Goal: Contribute content: Add original content to the website for others to see

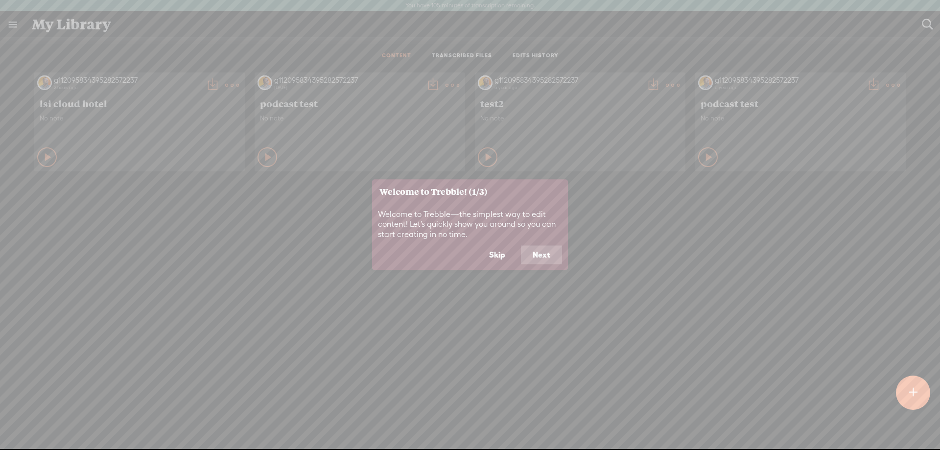
click at [477, 264] on button "Skip" at bounding box center [497, 255] width 40 height 19
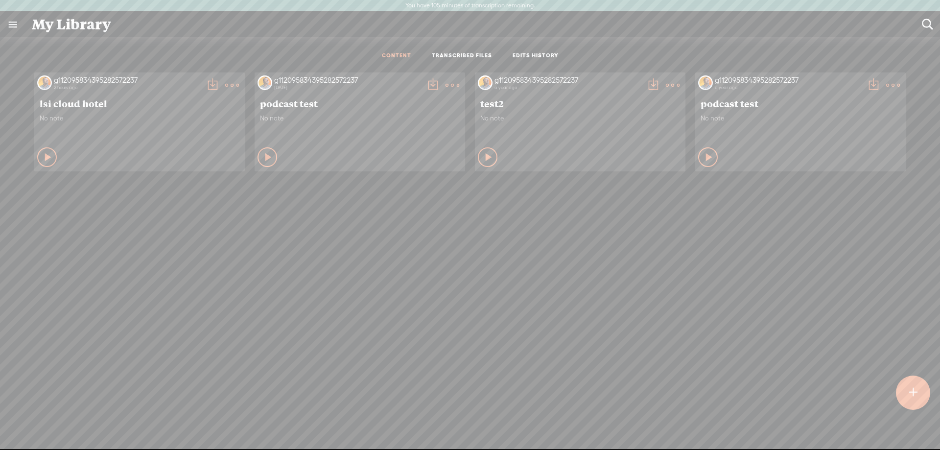
click at [228, 85] on t at bounding box center [232, 85] width 14 height 14
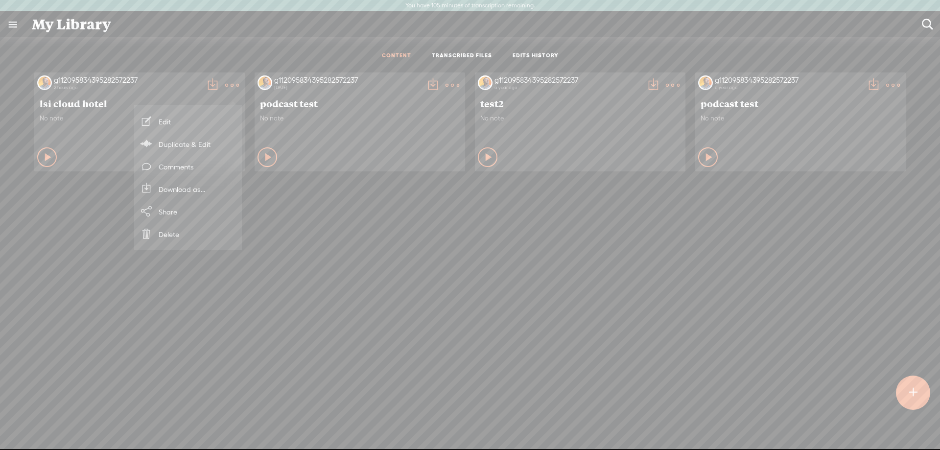
click at [165, 119] on link "Edit" at bounding box center [188, 121] width 98 height 23
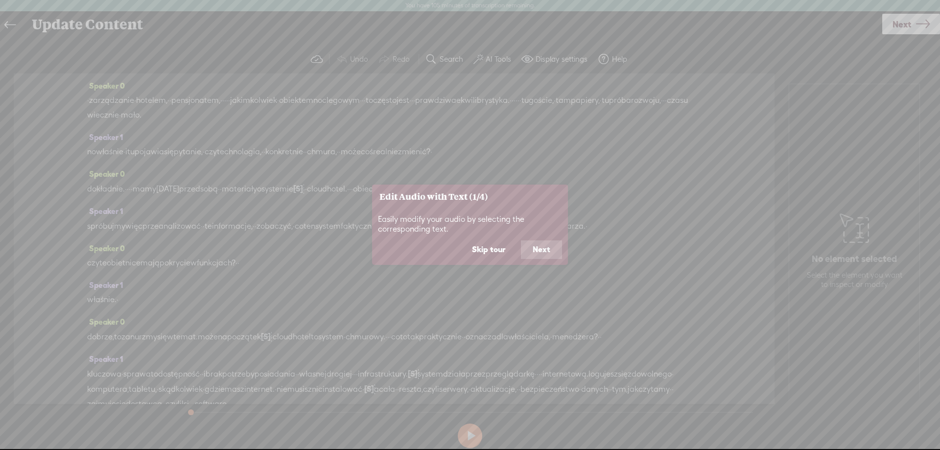
click at [483, 252] on button "Skip tour" at bounding box center [488, 249] width 57 height 19
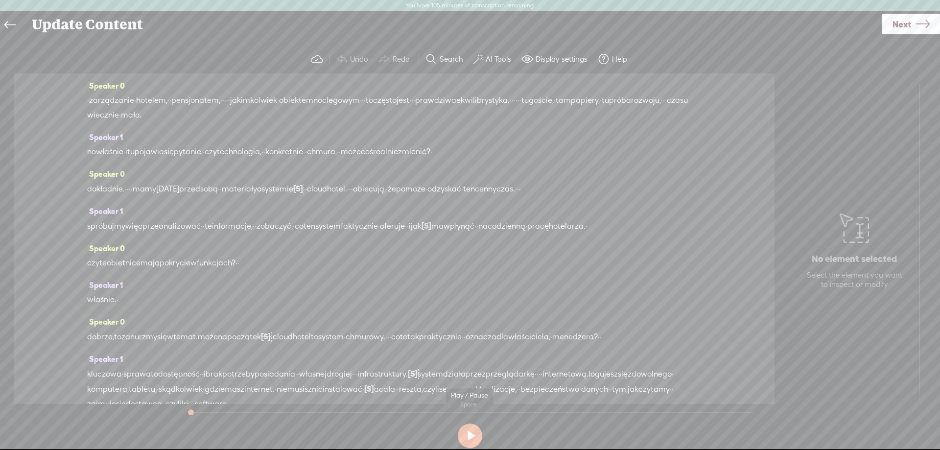
click at [469, 437] on button at bounding box center [470, 436] width 24 height 24
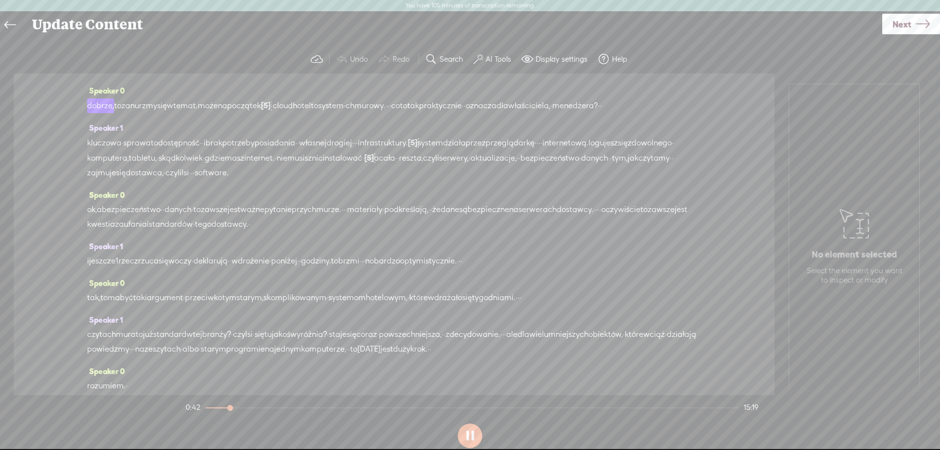
scroll to position [286, 0]
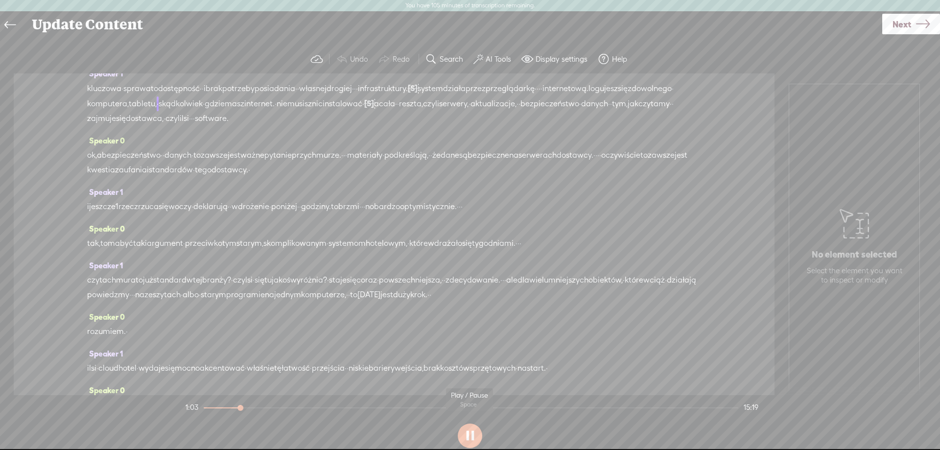
click at [470, 439] on button at bounding box center [470, 436] width 24 height 24
click at [418, 93] on span "[S]" at bounding box center [413, 88] width 10 height 9
click at [477, 157] on span "Restore" at bounding box center [477, 163] width 49 height 18
drag, startPoint x: 468, startPoint y: 187, endPoint x: 493, endPoint y: 187, distance: 25.0
click at [493, 125] on div "kluczowa · sprawa to dostępność · · i brak potrzeby posiadania · · własnej [GEO…" at bounding box center [394, 103] width 614 height 45
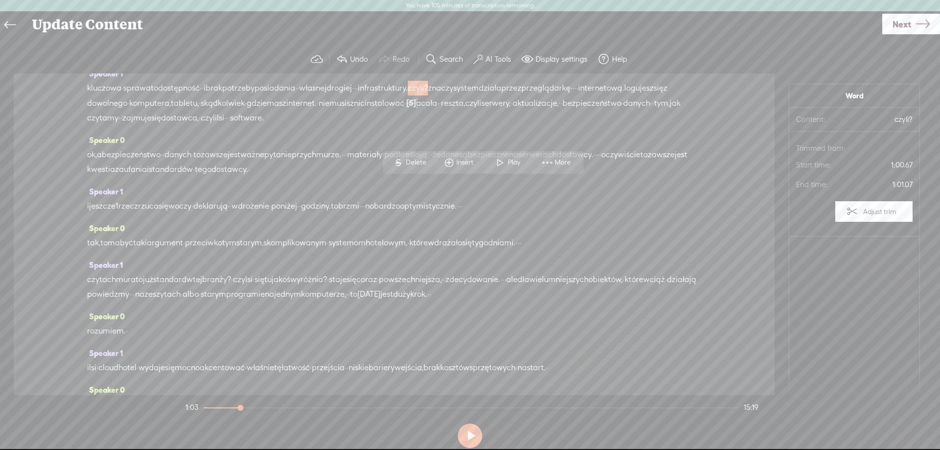
click at [416, 162] on span "Delete" at bounding box center [417, 163] width 23 height 10
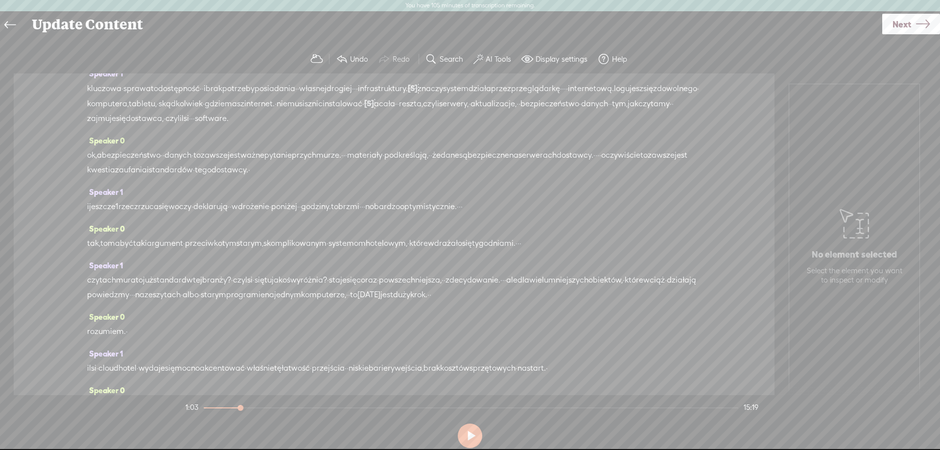
click at [408, 96] on span "infrastruktury." at bounding box center [383, 88] width 50 height 15
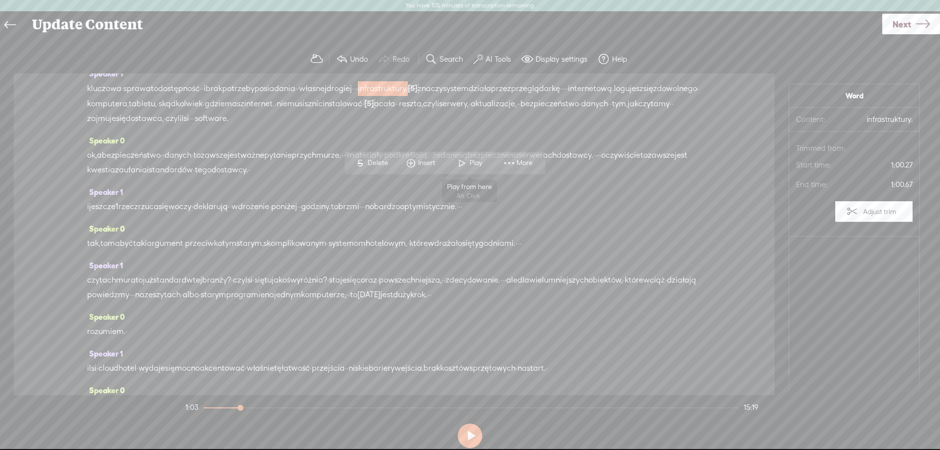
click at [463, 162] on span at bounding box center [462, 163] width 15 height 18
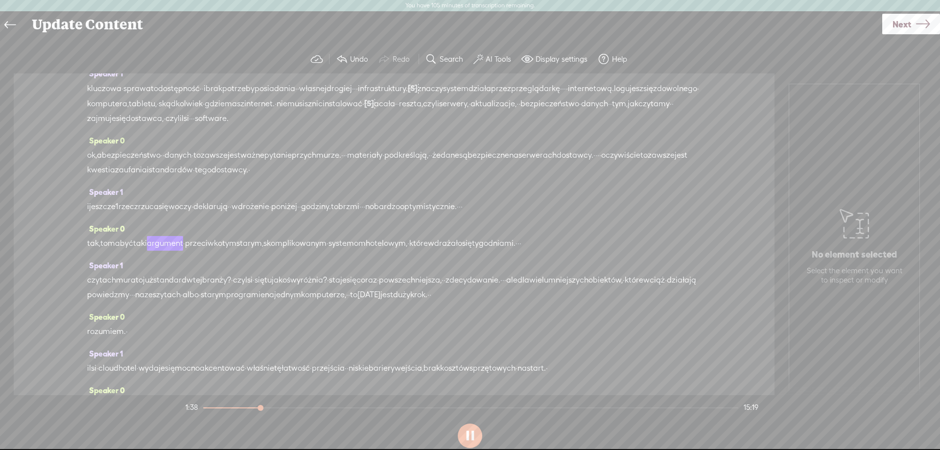
click at [484, 177] on div "ok, a bezpieczeństwo · · danych · to zawsze jest ważne pytanie przy [GEOGRAPHIC…" at bounding box center [394, 162] width 614 height 29
click at [468, 438] on button at bounding box center [470, 436] width 24 height 24
drag, startPoint x: 389, startPoint y: 262, endPoint x: 492, endPoint y: 265, distance: 103.4
click at [492, 177] on div "ok, a bezpieczeństwo · · danych · to zawsze jest ważne pytanie przy [GEOGRAPHIC…" at bounding box center [394, 162] width 614 height 29
click at [438, 177] on div "ok, a bezpieczeństwo · · danych · to zawsze jest ważne pytanie przy [GEOGRAPHIC…" at bounding box center [394, 162] width 614 height 29
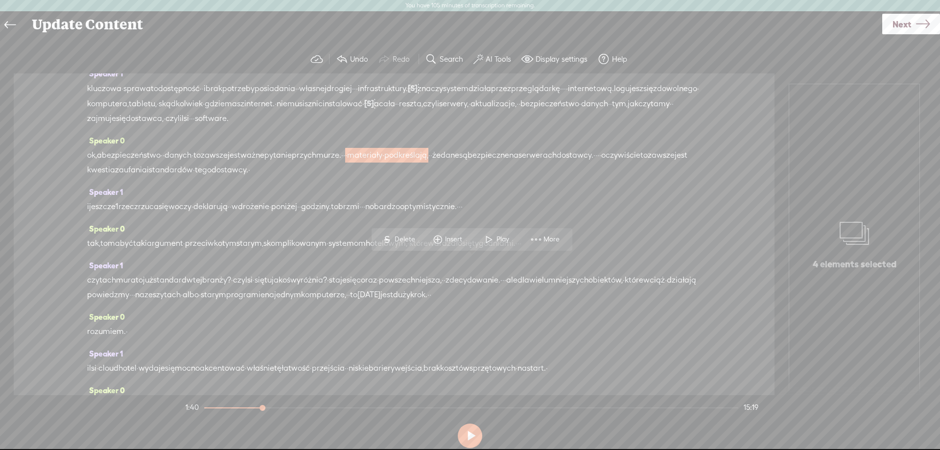
click at [456, 177] on div "ok, a bezpieczeństwo · · danych · to zawsze jest ważne pytanie przy [GEOGRAPHIC…" at bounding box center [394, 162] width 614 height 29
click at [419, 185] on div "Speaker 0 ok, a bezpieczeństwo · · danych · to zawsze jest ważne pytanie przy […" at bounding box center [394, 158] width 614 height 51
click at [473, 436] on button at bounding box center [470, 436] width 24 height 24
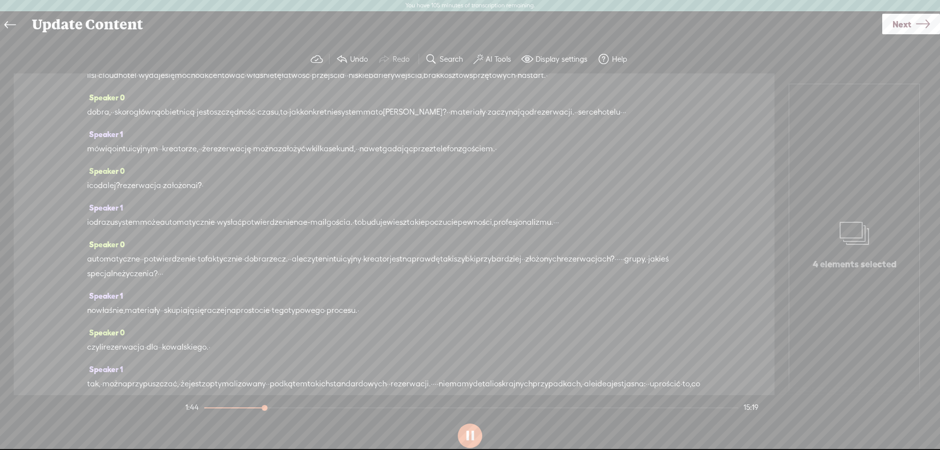
scroll to position [579, 0]
click at [371, 46] on div "rozumiem. ·" at bounding box center [394, 38] width 614 height 15
click at [470, 434] on button at bounding box center [470, 436] width 24 height 24
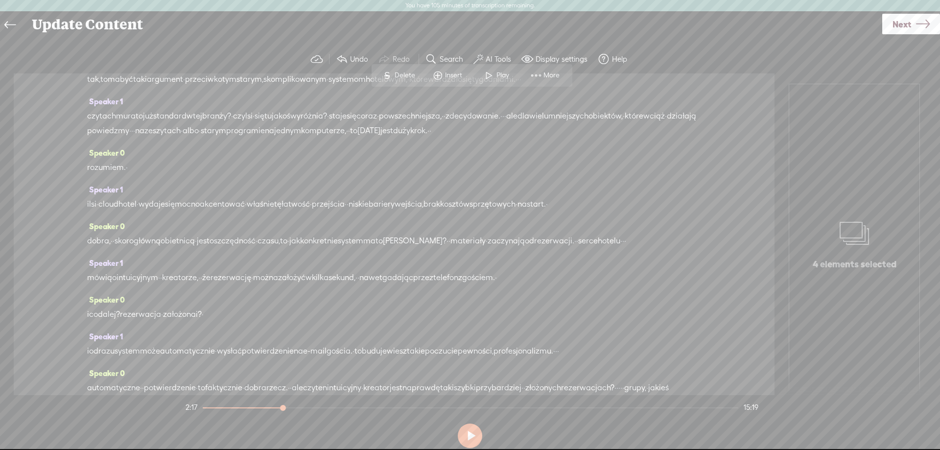
drag, startPoint x: 86, startPoint y: 236, endPoint x: 185, endPoint y: 255, distance: 100.8
click at [185, 255] on div "Speaker 0 · zarządzanie · hotelem, · · pensjonatem, · · · · · jakimkolwiek · ob…" at bounding box center [394, 234] width 761 height 322
click at [85, 239] on div "Speaker 0 · zarządzanie · hotelem, · · pensjonatem, · · · · · jakimkolwiek · ob…" at bounding box center [394, 234] width 761 height 322
drag, startPoint x: 93, startPoint y: 254, endPoint x: 189, endPoint y: 250, distance: 96.5
click at [248, 247] on div "Speaker 0 · zarządzanie · hotelem, · · pensjonatem, · · · · · jakimkolwiek · ob…" at bounding box center [394, 234] width 761 height 322
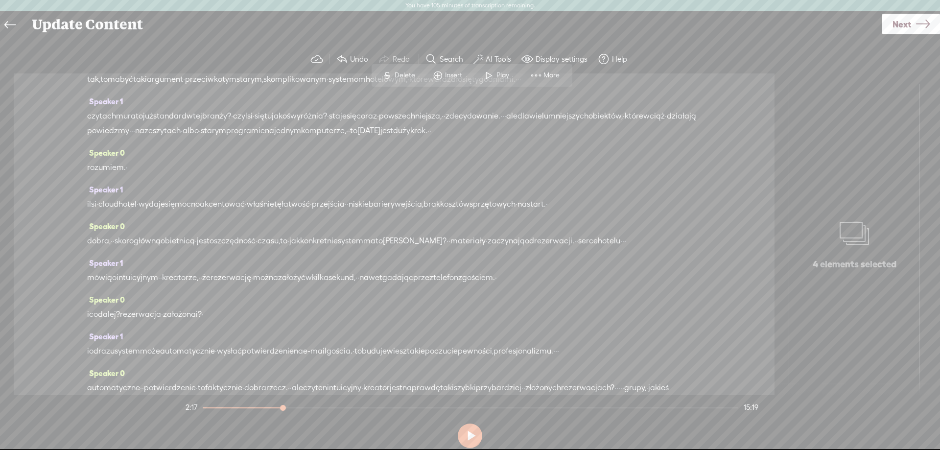
drag, startPoint x: 90, startPoint y: 254, endPoint x: 643, endPoint y: 270, distance: 552.6
click at [643, 138] on div "czy ta [GEOGRAPHIC_DATA] to już standard w tej branży? · czy lsi · się tu jakoś…" at bounding box center [394, 123] width 614 height 29
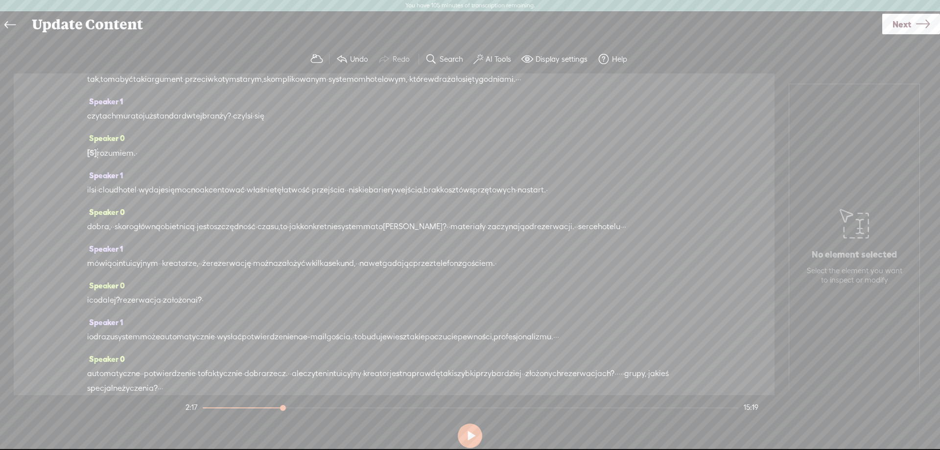
drag, startPoint x: 85, startPoint y: 255, endPoint x: 262, endPoint y: 253, distance: 176.8
click at [262, 253] on div "Speaker 0 · zarządzanie · hotelem, · · pensjonatem, · · · · · jakimkolwiek · ob…" at bounding box center [394, 234] width 761 height 322
drag, startPoint x: 325, startPoint y: 253, endPoint x: 127, endPoint y: 263, distance: 198.6
click at [127, 123] on div "czy ta [GEOGRAPHIC_DATA] to już standard w tej branży? · czy lsi · się" at bounding box center [394, 116] width 614 height 15
drag, startPoint x: 93, startPoint y: 254, endPoint x: 320, endPoint y: 252, distance: 227.2
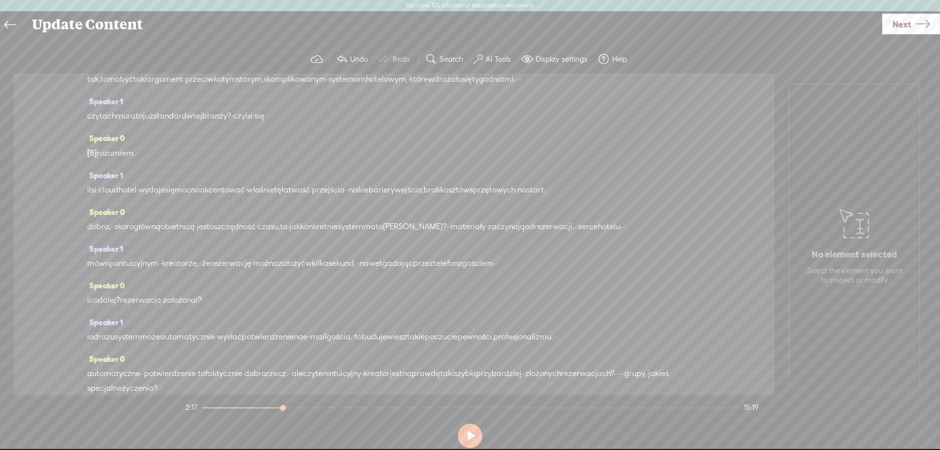
click at [326, 123] on div "czy ta [GEOGRAPHIC_DATA] to już standard w tej branży? · czy lsi · się" at bounding box center [394, 116] width 614 height 15
drag, startPoint x: 88, startPoint y: 254, endPoint x: 315, endPoint y: 248, distance: 227.3
click at [315, 123] on div "czy ta [GEOGRAPHIC_DATA] to już standard w tej branży? · czy lsi · się" at bounding box center [394, 116] width 614 height 15
click at [234, 228] on span "Delete" at bounding box center [239, 230] width 23 height 10
click at [105, 123] on div "czy" at bounding box center [394, 116] width 614 height 15
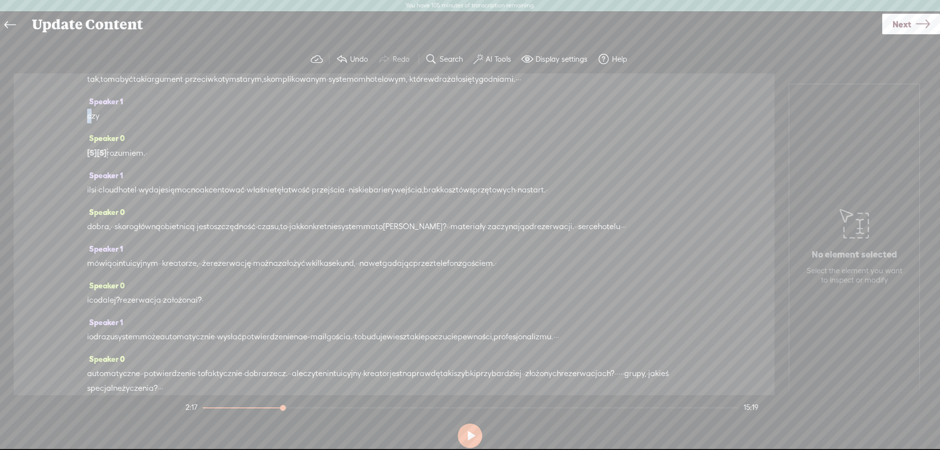
click at [104, 123] on div "czy" at bounding box center [394, 116] width 614 height 15
drag, startPoint x: 103, startPoint y: 253, endPoint x: 86, endPoint y: 253, distance: 16.7
click at [86, 253] on div "Speaker 0 · zarządzanie · hotelem, · · pensjonatem, · · · · · jakimkolwiek · ob…" at bounding box center [394, 234] width 761 height 322
click at [95, 123] on span "czy" at bounding box center [93, 116] width 12 height 15
click at [164, 123] on div "czy" at bounding box center [394, 116] width 614 height 15
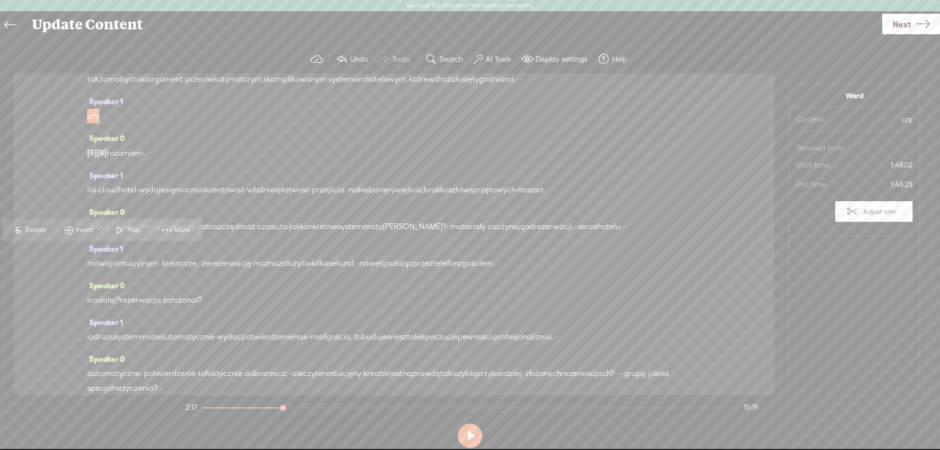
click at [41, 230] on span "Delete" at bounding box center [36, 230] width 23 height 10
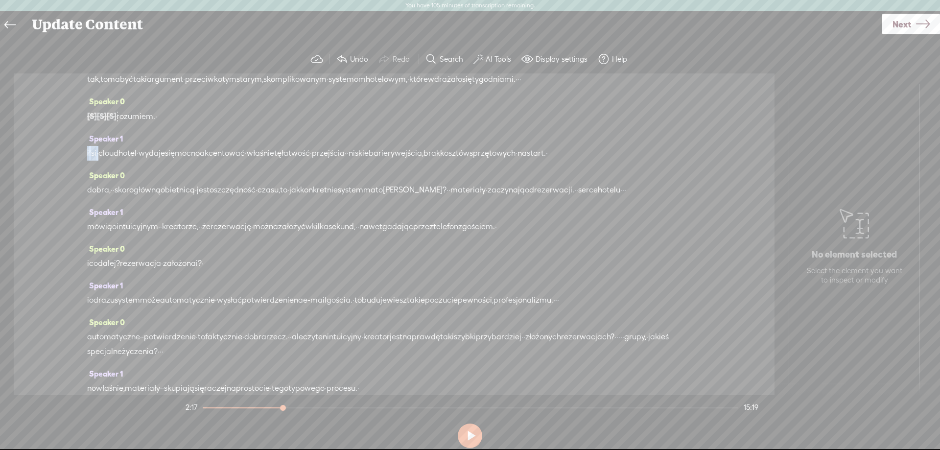
drag, startPoint x: 105, startPoint y: 302, endPoint x: 72, endPoint y: 303, distance: 32.8
click at [72, 303] on div "Speaker 0 · zarządzanie · hotelem, · · pensjonatem, · · · · · jakimkolwiek · ob…" at bounding box center [394, 234] width 761 height 322
click at [39, 277] on span "Delete" at bounding box center [36, 277] width 23 height 10
drag, startPoint x: 116, startPoint y: 301, endPoint x: 86, endPoint y: 301, distance: 30.4
click at [86, 301] on div "Speaker 0 · zarządzanie · hotelem, · · pensjonatem, · · · · · jakimkolwiek · ob…" at bounding box center [394, 234] width 761 height 322
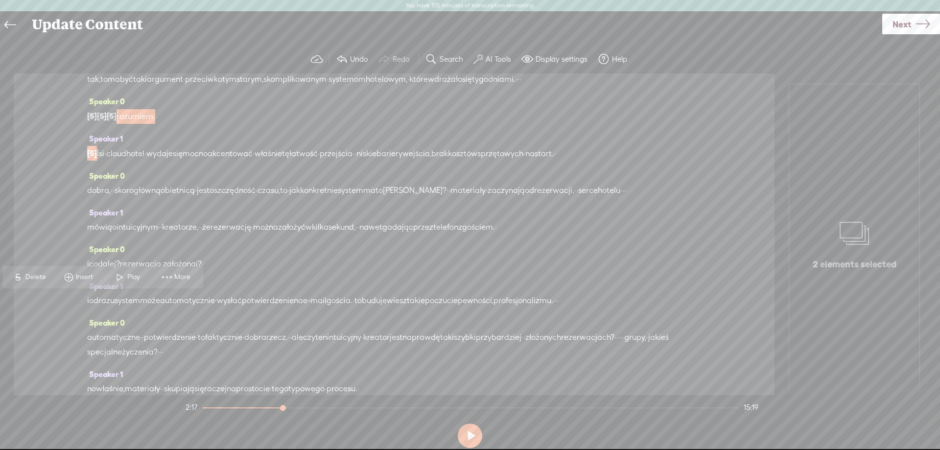
click at [39, 273] on span "Delete" at bounding box center [36, 277] width 23 height 10
click at [104, 161] on span "lsi" at bounding box center [100, 153] width 7 height 15
click at [42, 276] on span "Delete" at bounding box center [39, 278] width 23 height 10
click at [99, 87] on span "tak," at bounding box center [93, 79] width 13 height 15
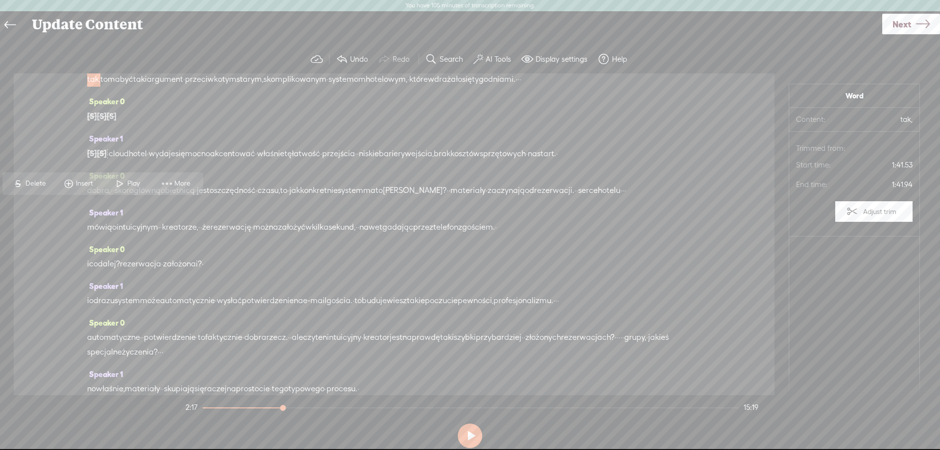
click at [123, 182] on span at bounding box center [120, 184] width 15 height 18
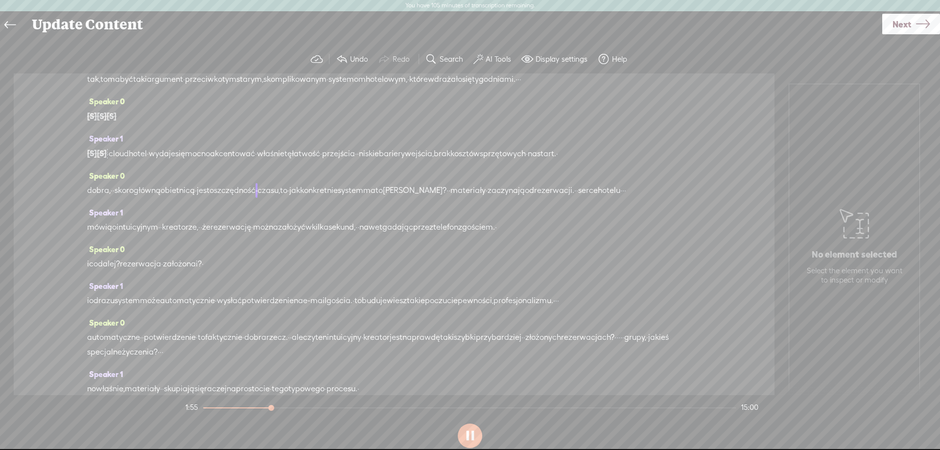
scroll to position [514, 0]
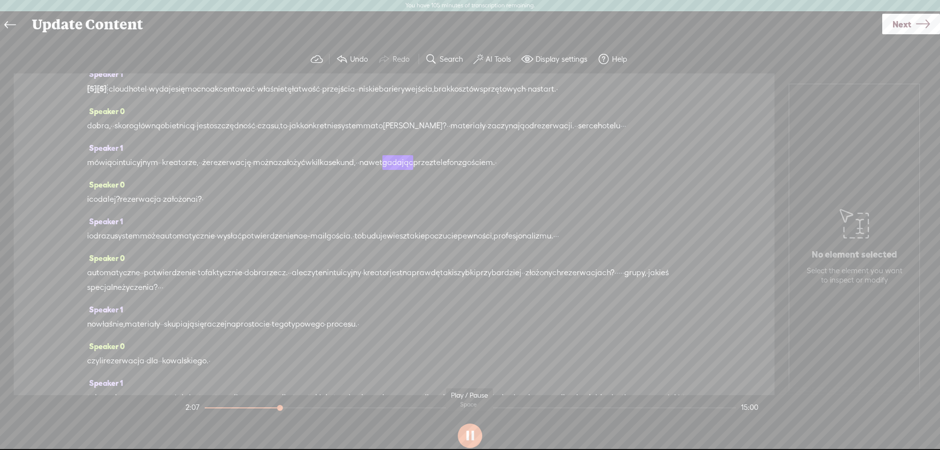
click at [474, 433] on button at bounding box center [470, 436] width 24 height 24
drag, startPoint x: 419, startPoint y: 345, endPoint x: 579, endPoint y: 339, distance: 160.2
click at [579, 170] on div "mówią o intuicyjnym · · [GEOGRAPHIC_DATA], · · że rezerwację · można założyć w …" at bounding box center [394, 162] width 614 height 15
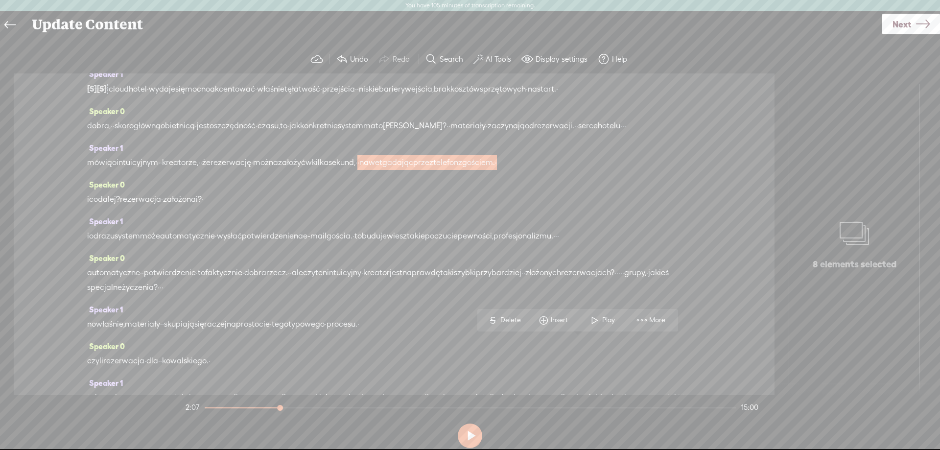
click at [502, 315] on span "S Delete" at bounding box center [504, 320] width 49 height 18
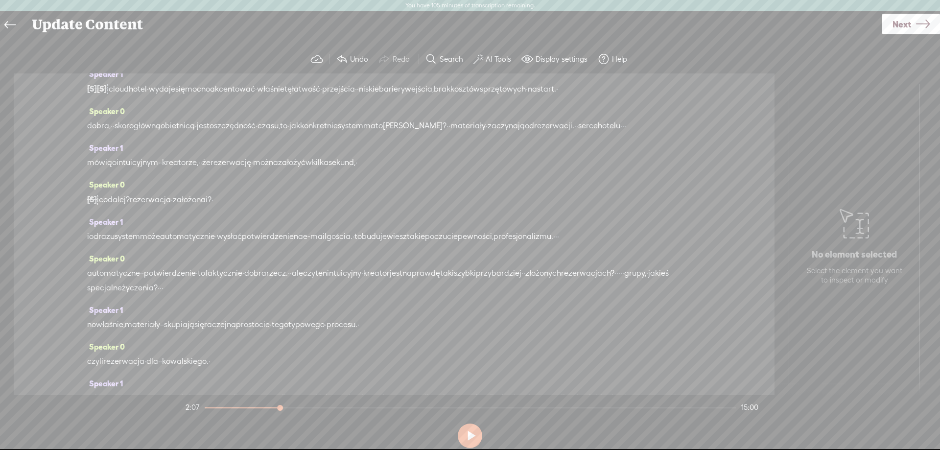
drag, startPoint x: 478, startPoint y: 283, endPoint x: 706, endPoint y: 285, distance: 228.2
click at [706, 285] on div "Speaker 0 · zarządzanie · hotelem, · · pensjonatem, · · · · · jakimkolwiek · ob…" at bounding box center [394, 234] width 761 height 322
click at [628, 260] on span "Delete" at bounding box center [629, 260] width 23 height 10
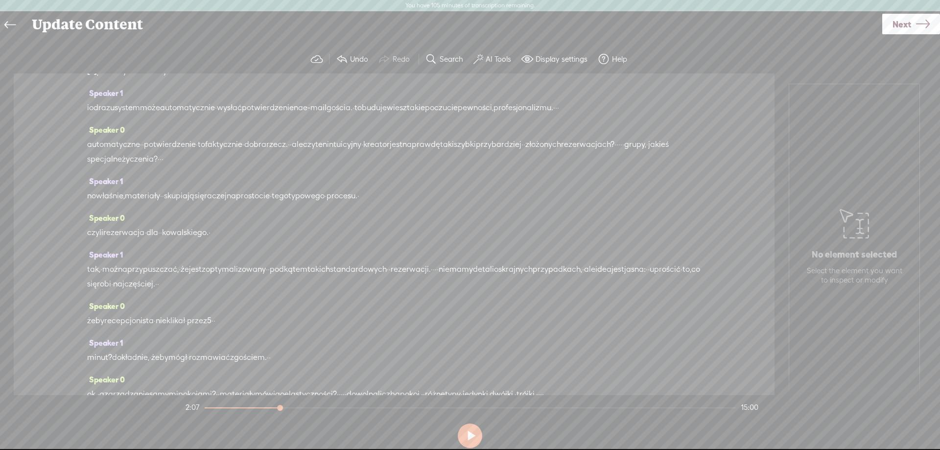
drag, startPoint x: 472, startPoint y: 154, endPoint x: 621, endPoint y: 160, distance: 149.0
click at [521, 131] on span "S" at bounding box center [514, 130] width 15 height 18
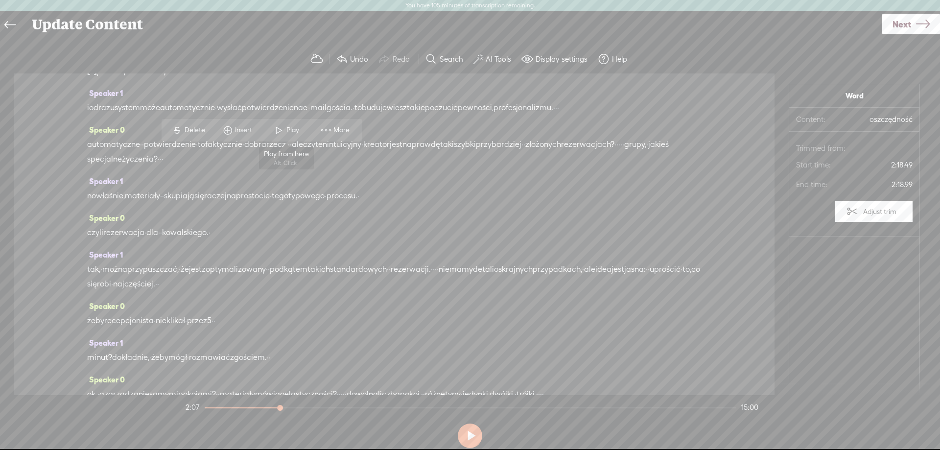
click at [277, 131] on span at bounding box center [279, 130] width 15 height 18
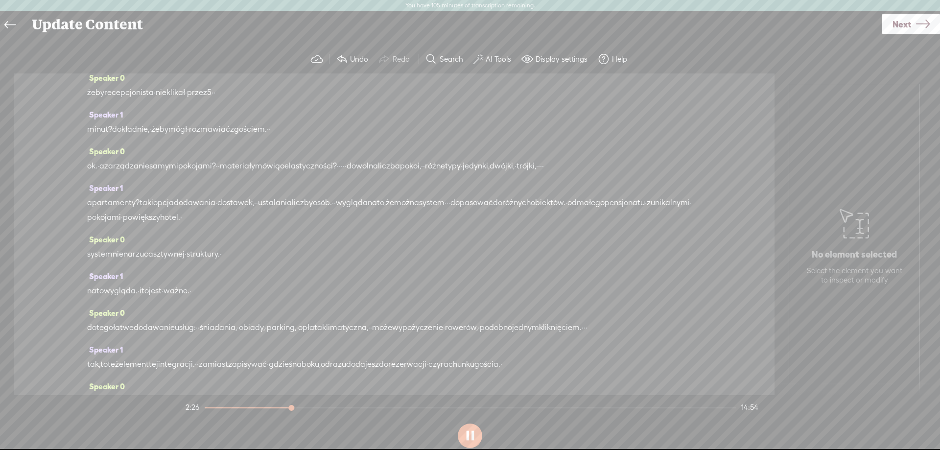
scroll to position [922, 0]
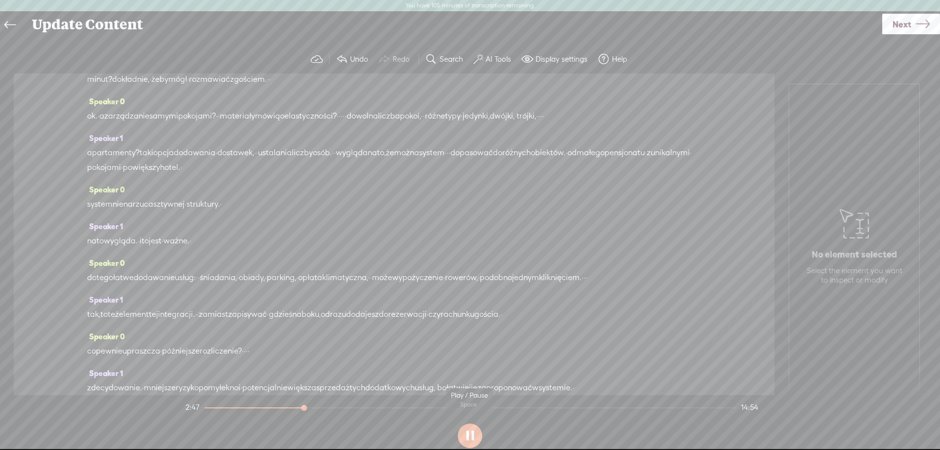
click at [471, 433] on button at bounding box center [470, 436] width 24 height 24
drag, startPoint x: 697, startPoint y: 216, endPoint x: 595, endPoint y: 225, distance: 102.2
drag, startPoint x: 90, startPoint y: 218, endPoint x: 690, endPoint y: 216, distance: 599.9
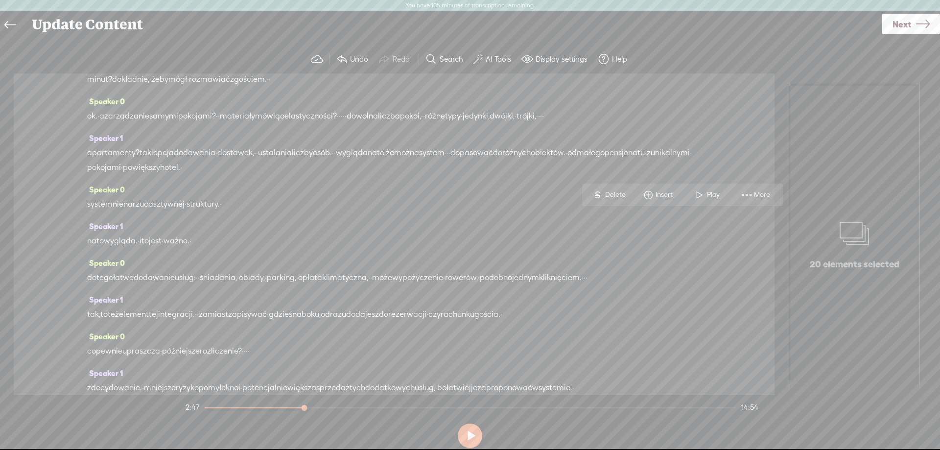
click at [610, 191] on span "Delete" at bounding box center [616, 195] width 23 height 10
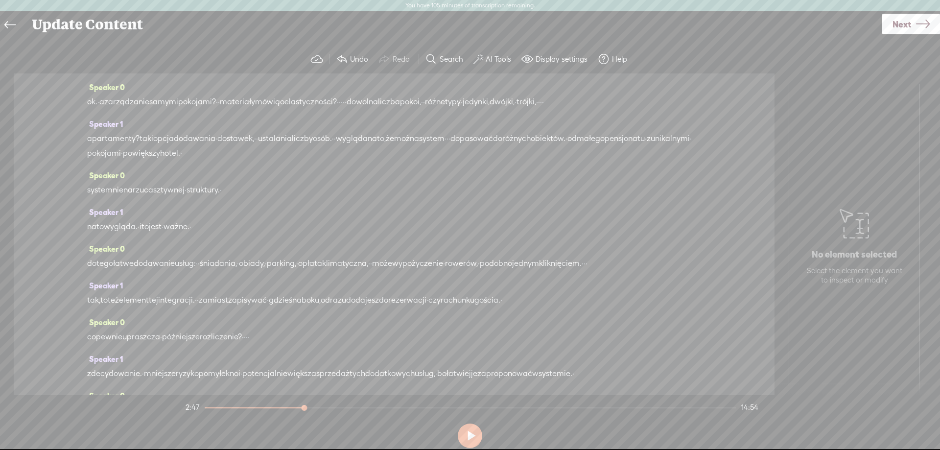
drag, startPoint x: 89, startPoint y: 219, endPoint x: 299, endPoint y: 218, distance: 210.6
click at [230, 195] on span "Delete" at bounding box center [237, 195] width 23 height 10
drag, startPoint x: 88, startPoint y: 219, endPoint x: 127, endPoint y: 218, distance: 38.7
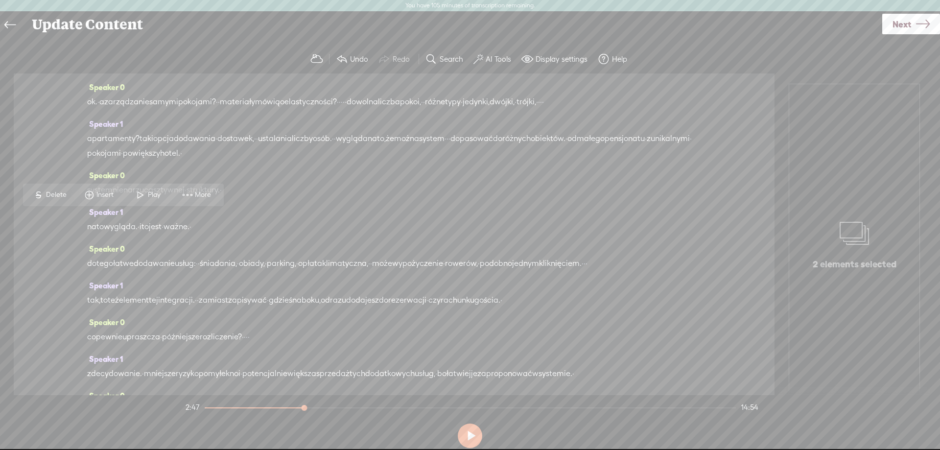
click at [54, 191] on span "Delete" at bounding box center [57, 195] width 23 height 10
click at [40, 193] on span "Delete" at bounding box center [36, 195] width 23 height 10
drag, startPoint x: 95, startPoint y: 171, endPoint x: 186, endPoint y: 162, distance: 91.5
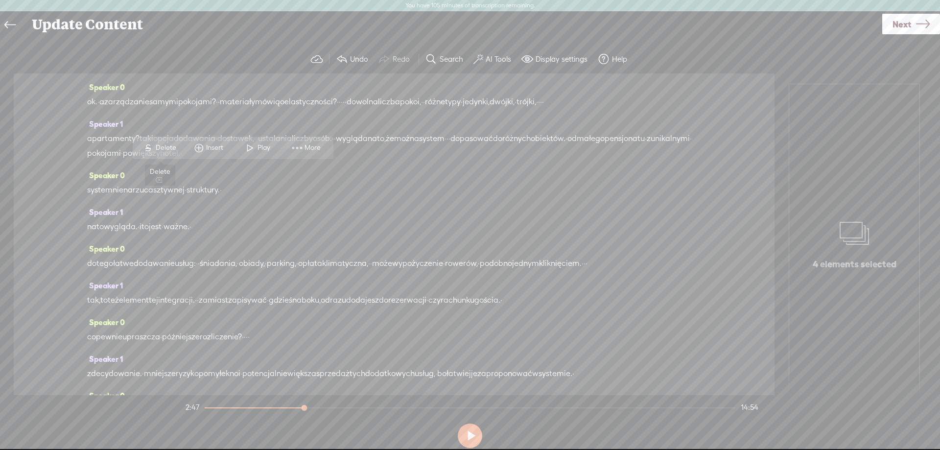
click at [162, 148] on span "Delete" at bounding box center [167, 148] width 23 height 10
drag, startPoint x: 166, startPoint y: 170, endPoint x: 91, endPoint y: 176, distance: 75.2
click at [37, 148] on span "Delete" at bounding box center [36, 148] width 23 height 10
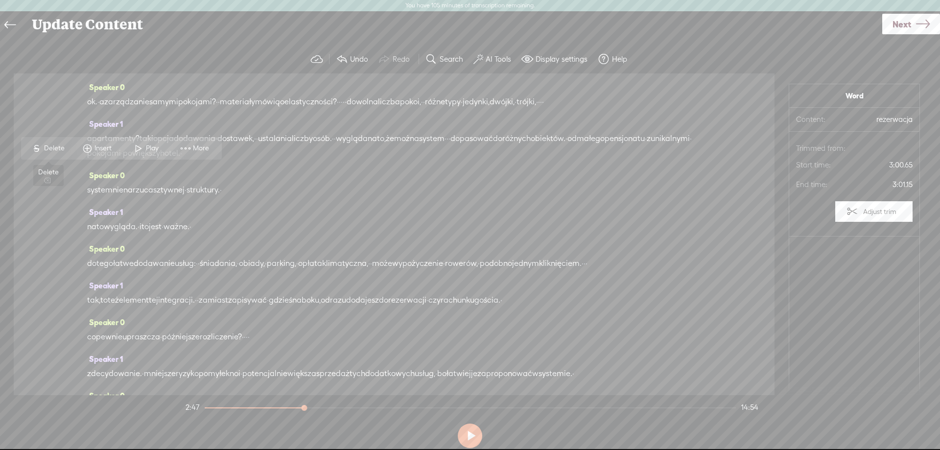
click at [58, 147] on span "Delete" at bounding box center [55, 148] width 23 height 10
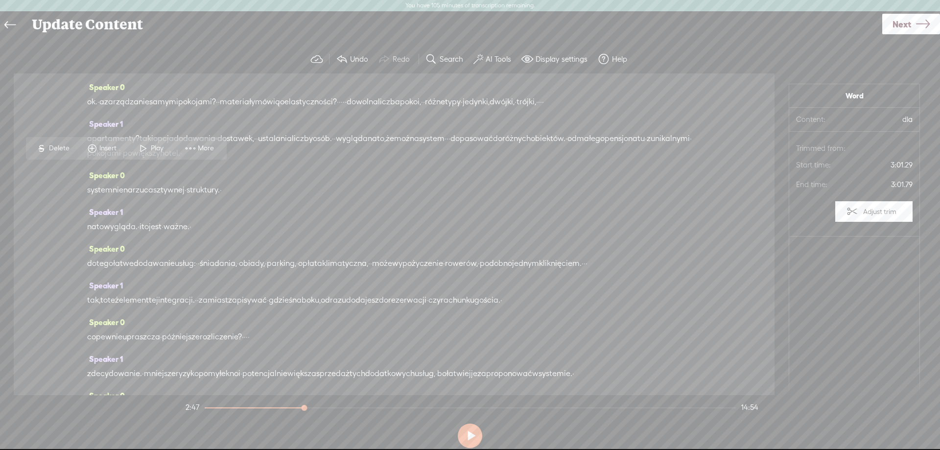
click at [63, 147] on span "Delete" at bounding box center [60, 148] width 23 height 10
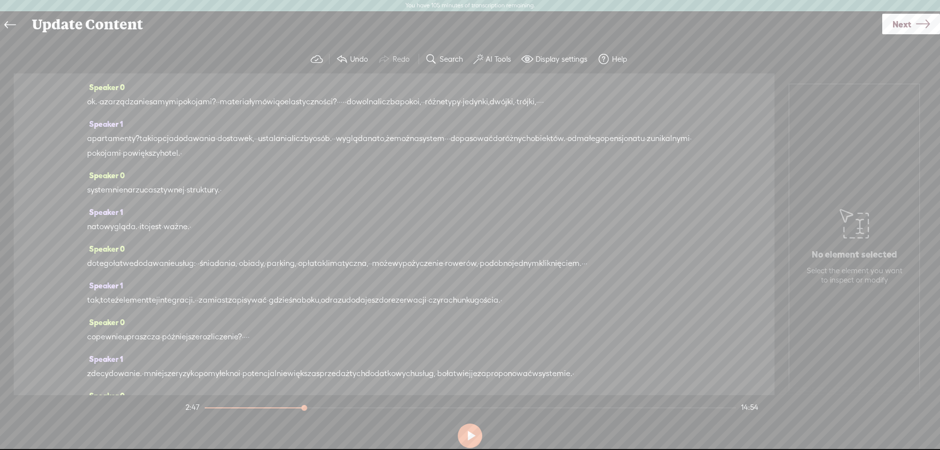
scroll to position [792, 0]
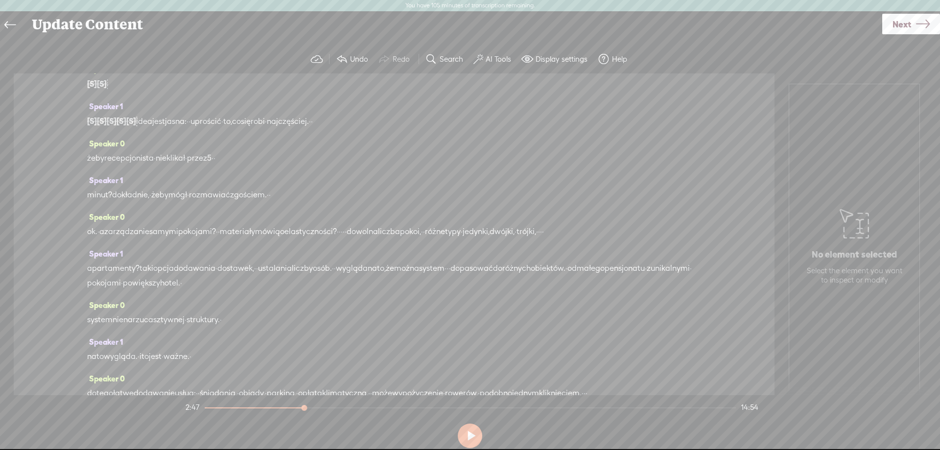
drag, startPoint x: 240, startPoint y: 98, endPoint x: 98, endPoint y: 103, distance: 141.6
click at [38, 73] on span "Delete" at bounding box center [36, 76] width 23 height 10
click at [39, 75] on span "Delete" at bounding box center [36, 76] width 23 height 10
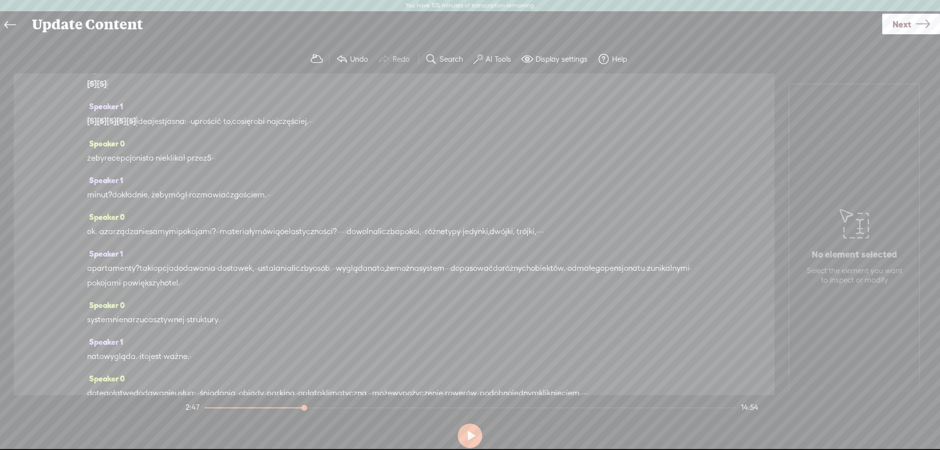
click at [171, 76] on span "Delete" at bounding box center [182, 76] width 23 height 10
click at [577, 120] on span "Delete" at bounding box center [579, 123] width 23 height 10
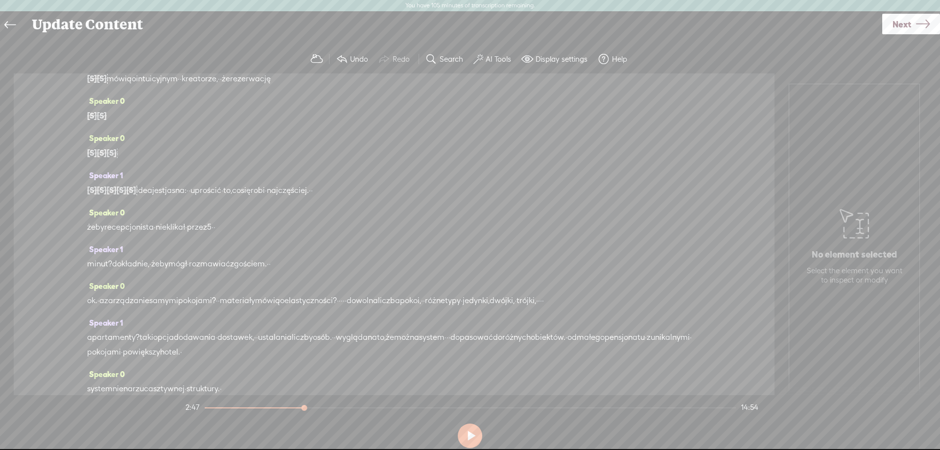
scroll to position [663, 0]
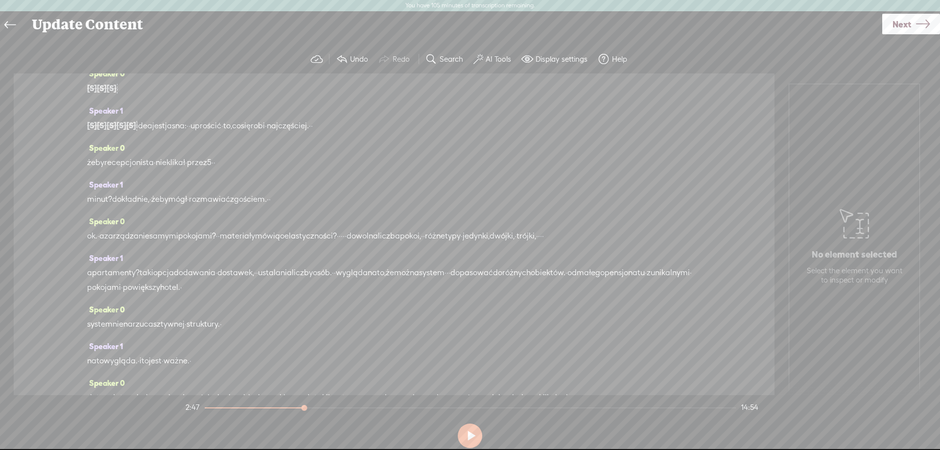
drag, startPoint x: 249, startPoint y: 179, endPoint x: 315, endPoint y: 181, distance: 66.1
click at [315, 22] on div "[S] materiały · zaczynają od rezerwacji. [S] · · serce hotelu · · · mówią o int…" at bounding box center [394, 13] width 614 height 15
click at [223, 157] on span "Delete" at bounding box center [223, 158] width 23 height 10
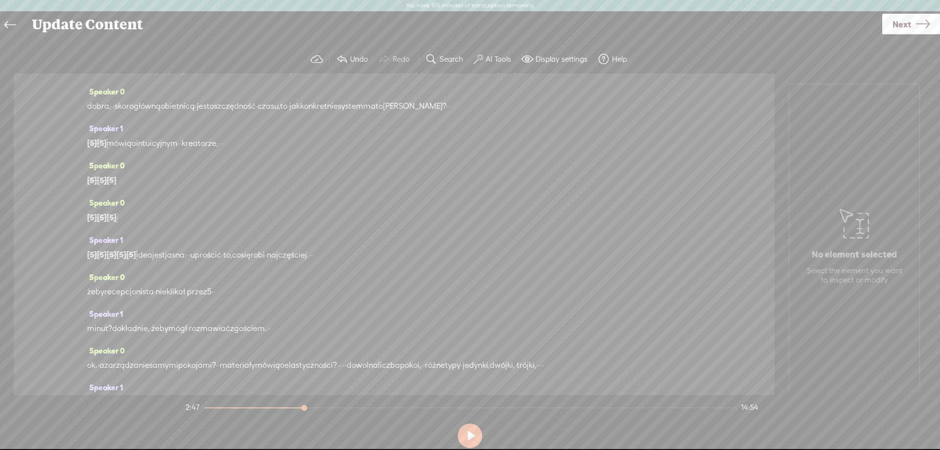
click at [108, 114] on span "dobra," at bounding box center [99, 106] width 24 height 15
click at [471, 432] on button at bounding box center [470, 436] width 24 height 24
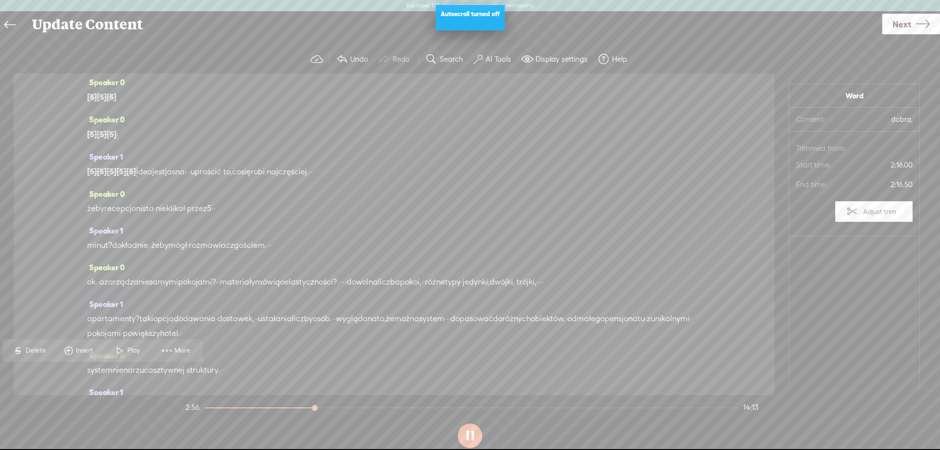
scroll to position [423, 0]
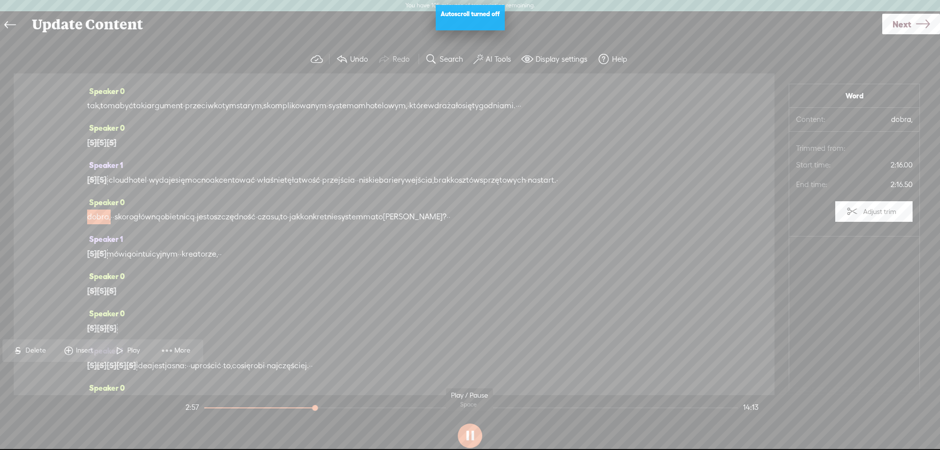
click at [471, 430] on button at bounding box center [470, 436] width 24 height 24
click at [271, 405] on section "2:57 14:13" at bounding box center [472, 407] width 577 height 24
drag, startPoint x: 318, startPoint y: 405, endPoint x: 261, endPoint y: 408, distance: 57.9
click at [261, 408] on div at bounding box center [257, 409] width 23 height 23
click at [476, 437] on button at bounding box center [470, 436] width 24 height 24
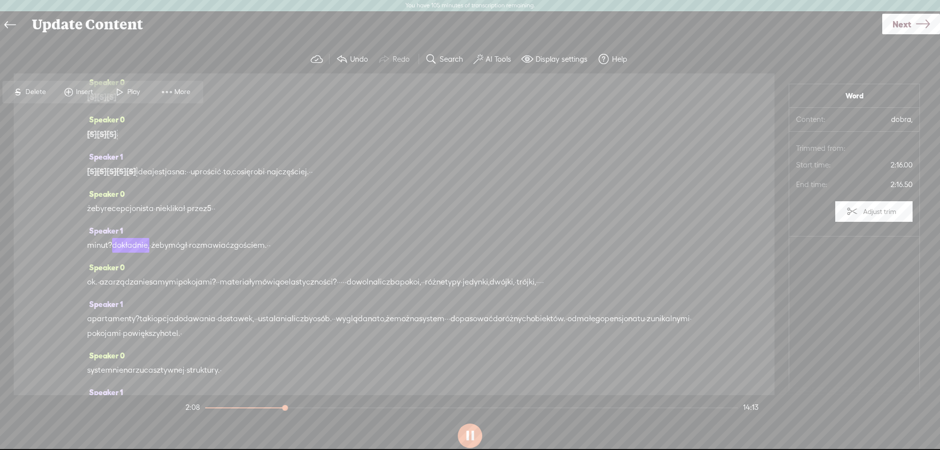
scroll to position [682, 0]
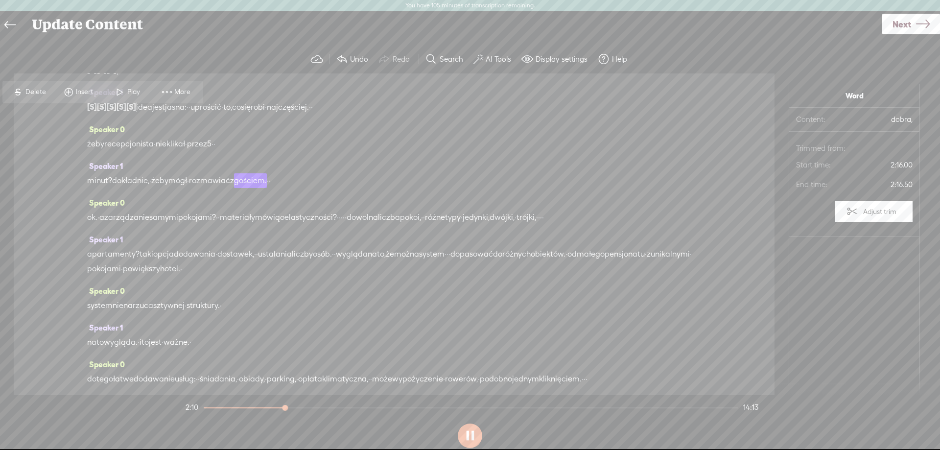
click at [465, 438] on button at bounding box center [470, 436] width 24 height 24
drag, startPoint x: 246, startPoint y: 163, endPoint x: 253, endPoint y: 163, distance: 7.4
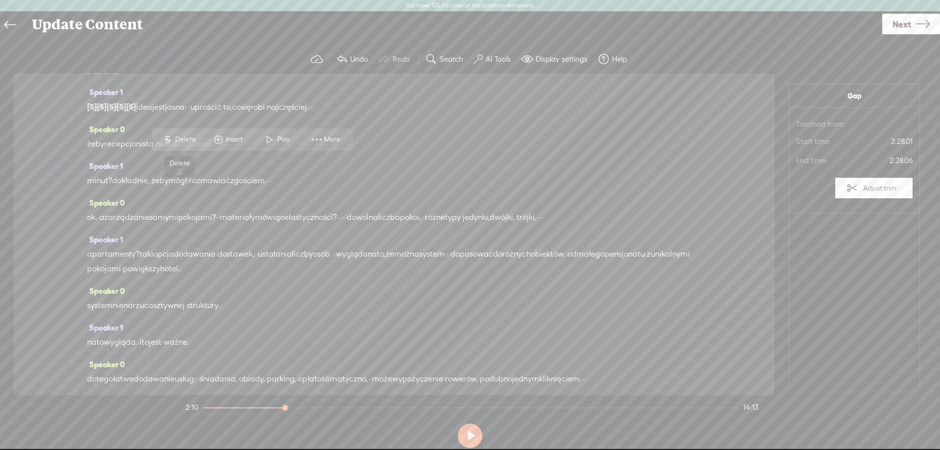
click at [189, 136] on span "Delete" at bounding box center [186, 140] width 23 height 10
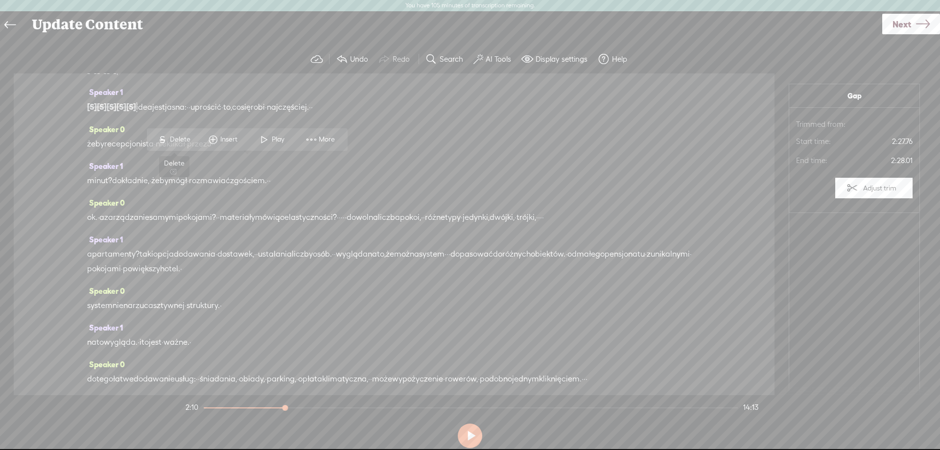
click at [182, 137] on span "Delete" at bounding box center [181, 140] width 23 height 10
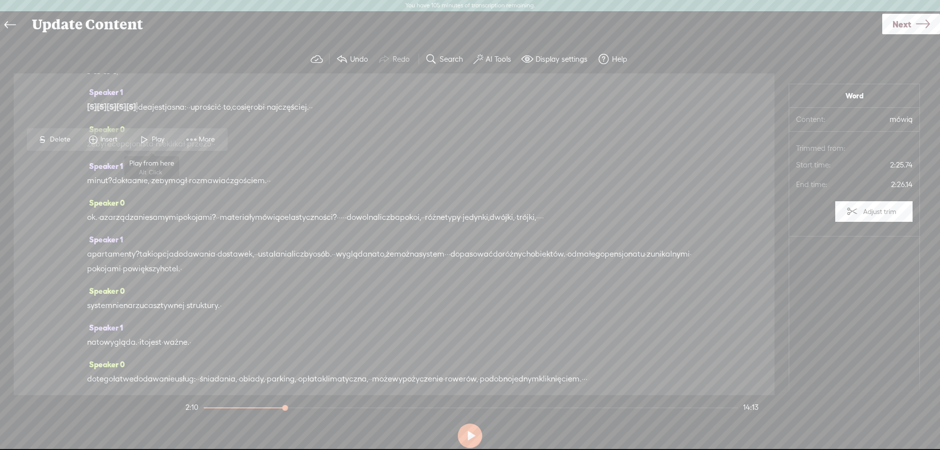
click at [150, 138] on span at bounding box center [144, 140] width 15 height 18
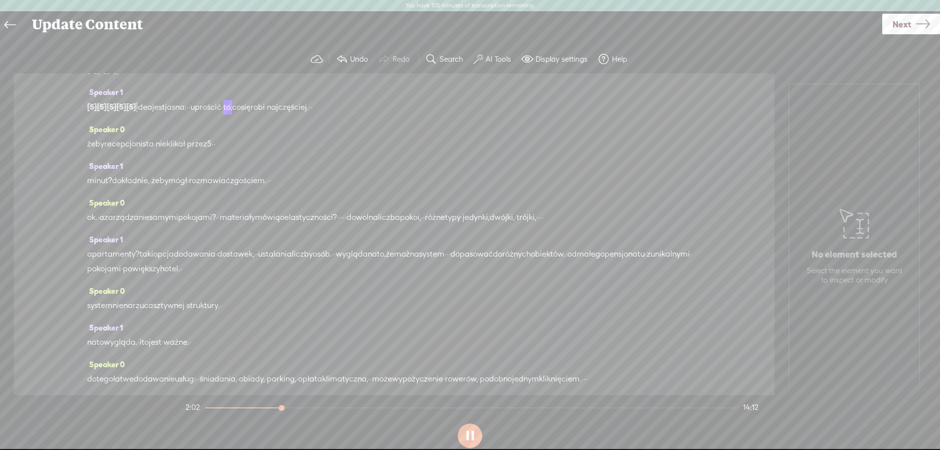
click at [153, 77] on div "[S] co dalej? rezerwacja · założona i? · i od razu system może automatycznie · …" at bounding box center [394, 69] width 614 height 15
click at [473, 434] on button at bounding box center [470, 436] width 24 height 24
drag, startPoint x: 140, startPoint y: 258, endPoint x: 124, endPoint y: 256, distance: 15.4
click at [124, 77] on div "[S] co dalej? rezerwacja · założona i? · i od razu system może automatycznie · …" at bounding box center [394, 69] width 614 height 15
click at [138, 77] on div "[S] co dalej? rezerwacja · założona i? · i od razu system może automatycznie · …" at bounding box center [394, 69] width 614 height 15
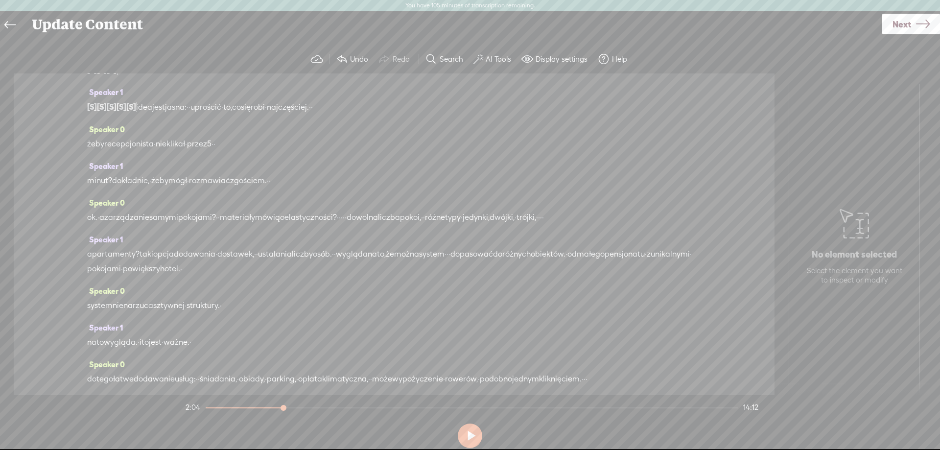
click at [94, 37] on span "[S]" at bounding box center [92, 32] width 10 height 9
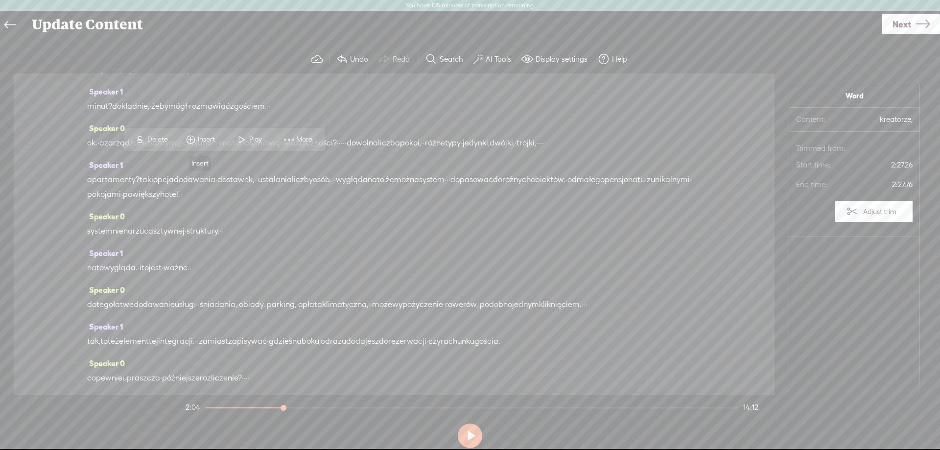
click at [237, 136] on span at bounding box center [242, 140] width 15 height 18
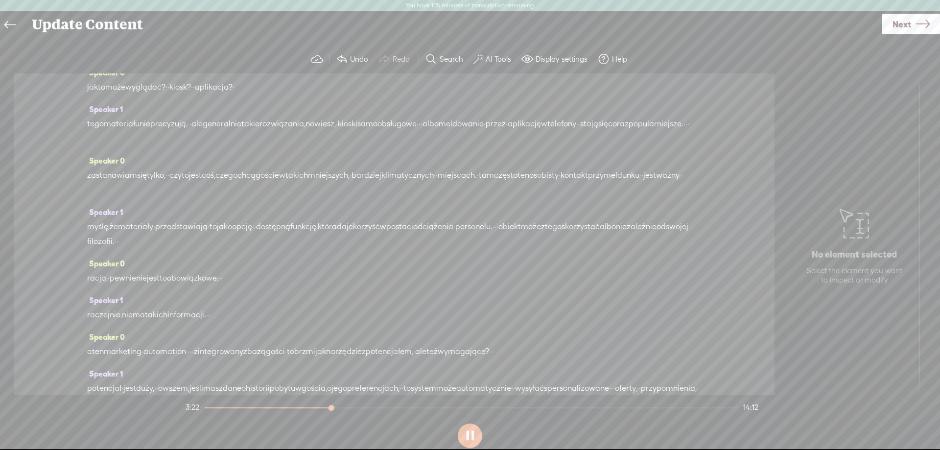
scroll to position [1263, 0]
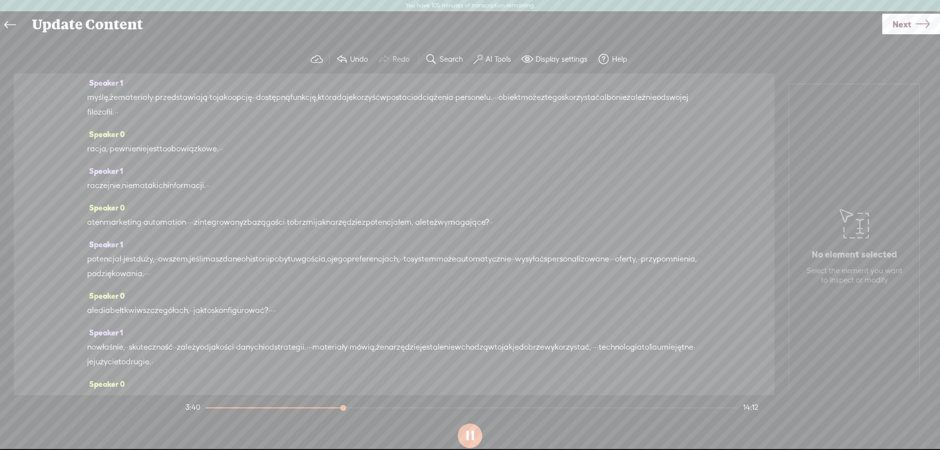
click at [468, 434] on button at bounding box center [470, 436] width 24 height 24
drag, startPoint x: 379, startPoint y: 342, endPoint x: 86, endPoint y: 341, distance: 292.8
click at [86, 341] on div "Speaker 0 · zarządzanie · hotelem, · · pensjonatem, · · · · · jakimkolwiek · ob…" at bounding box center [394, 234] width 761 height 322
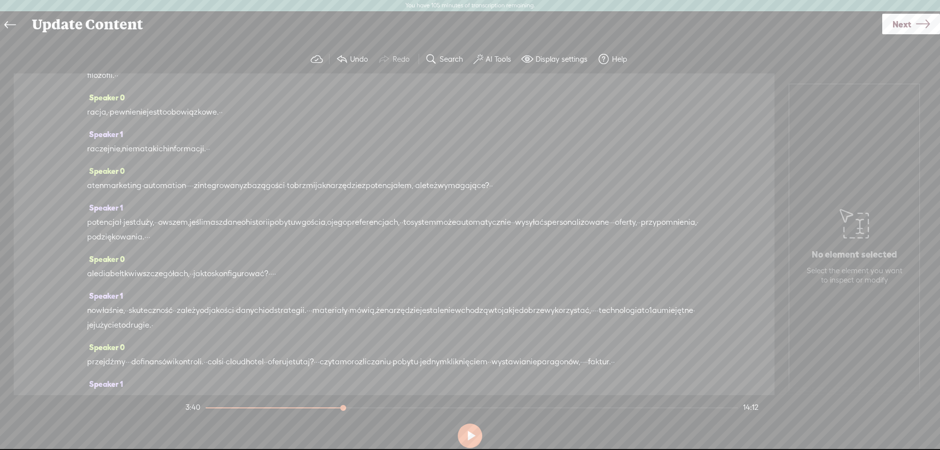
drag, startPoint x: 367, startPoint y: 293, endPoint x: 303, endPoint y: 298, distance: 64.3
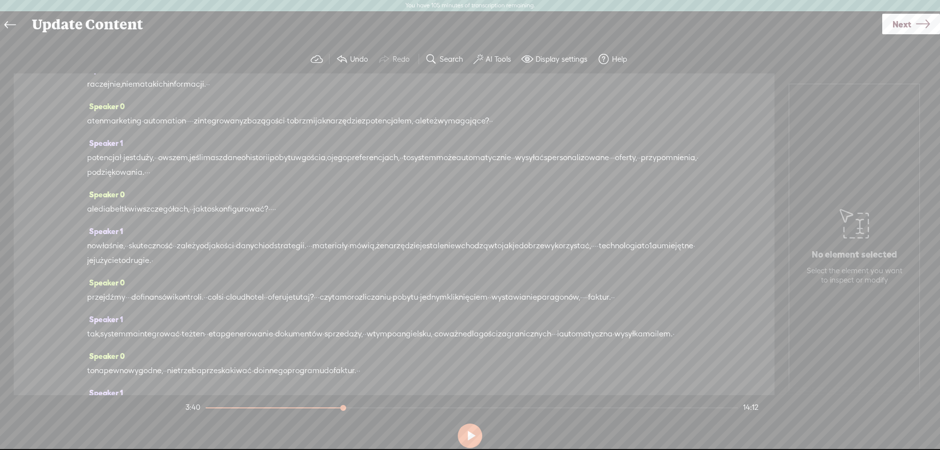
scroll to position [1393, 0]
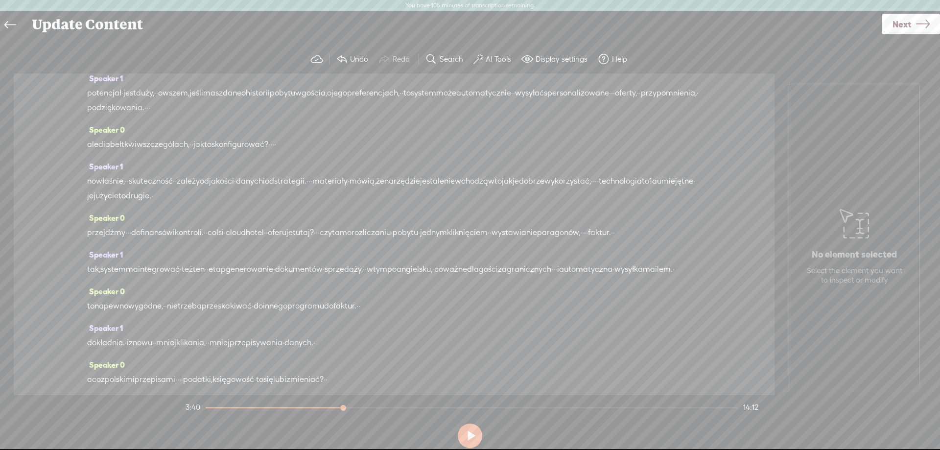
click at [79, 245] on span "S Delete" at bounding box center [70, 250] width 49 height 18
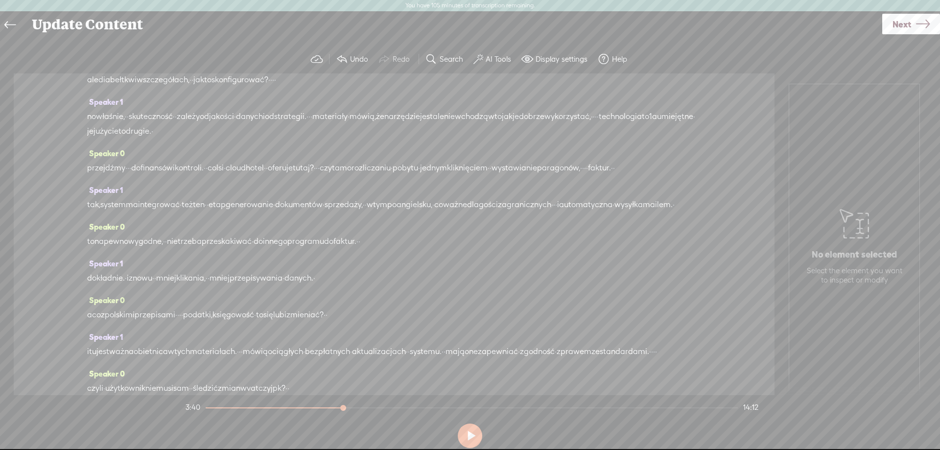
drag, startPoint x: 244, startPoint y: 272, endPoint x: 248, endPoint y: 309, distance: 37.0
click at [248, 309] on div "Speaker 0 · zarządzanie · hotelem, · · pensjonatem, · · · · · jakimkolwiek · ob…" at bounding box center [394, 234] width 761 height 322
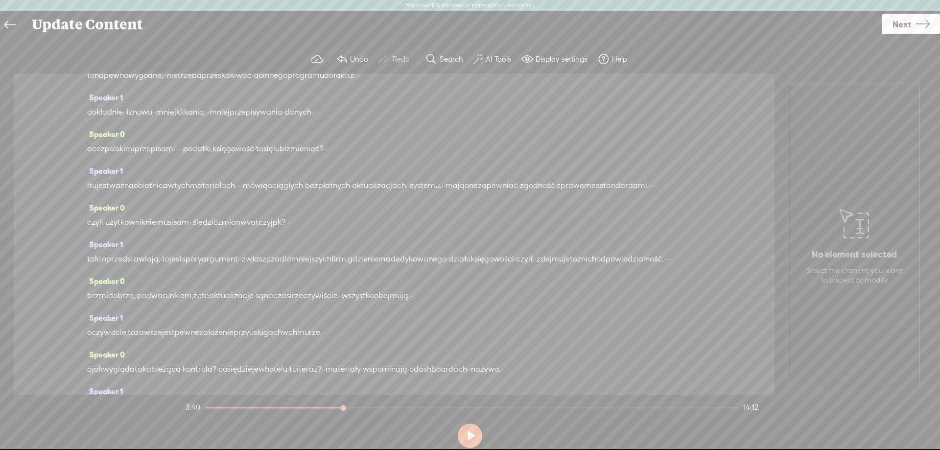
scroll to position [1651, 0]
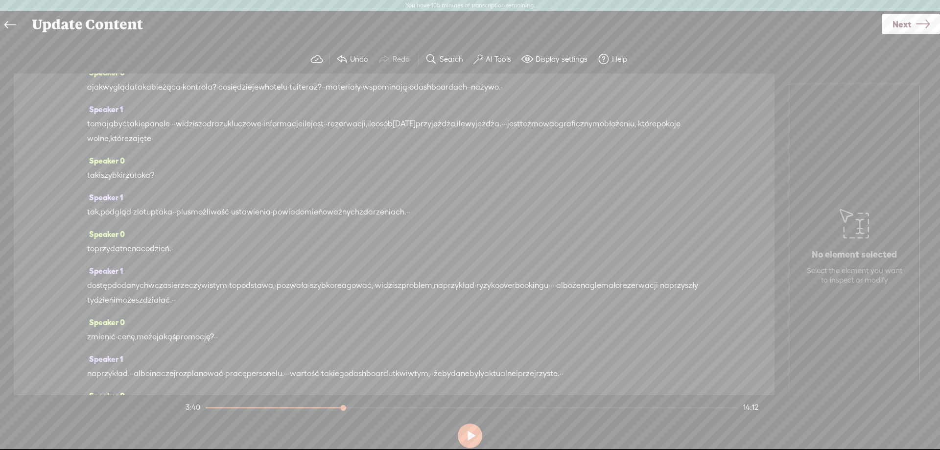
scroll to position [1910, 0]
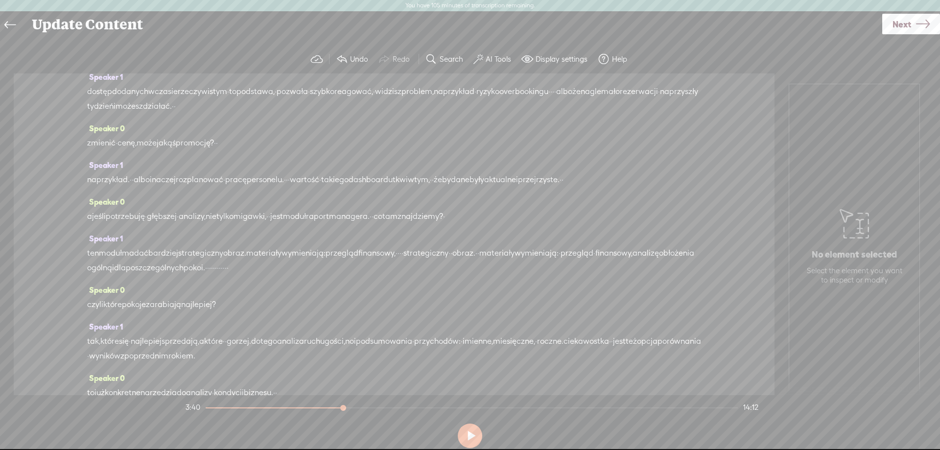
scroll to position [2039, 0]
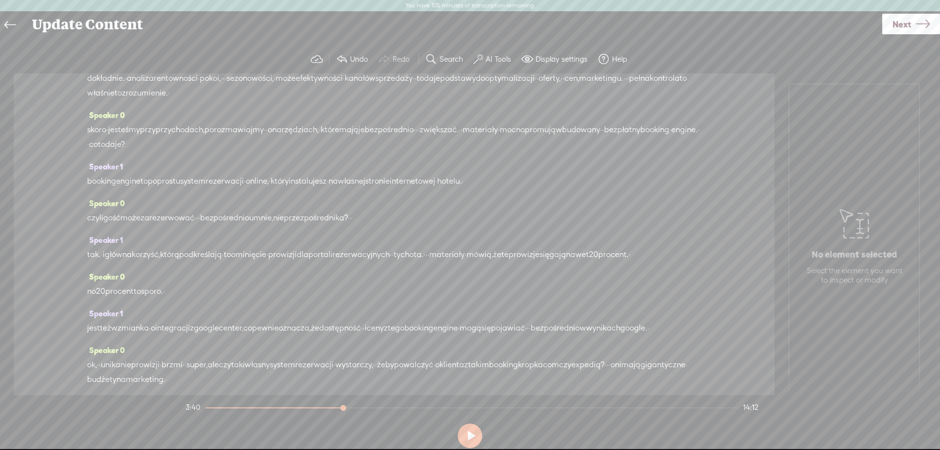
scroll to position [2492, 0]
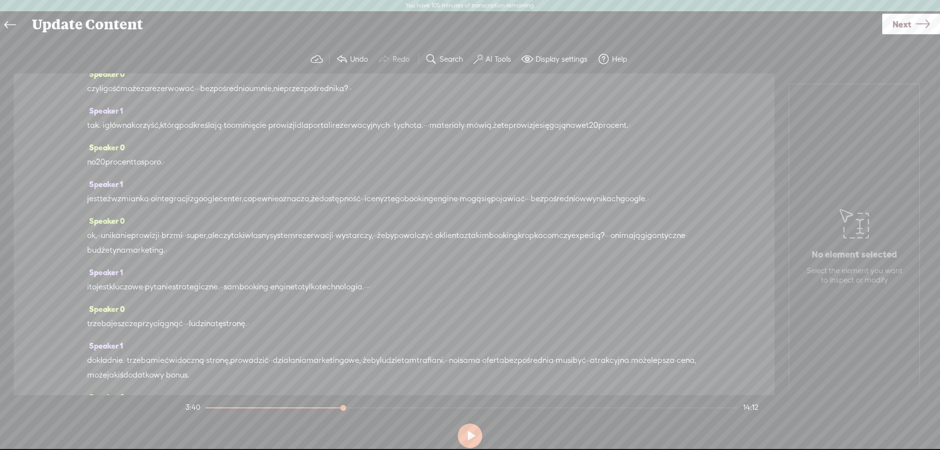
drag, startPoint x: 544, startPoint y: 323, endPoint x: 633, endPoint y: 325, distance: 89.6
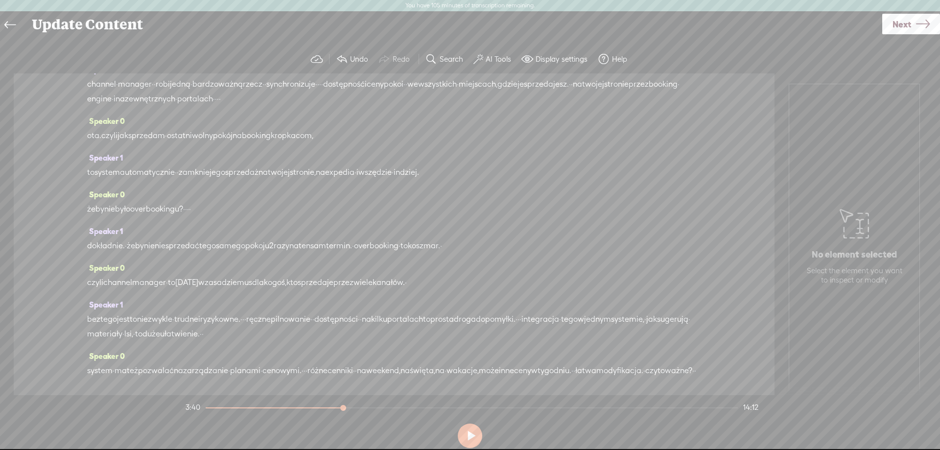
scroll to position [3073, 0]
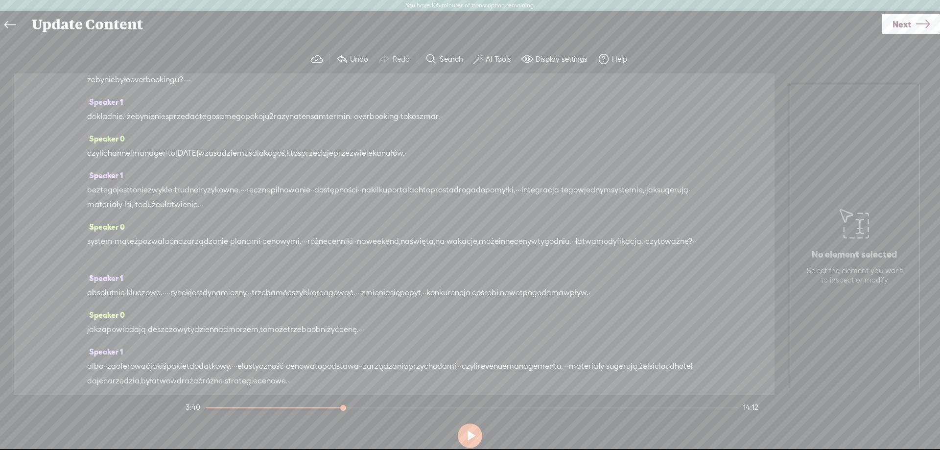
drag, startPoint x: 494, startPoint y: 284, endPoint x: 184, endPoint y: 347, distance: 316.0
click at [184, 347] on div "Speaker 0 · zarządzanie · hotelem, · · pensjonatem, · · · · · jakimkolwiek · ob…" at bounding box center [394, 234] width 761 height 322
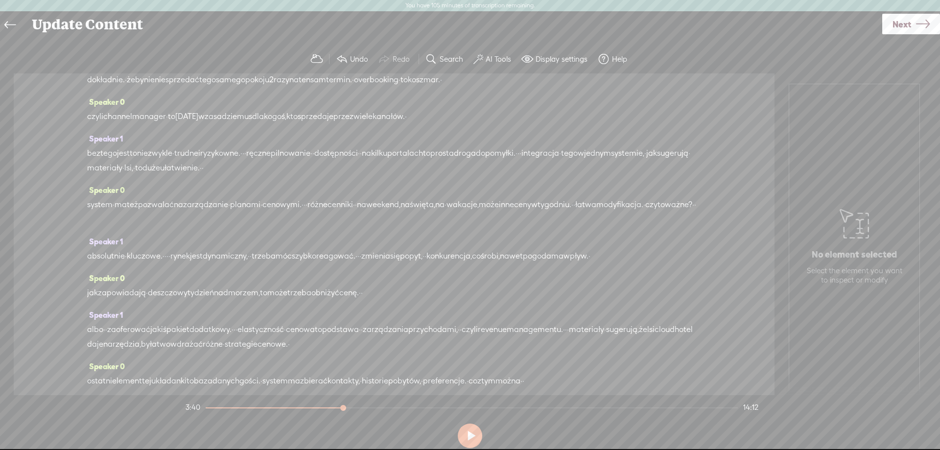
click at [436, 255] on span "Delete" at bounding box center [433, 258] width 23 height 10
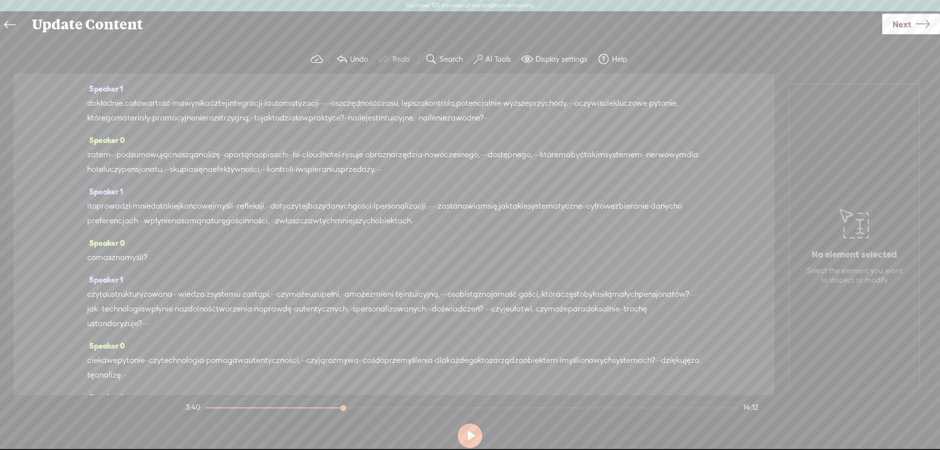
scroll to position [3849, 0]
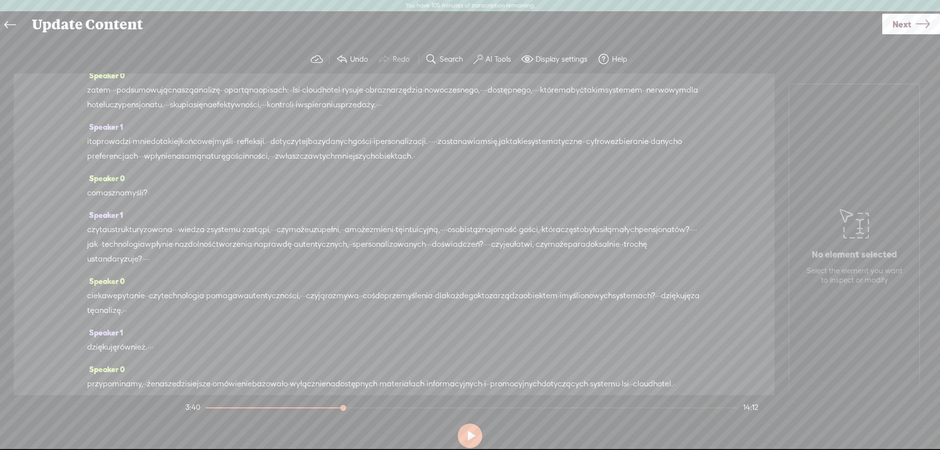
drag, startPoint x: 157, startPoint y: 312, endPoint x: 263, endPoint y: 309, distance: 106.8
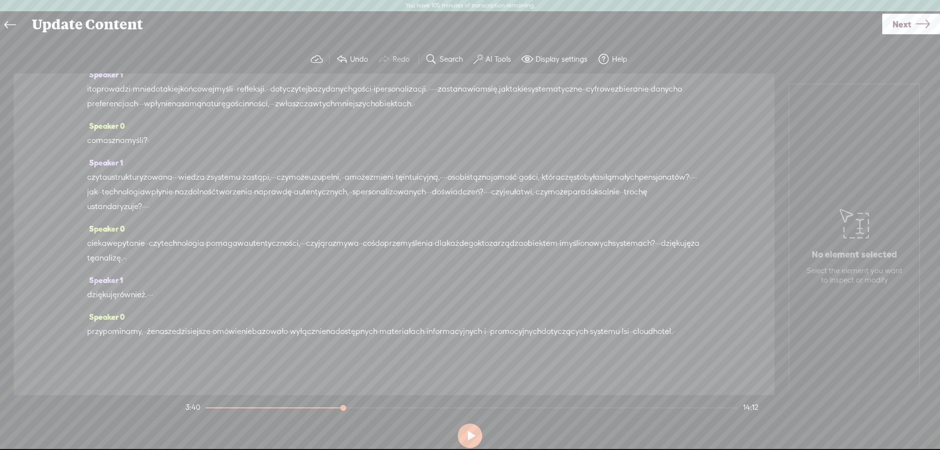
scroll to position [4496, 0]
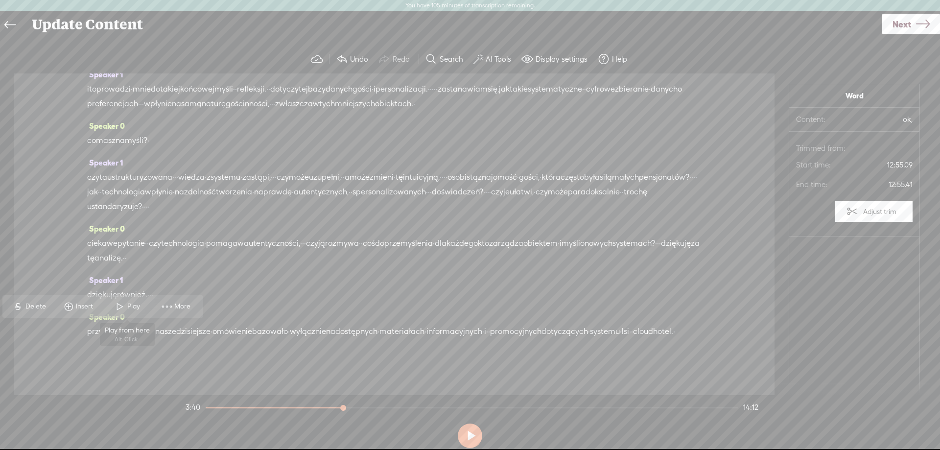
click at [124, 308] on span at bounding box center [120, 307] width 15 height 18
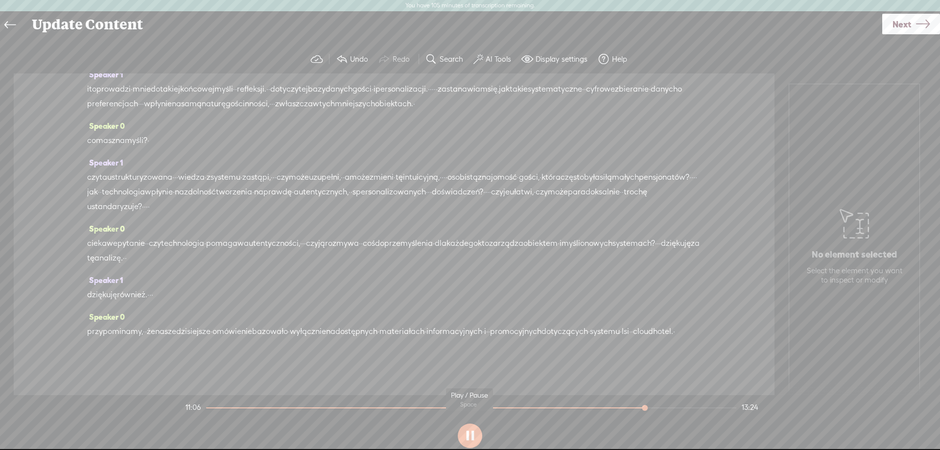
click at [476, 433] on button at bounding box center [470, 436] width 24 height 24
drag, startPoint x: 418, startPoint y: 331, endPoint x: 447, endPoint y: 333, distance: 29.0
click at [127, 305] on span "Play" at bounding box center [127, 307] width 49 height 18
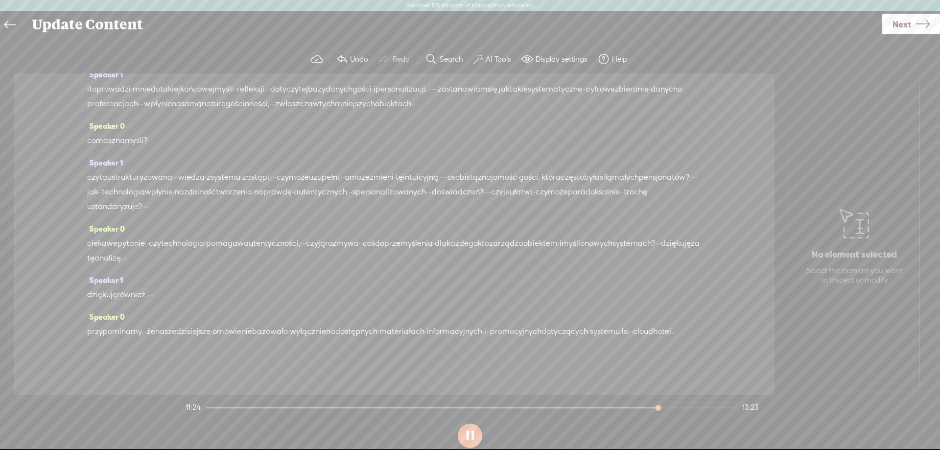
scroll to position [4625, 0]
click at [471, 436] on button at bounding box center [470, 436] width 24 height 24
drag, startPoint x: 195, startPoint y: 293, endPoint x: 173, endPoint y: 295, distance: 22.1
click at [109, 266] on span "Delete" at bounding box center [119, 268] width 23 height 10
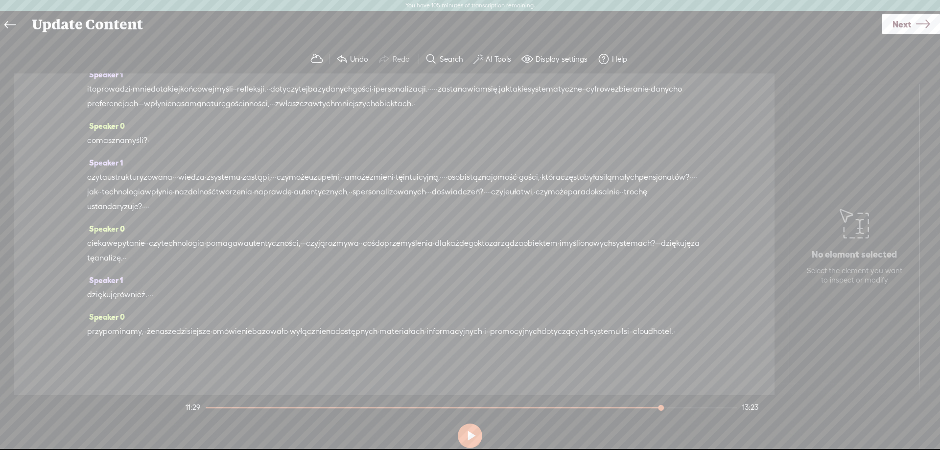
click at [121, 267] on span at bounding box center [120, 269] width 15 height 18
click at [470, 431] on button at bounding box center [470, 436] width 24 height 24
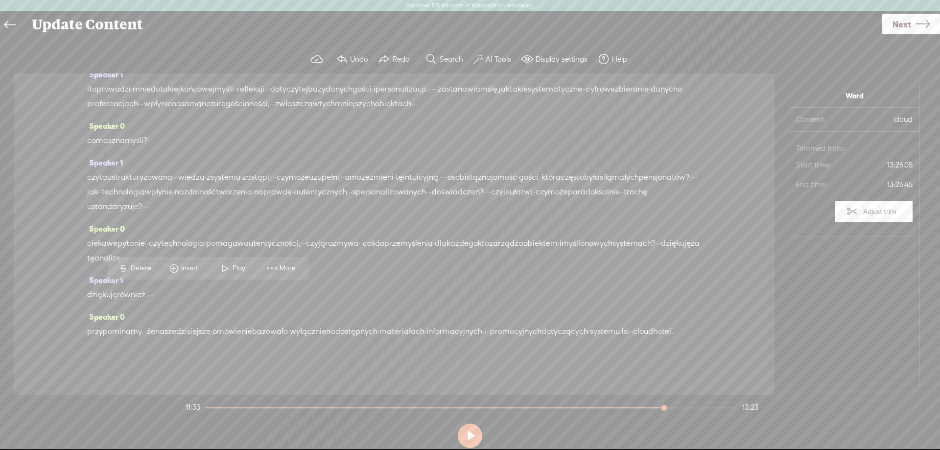
drag, startPoint x: 180, startPoint y: 292, endPoint x: 194, endPoint y: 294, distance: 13.9
click at [131, 266] on span "Delete" at bounding box center [127, 268] width 23 height 10
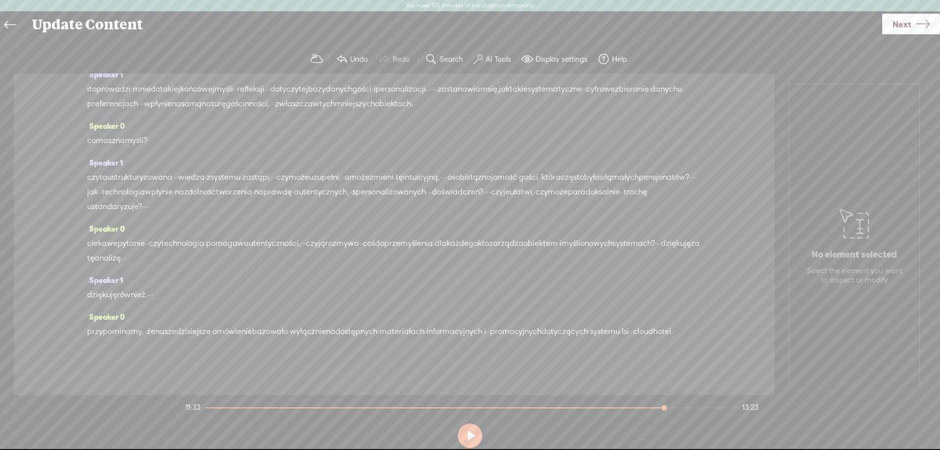
click at [120, 269] on span "Delete" at bounding box center [119, 268] width 23 height 10
click at [137, 268] on span "Play" at bounding box center [134, 268] width 15 height 10
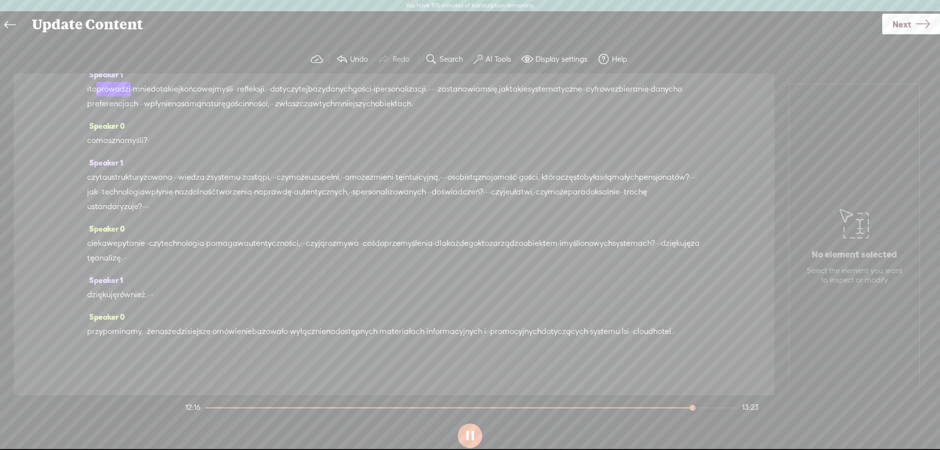
click at [462, 440] on button at bounding box center [470, 436] width 24 height 24
drag, startPoint x: 609, startPoint y: 282, endPoint x: 564, endPoint y: 305, distance: 51.0
click at [440, 60] on div "zatem · · · podsumowując naszą analizę · · opartą na opisach: · · lsi · cloud h…" at bounding box center [394, 44] width 614 height 29
click at [619, 60] on div "zatem · · · podsumowując naszą analizę · · opartą na opisach: · · lsi · cloud h…" at bounding box center [394, 44] width 614 height 29
click at [382, 60] on span "·" at bounding box center [381, 52] width 2 height 15
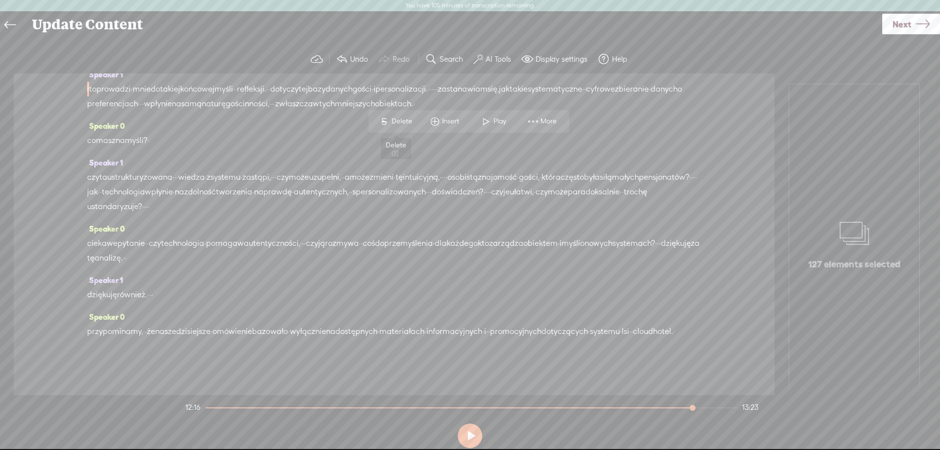
click at [405, 121] on span "Delete" at bounding box center [403, 122] width 23 height 10
click at [109, 59] on span "mające" at bounding box center [101, 52] width 28 height 15
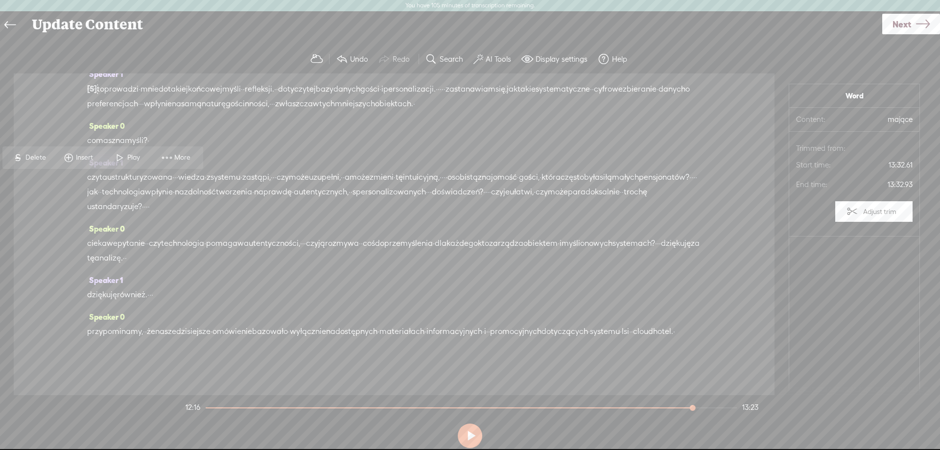
click at [119, 153] on span at bounding box center [120, 158] width 15 height 18
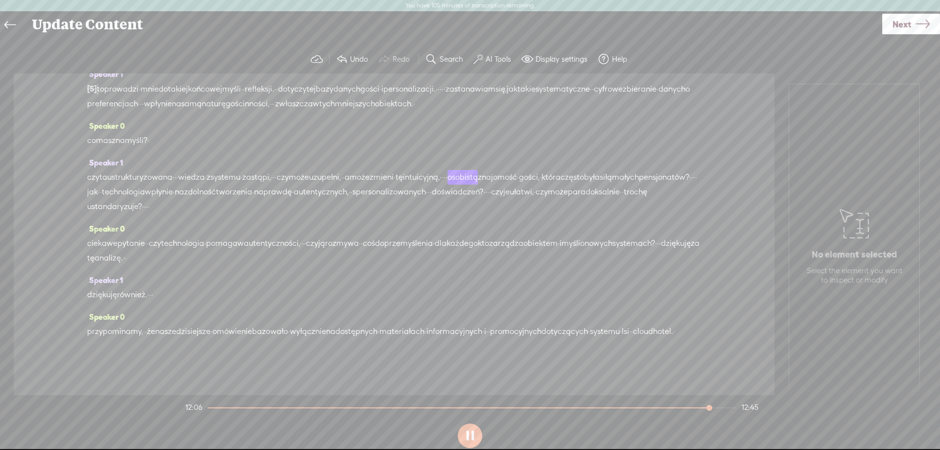
scroll to position [4976, 0]
click at [468, 438] on button at bounding box center [470, 436] width 24 height 24
click at [89, 93] on span "[S]" at bounding box center [92, 88] width 10 height 9
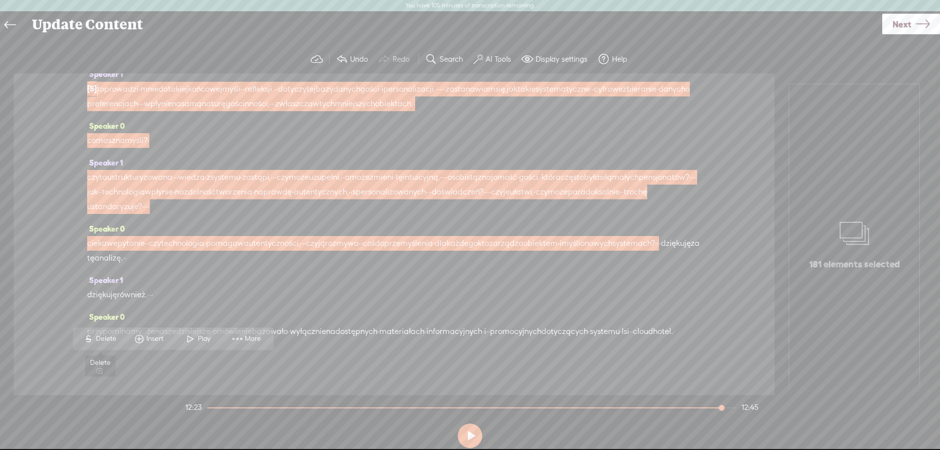
click at [93, 338] on span "S" at bounding box center [88, 339] width 15 height 18
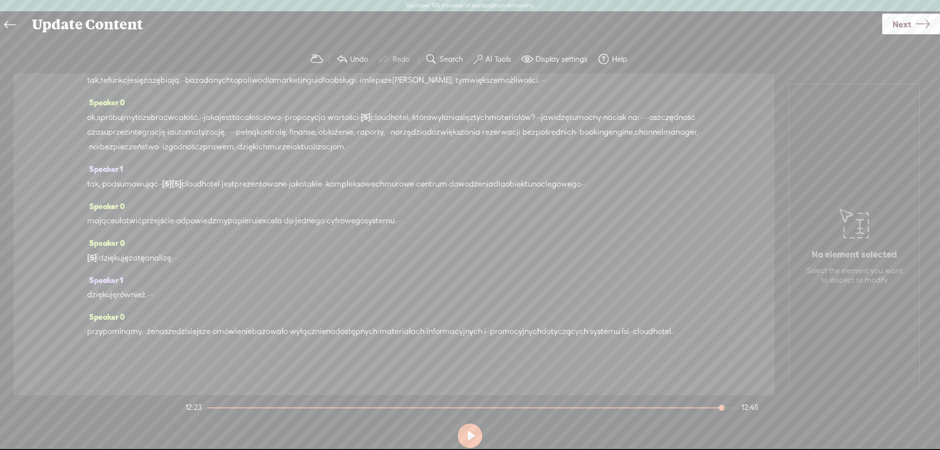
scroll to position [4800, 0]
click at [89, 324] on span "przypominamy," at bounding box center [115, 331] width 56 height 15
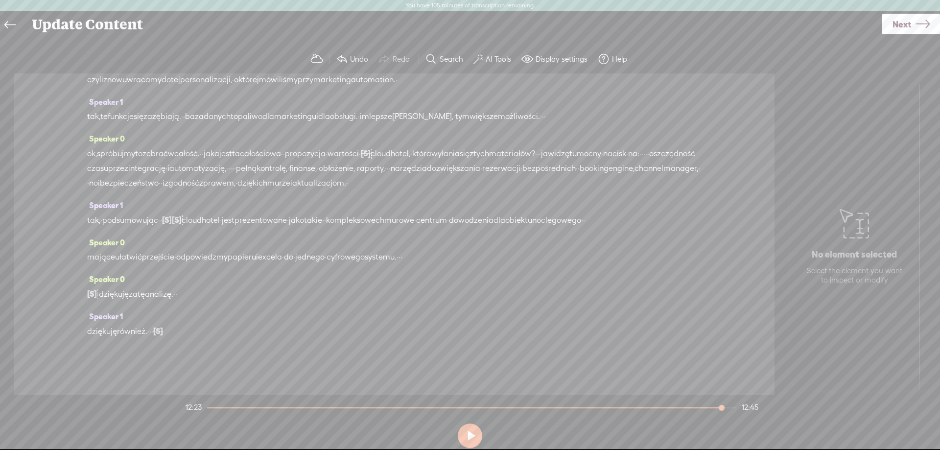
scroll to position [4738, 0]
drag, startPoint x: 718, startPoint y: 404, endPoint x: 289, endPoint y: 408, distance: 429.5
click at [198, 384] on div "Trebble audio editor works best with Google Chrome or Firefox. Please switch yo…" at bounding box center [470, 248] width 921 height 407
click at [469, 438] on button at bounding box center [470, 436] width 24 height 24
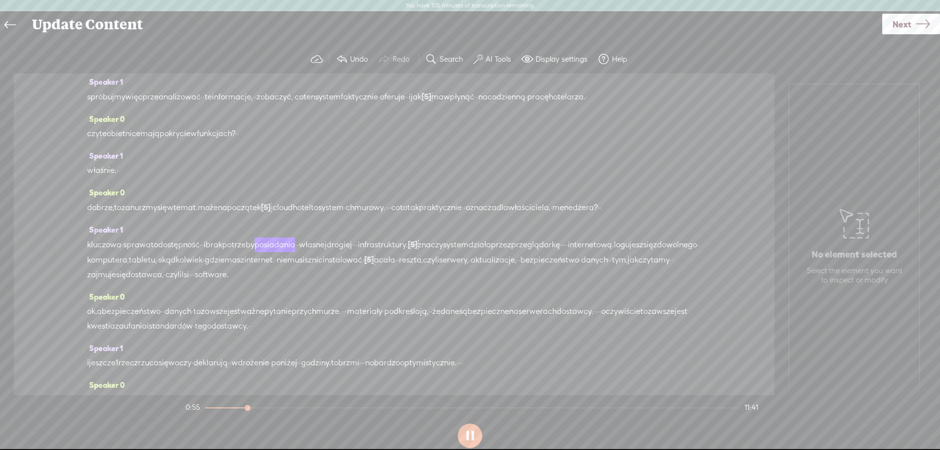
scroll to position [194, 0]
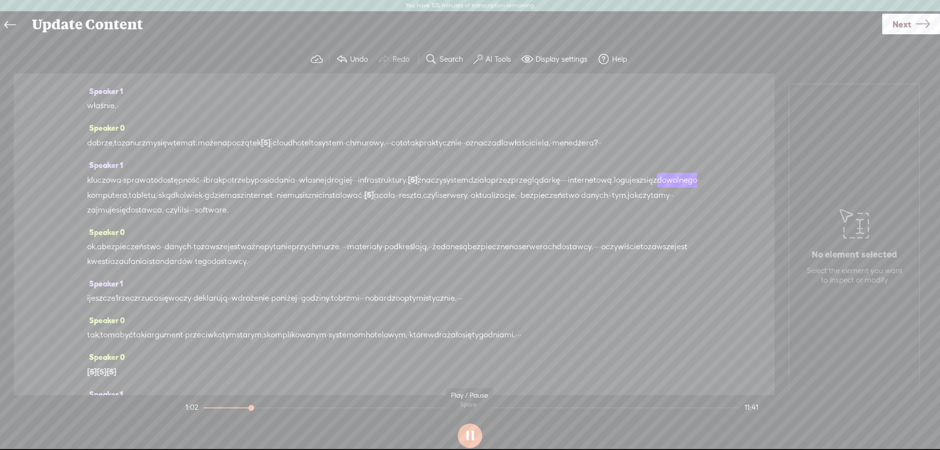
click at [470, 437] on button at bounding box center [470, 436] width 24 height 24
click at [418, 184] on span "[S]" at bounding box center [413, 179] width 10 height 9
click at [484, 256] on span "Restore" at bounding box center [486, 254] width 26 height 10
click at [408, 187] on span "infrastruktury." at bounding box center [383, 179] width 50 height 15
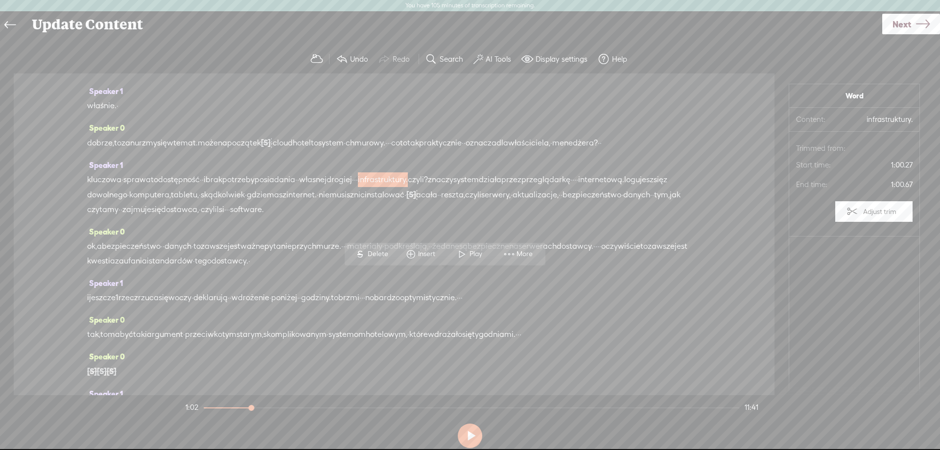
click at [408, 187] on span "infrastruktury." at bounding box center [383, 179] width 50 height 15
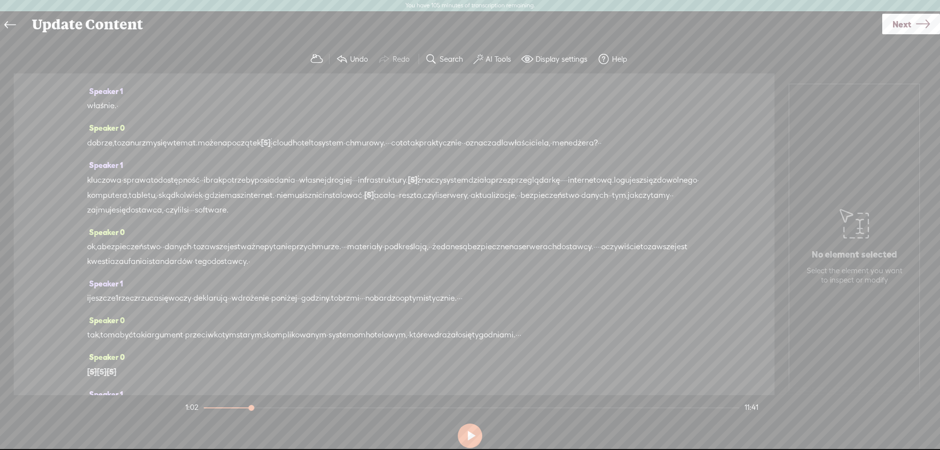
click at [408, 188] on span "infrastruktury." at bounding box center [383, 180] width 50 height 15
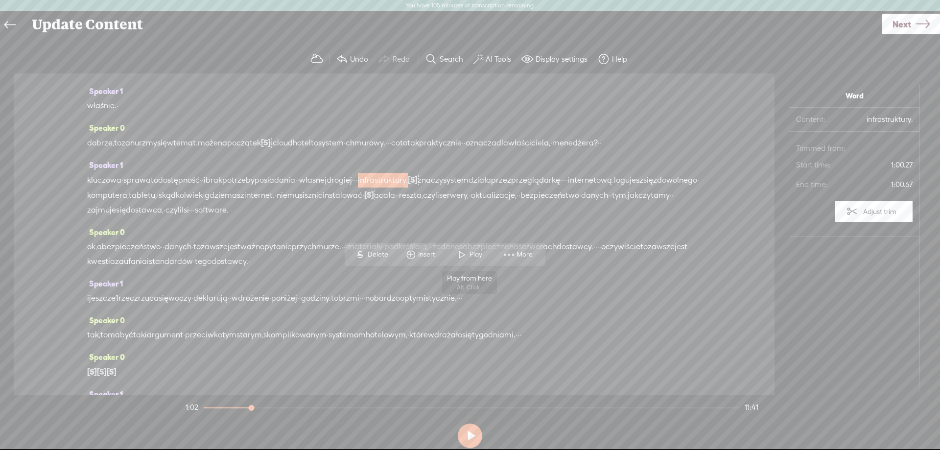
click at [464, 253] on span at bounding box center [462, 255] width 15 height 18
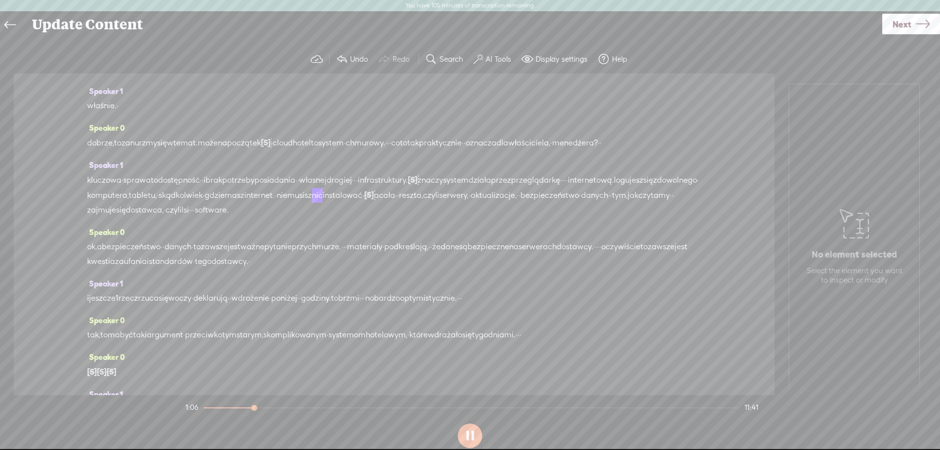
click at [418, 184] on span "[S]" at bounding box center [413, 179] width 10 height 9
click at [483, 253] on span "Restore" at bounding box center [486, 254] width 26 height 10
click at [255, 187] on span "potrzeby" at bounding box center [238, 179] width 32 height 15
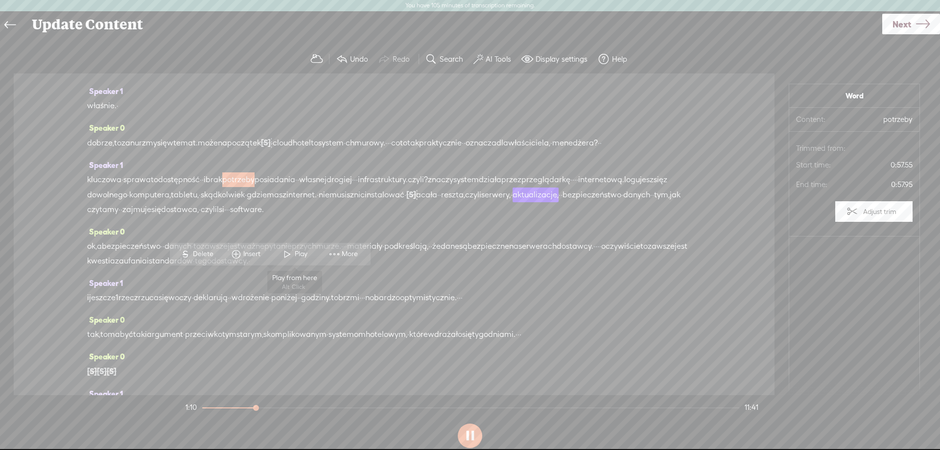
click at [292, 253] on span at bounding box center [287, 254] width 15 height 18
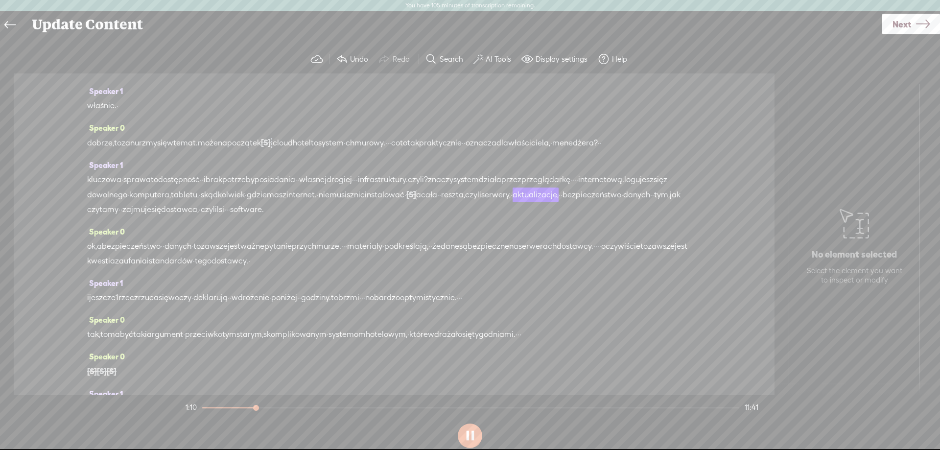
click at [406, 202] on span "·" at bounding box center [406, 195] width 2 height 15
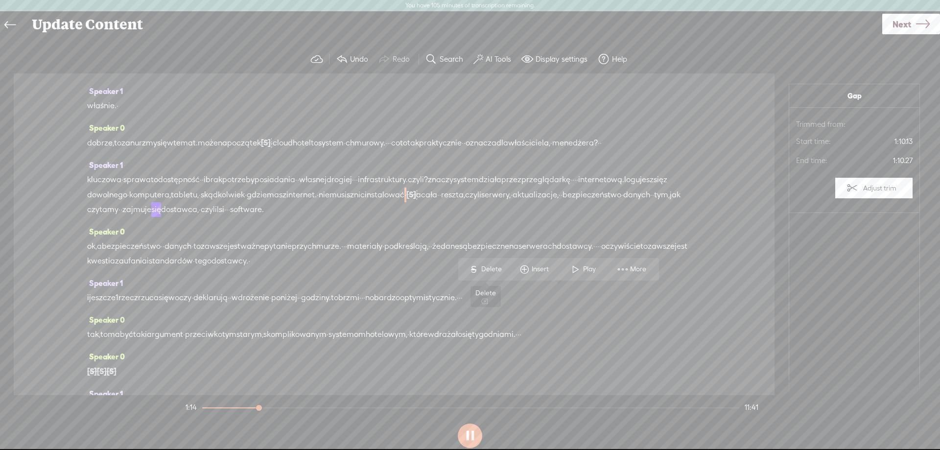
click at [497, 269] on span "Delete" at bounding box center [492, 269] width 23 height 10
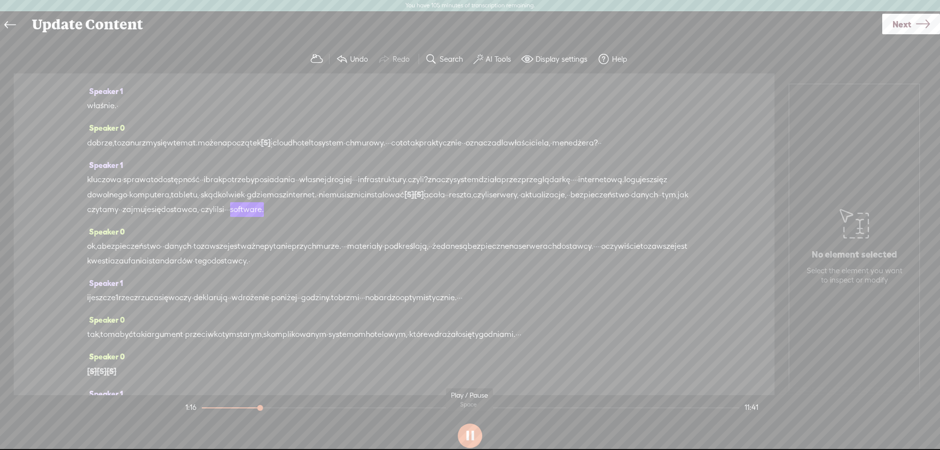
click at [465, 439] on button at bounding box center [470, 436] width 24 height 24
click at [317, 202] on span "internet." at bounding box center [301, 195] width 30 height 15
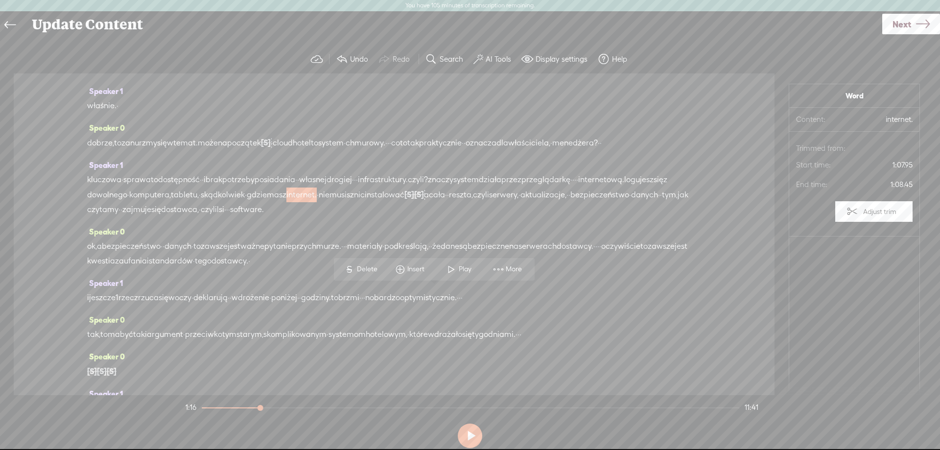
click at [450, 269] on span at bounding box center [451, 270] width 15 height 18
click at [414, 199] on span "[S]" at bounding box center [410, 194] width 10 height 9
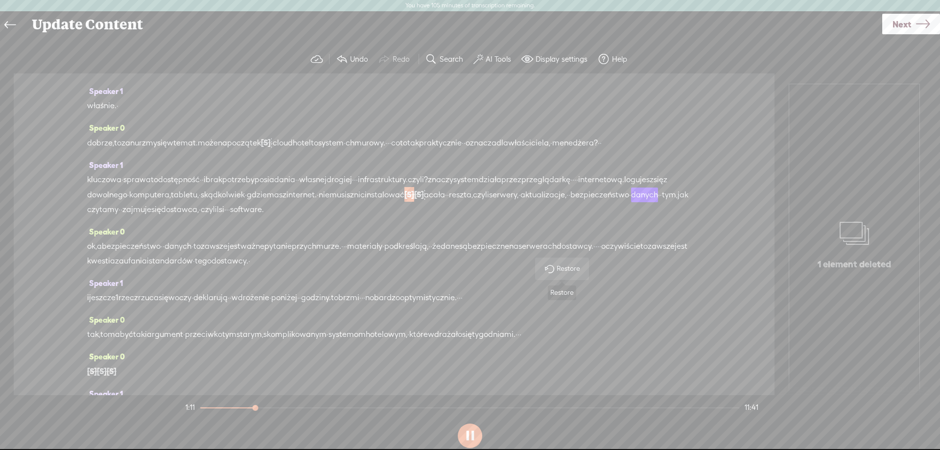
click at [566, 272] on span "Restore" at bounding box center [570, 269] width 26 height 10
click at [470, 435] on button at bounding box center [470, 436] width 24 height 24
click at [670, 202] on span "jak" at bounding box center [675, 195] width 11 height 15
click at [248, 279] on span "S" at bounding box center [240, 284] width 15 height 18
click at [563, 202] on span "bezpieczeństwo" at bounding box center [592, 195] width 59 height 15
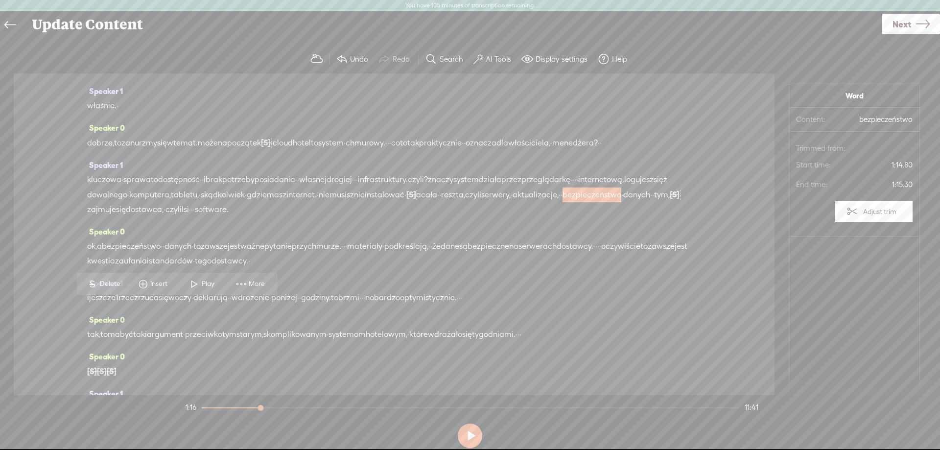
click at [194, 283] on span at bounding box center [194, 284] width 15 height 18
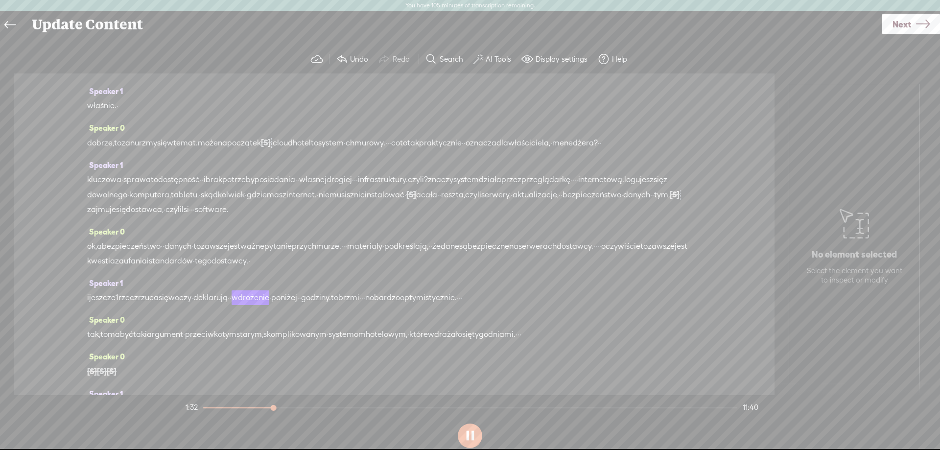
scroll to position [259, 0]
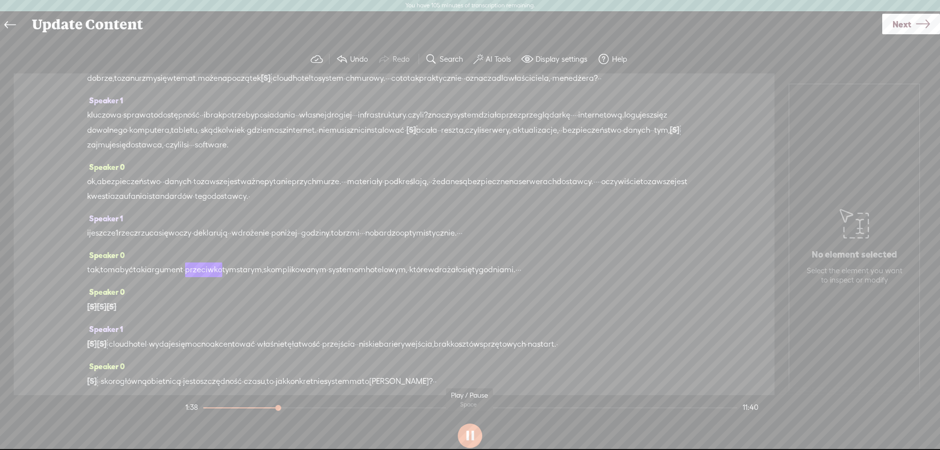
click at [469, 437] on button at bounding box center [470, 436] width 24 height 24
click at [382, 189] on span "materiały" at bounding box center [364, 181] width 35 height 15
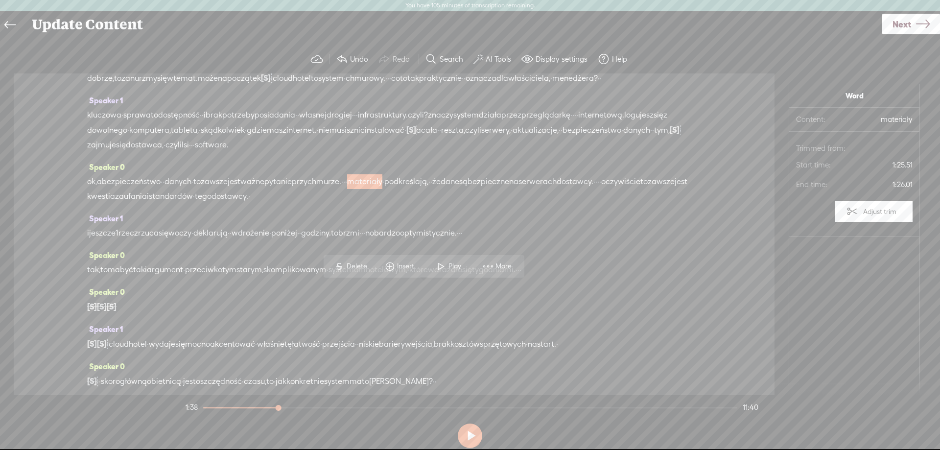
click at [345, 189] on span "·" at bounding box center [344, 181] width 2 height 15
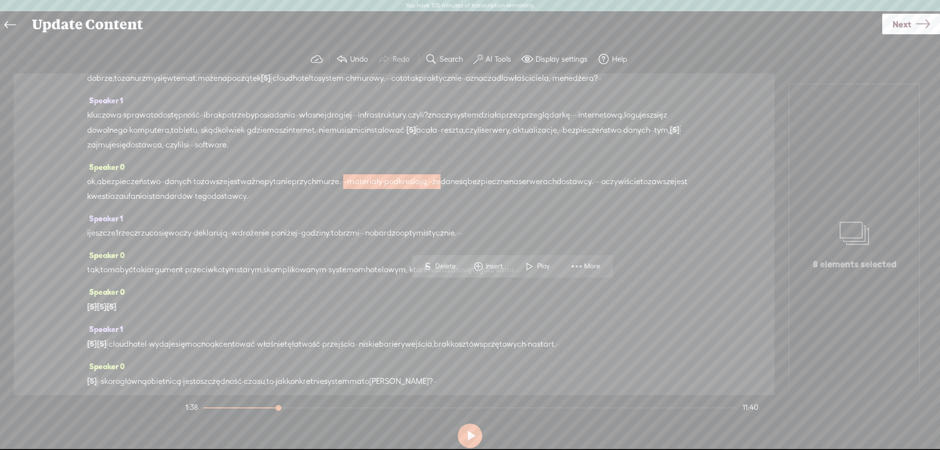
click at [439, 261] on span "S Delete" at bounding box center [439, 267] width 49 height 18
click at [90, 190] on span "ok," at bounding box center [92, 182] width 10 height 15
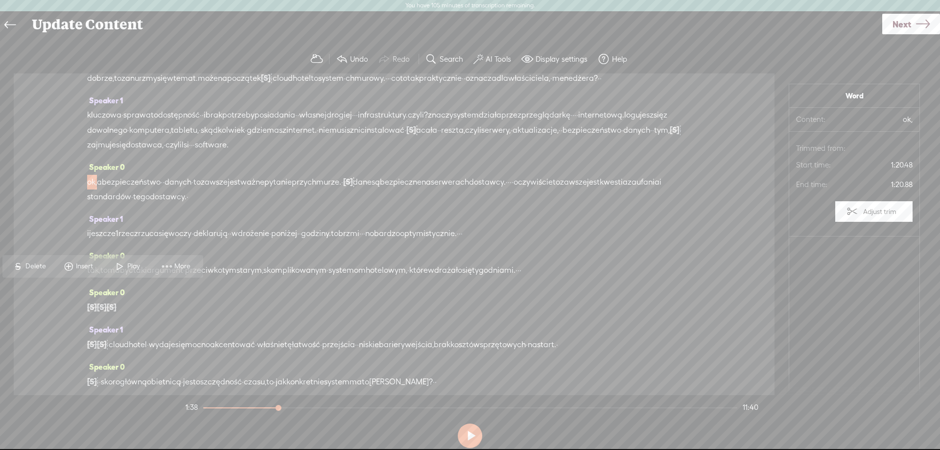
click at [121, 266] on span at bounding box center [120, 267] width 15 height 18
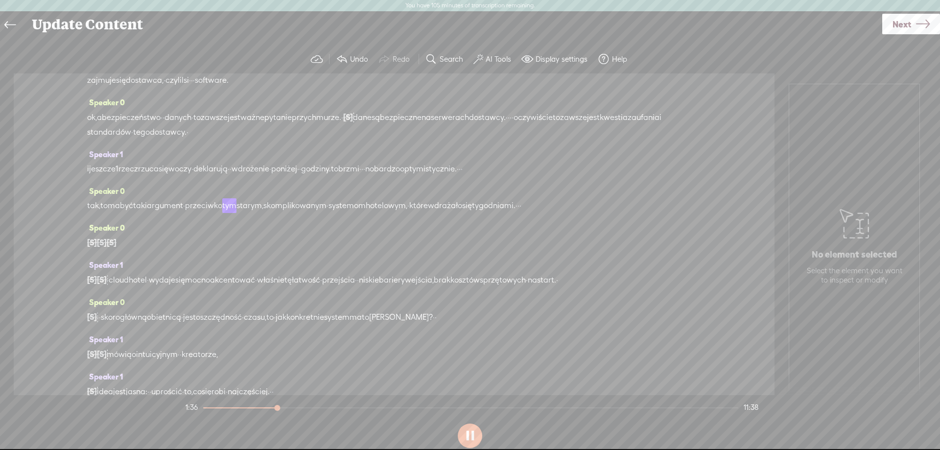
scroll to position [388, 0]
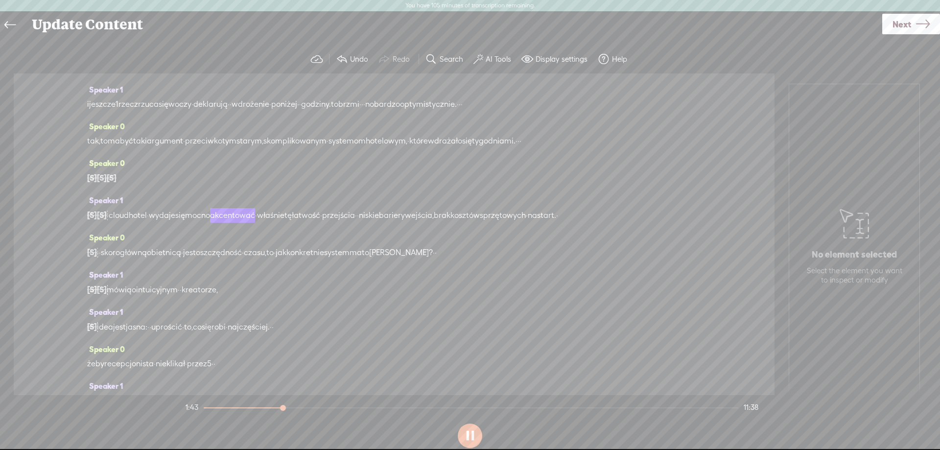
click at [629, 148] on div "tak, to ma być taki argument · przeciwko tym [GEOGRAPHIC_DATA], skomplikowanym …" at bounding box center [394, 141] width 614 height 15
click at [469, 435] on button at bounding box center [470, 436] width 24 height 24
click at [597, 148] on div "tak, to ma być taki argument · przeciwko tym [GEOGRAPHIC_DATA], skomplikowanym …" at bounding box center [394, 141] width 614 height 15
click at [594, 148] on div "tak, to ma być taki argument · przeciwko tym [GEOGRAPHIC_DATA], skomplikowanym …" at bounding box center [394, 141] width 614 height 15
click at [522, 148] on span "·" at bounding box center [521, 141] width 2 height 15
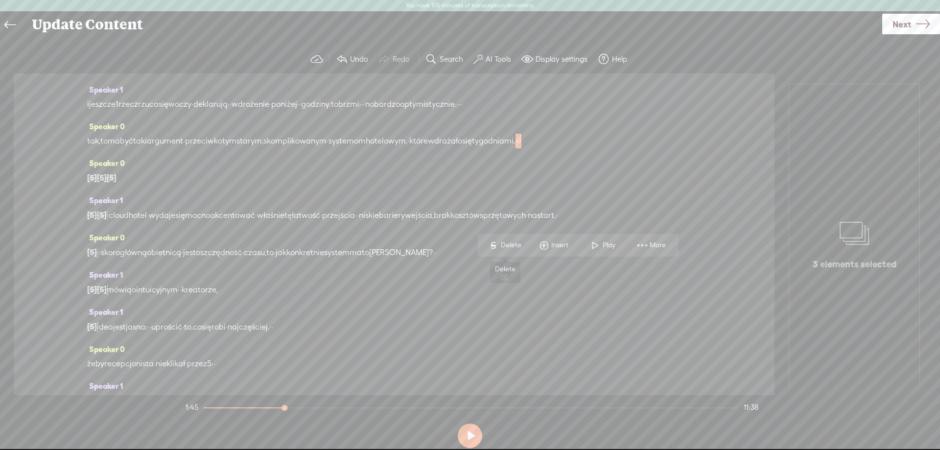
click at [503, 248] on span "Delete" at bounding box center [512, 245] width 23 height 10
click at [366, 148] on span "systemom" at bounding box center [347, 141] width 37 height 15
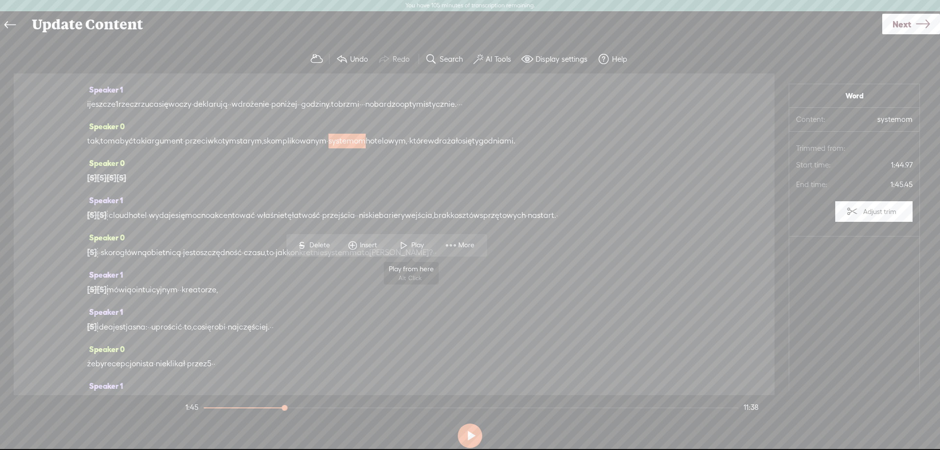
click at [406, 241] on span at bounding box center [404, 246] width 15 height 18
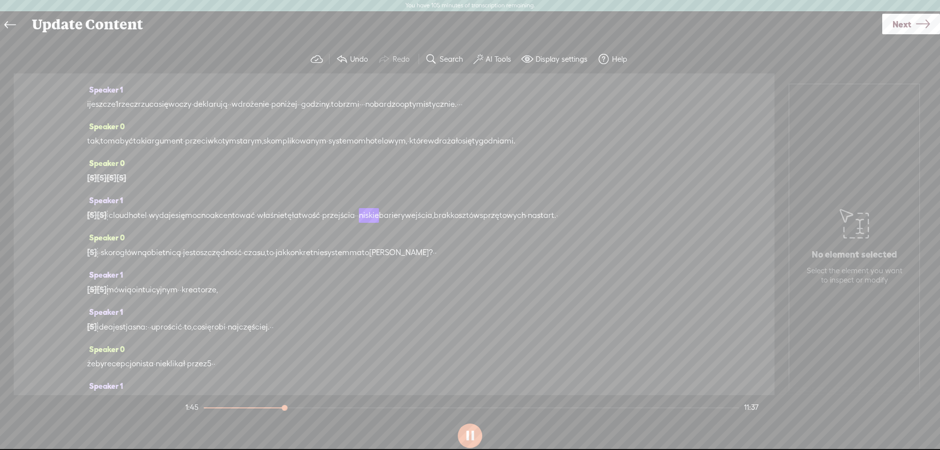
click at [109, 223] on span "·" at bounding box center [108, 215] width 2 height 15
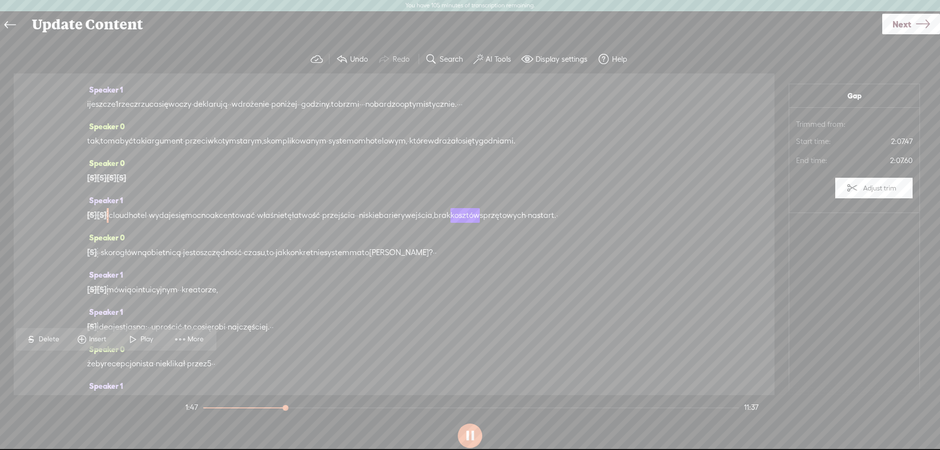
click at [54, 334] on span "S Delete" at bounding box center [42, 340] width 49 height 18
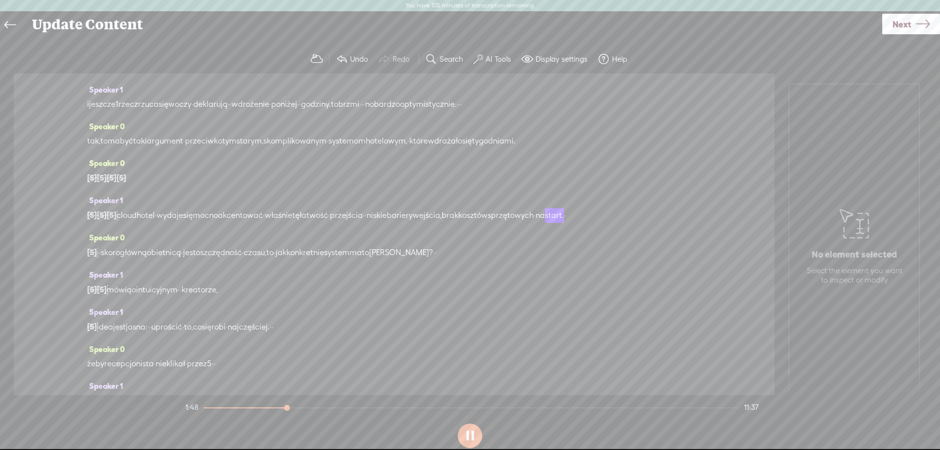
click at [366, 148] on span "systemom" at bounding box center [347, 141] width 37 height 15
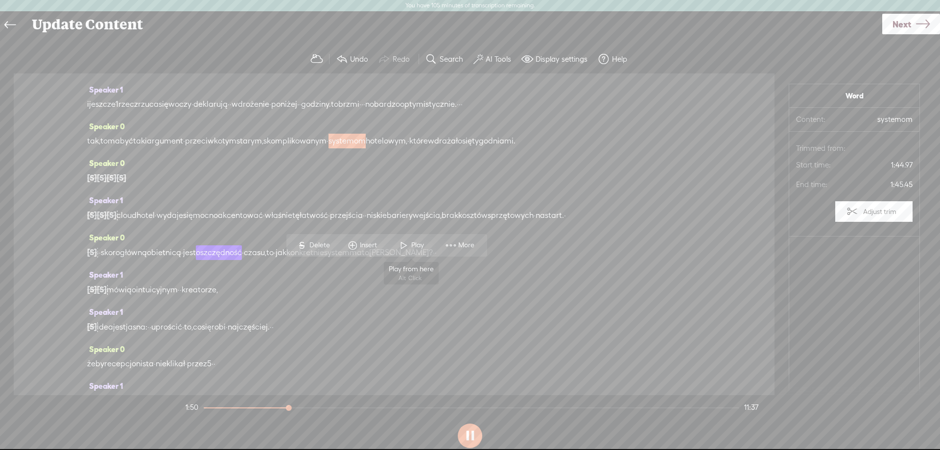
click at [406, 242] on span at bounding box center [404, 246] width 15 height 18
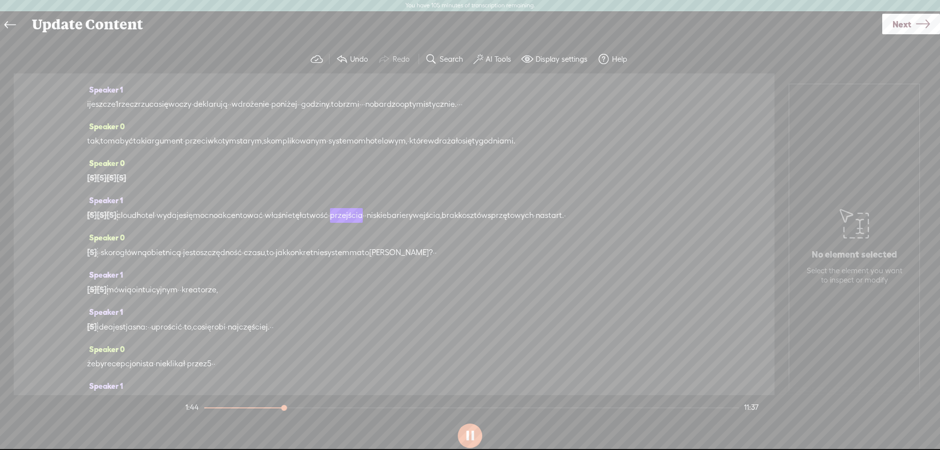
click at [578, 148] on div "tak, to ma być taki argument · przeciwko tym [GEOGRAPHIC_DATA], skomplikowanym …" at bounding box center [394, 141] width 614 height 15
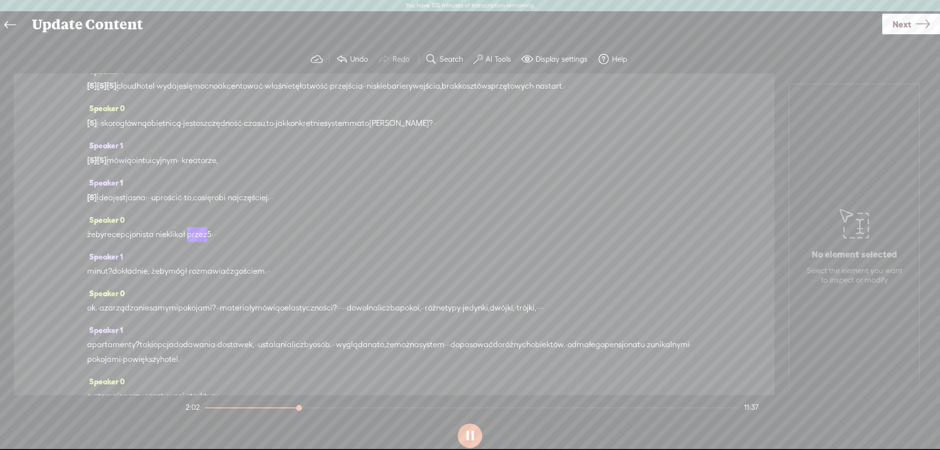
scroll to position [646, 0]
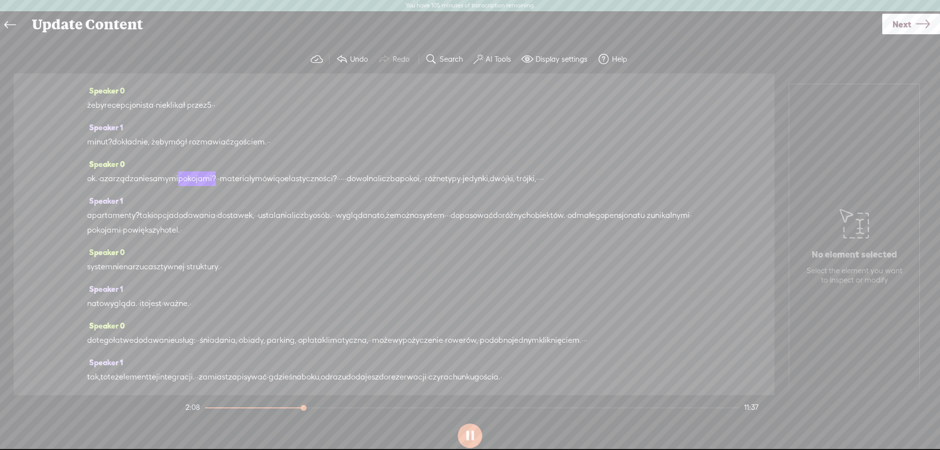
click at [490, 113] on div "żeby recepcjonista · nie klikał · przez 5 · ·" at bounding box center [394, 105] width 614 height 15
click at [91, 72] on span "[S]" at bounding box center [92, 68] width 10 height 9
click at [87, 222] on span at bounding box center [81, 222] width 22 height 20
click at [457, 431] on section at bounding box center [470, 436] width 573 height 32
click at [469, 436] on button at bounding box center [470, 436] width 24 height 24
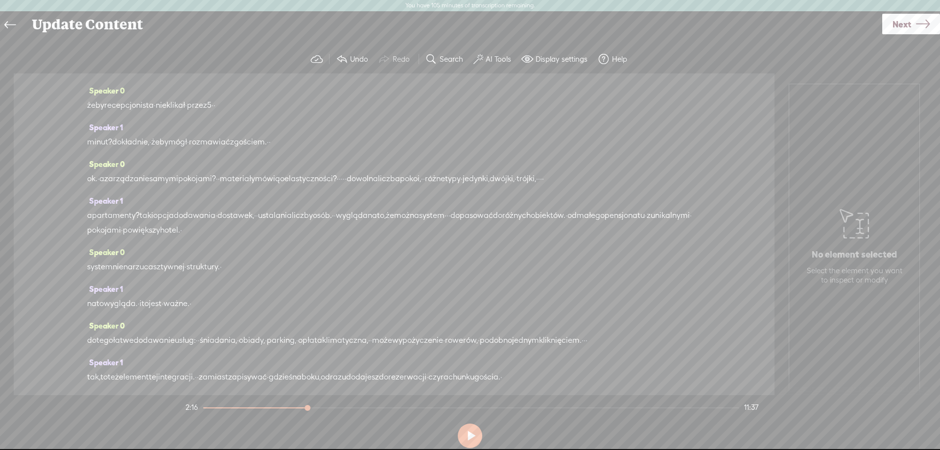
click at [105, 35] on span "[S]" at bounding box center [102, 30] width 10 height 9
click at [112, 173] on span "Restore" at bounding box center [114, 175] width 26 height 10
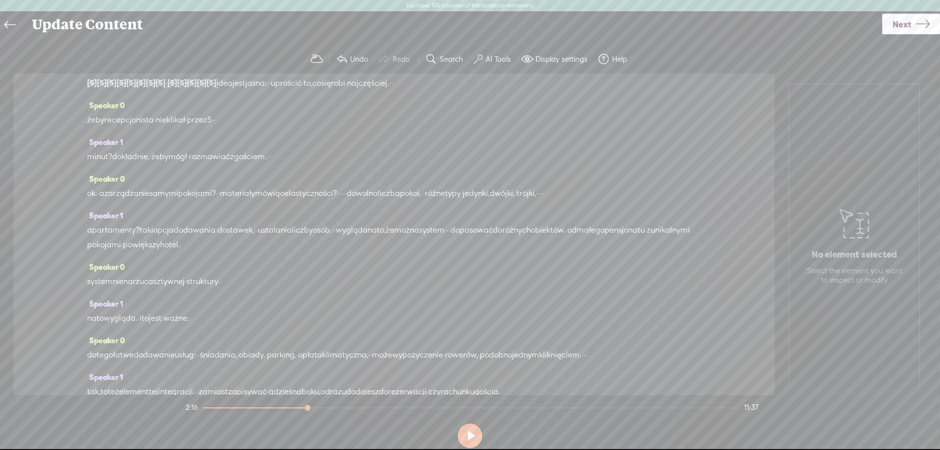
click at [92, 35] on span "[S]" at bounding box center [92, 30] width 10 height 9
click at [95, 174] on span "Restore" at bounding box center [101, 175] width 26 height 10
click at [91, 38] on span "·" at bounding box center [90, 31] width 2 height 15
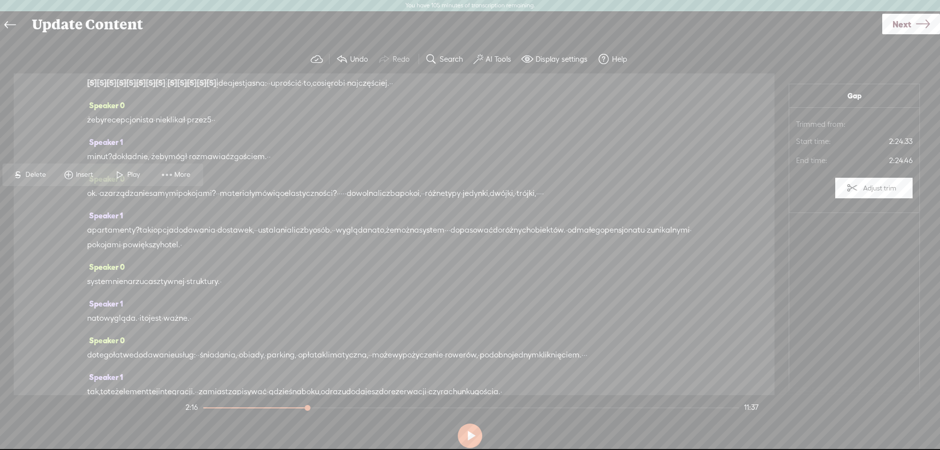
click at [260, 38] on div "· ·" at bounding box center [394, 31] width 614 height 15
click at [249, 38] on div "· ·" at bounding box center [394, 31] width 614 height 15
drag, startPoint x: 157, startPoint y: 244, endPoint x: 80, endPoint y: 189, distance: 95.1
click at [80, 189] on div "Speaker 0 · zarządzanie · hotelem, · · pensjonatem, · · · · · jakimkolwiek · ob…" at bounding box center [394, 234] width 761 height 322
click at [157, 75] on div "serce hotelu · · ·" at bounding box center [394, 68] width 614 height 15
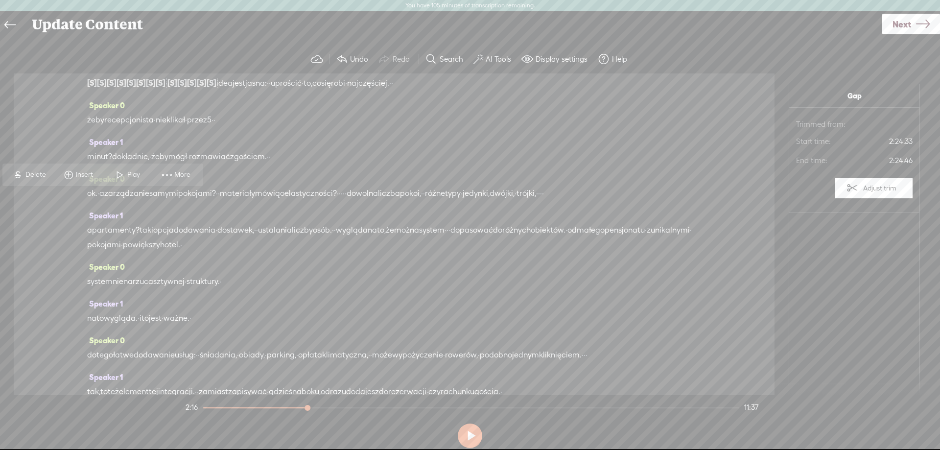
click at [135, 75] on span "·" at bounding box center [134, 68] width 2 height 15
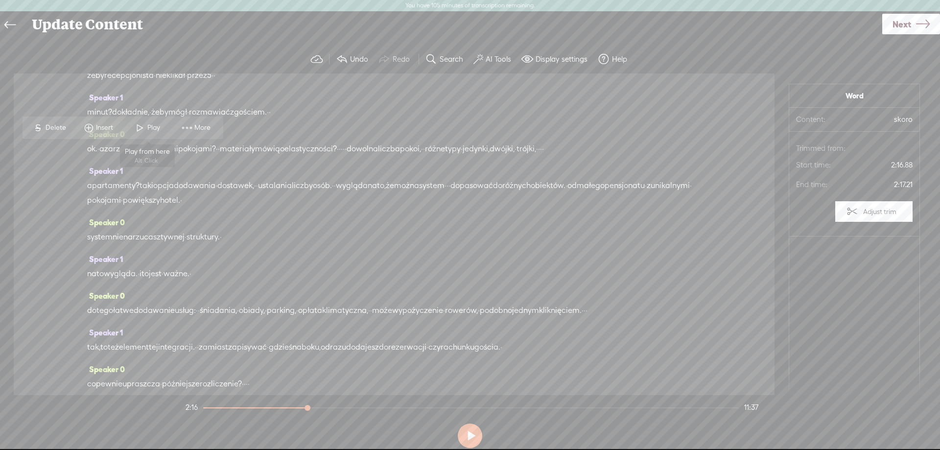
drag, startPoint x: 137, startPoint y: 125, endPoint x: 188, endPoint y: 145, distance: 54.3
click at [138, 125] on span at bounding box center [140, 128] width 15 height 18
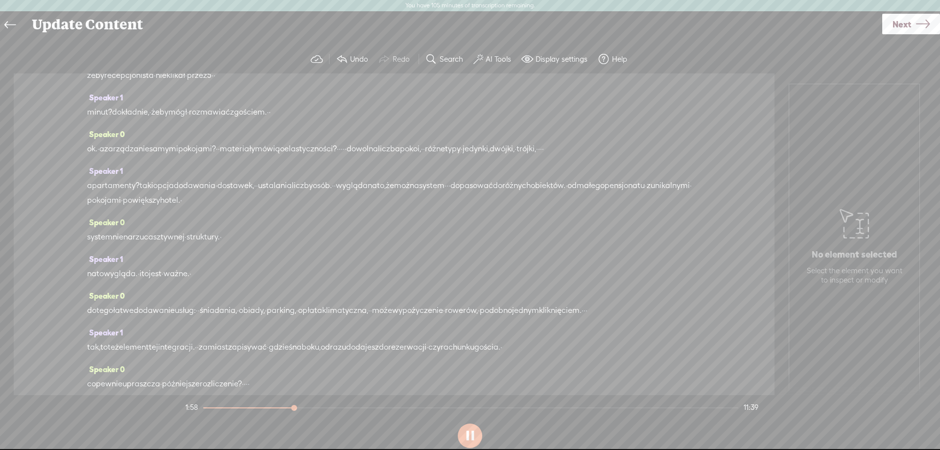
click at [91, 35] on span "[S]" at bounding box center [92, 30] width 10 height 9
click at [96, 172] on span "Restore" at bounding box center [101, 175] width 26 height 10
click at [467, 433] on button at bounding box center [470, 436] width 24 height 24
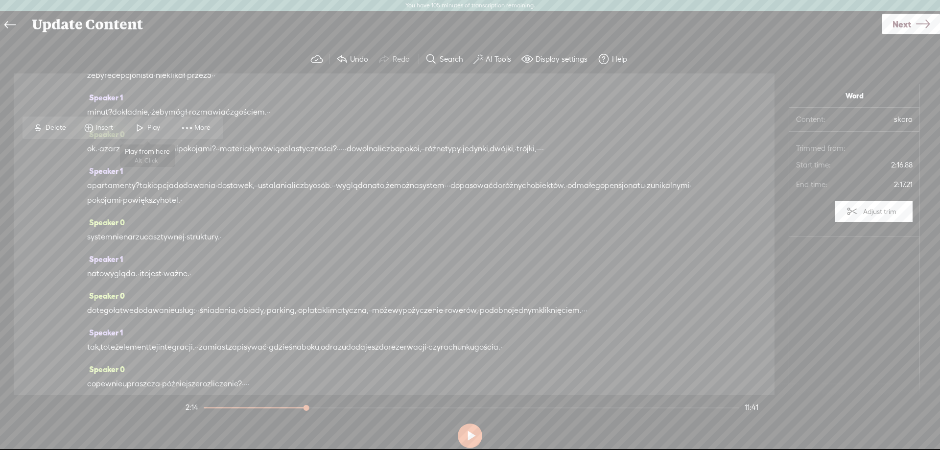
click at [148, 127] on span "Play" at bounding box center [154, 128] width 15 height 10
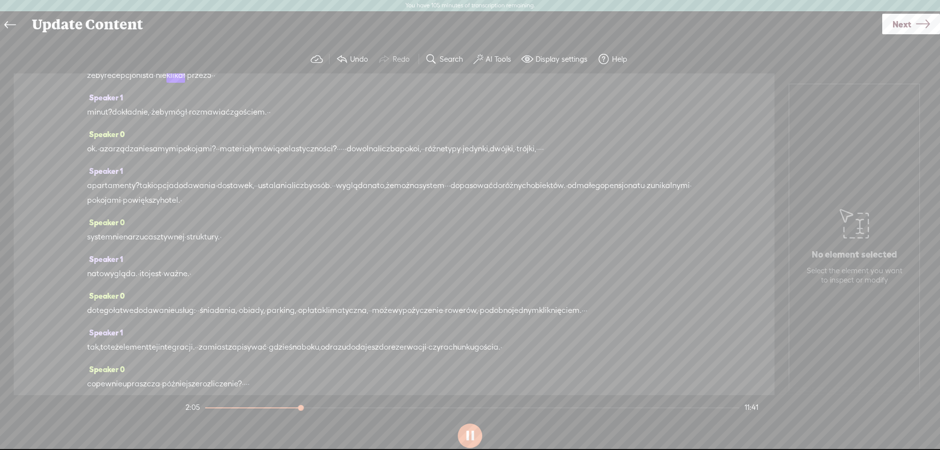
click at [167, 46] on span "·" at bounding box center [167, 38] width 2 height 15
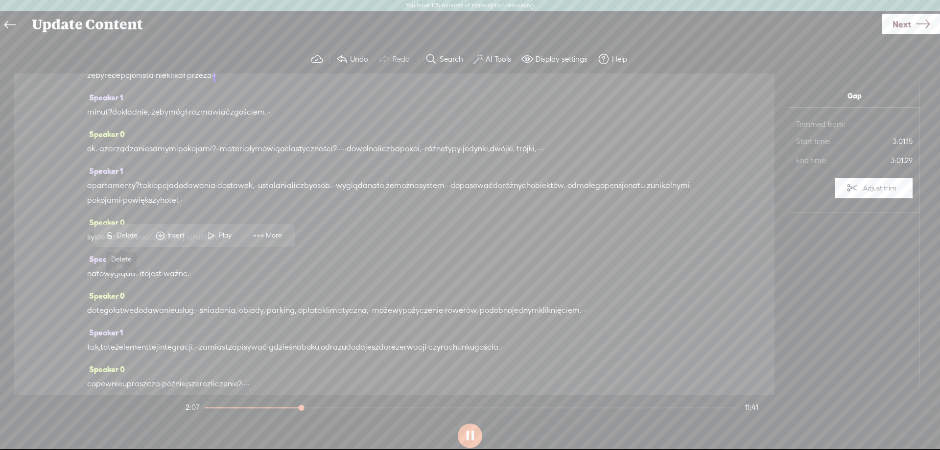
click at [131, 233] on span "Delete" at bounding box center [128, 236] width 23 height 10
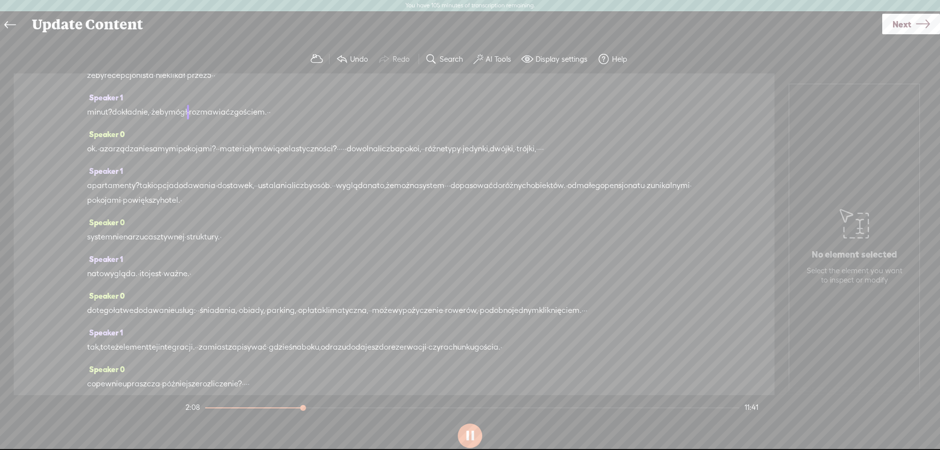
click at [198, 38] on span "kreatorze," at bounding box center [180, 31] width 36 height 15
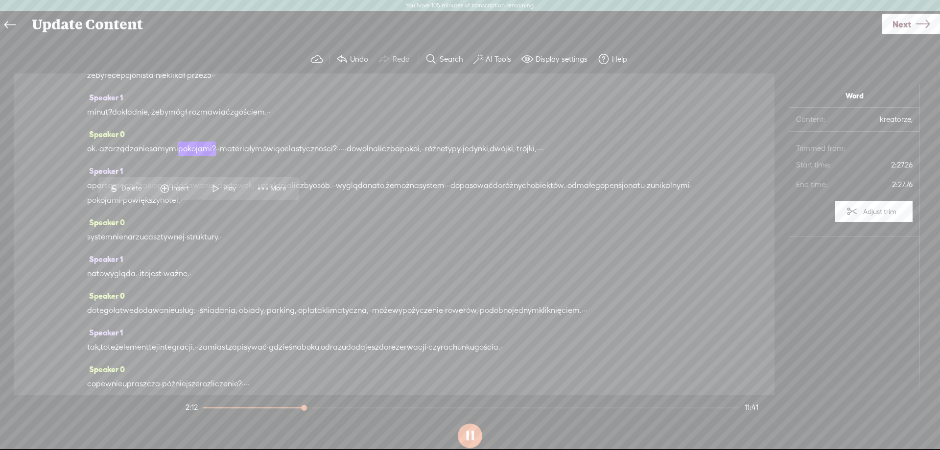
click at [472, 432] on button at bounding box center [470, 436] width 24 height 24
click at [216, 188] on span at bounding box center [216, 189] width 15 height 18
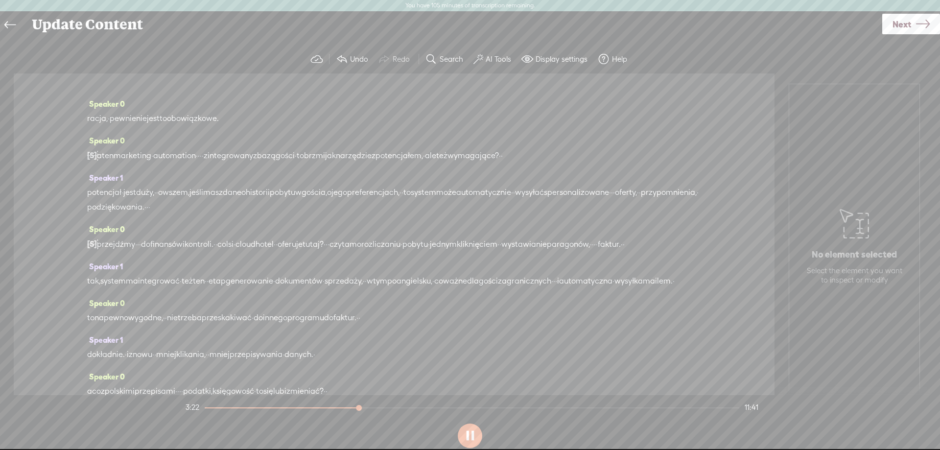
scroll to position [1293, 0]
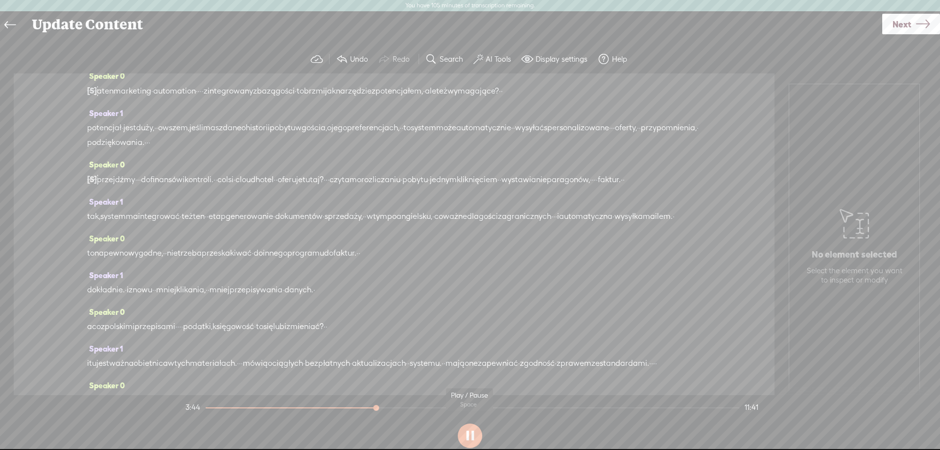
click at [469, 439] on button at bounding box center [470, 436] width 24 height 24
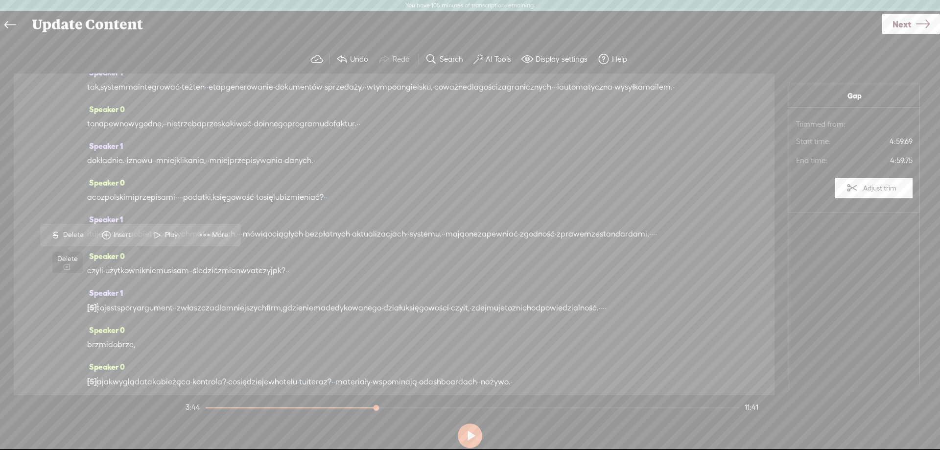
click at [78, 230] on span "S Delete" at bounding box center [67, 235] width 49 height 18
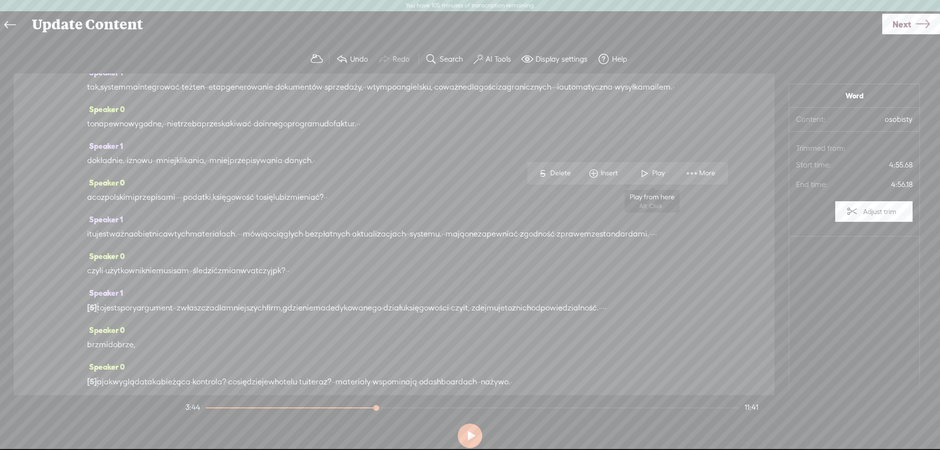
click at [648, 170] on span at bounding box center [645, 174] width 15 height 18
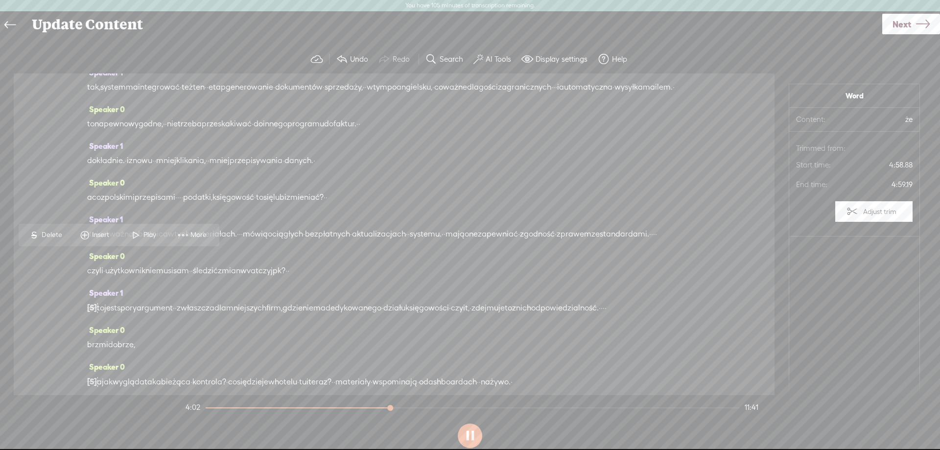
click at [466, 432] on button at bounding box center [470, 436] width 24 height 24
drag, startPoint x: 122, startPoint y: 323, endPoint x: 242, endPoint y: 322, distance: 120.5
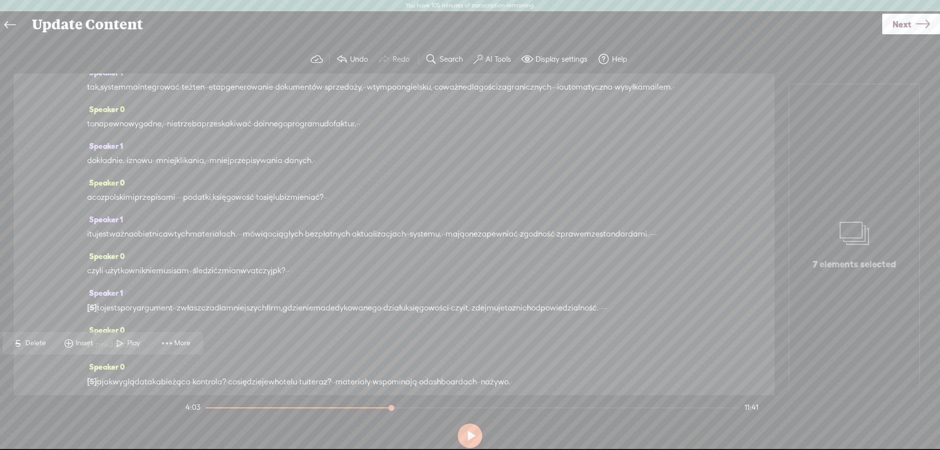
click at [33, 342] on span "Delete" at bounding box center [36, 343] width 23 height 10
click at [137, 235] on span "Restore" at bounding box center [139, 235] width 26 height 10
drag, startPoint x: 84, startPoint y: 260, endPoint x: 153, endPoint y: 257, distance: 69.1
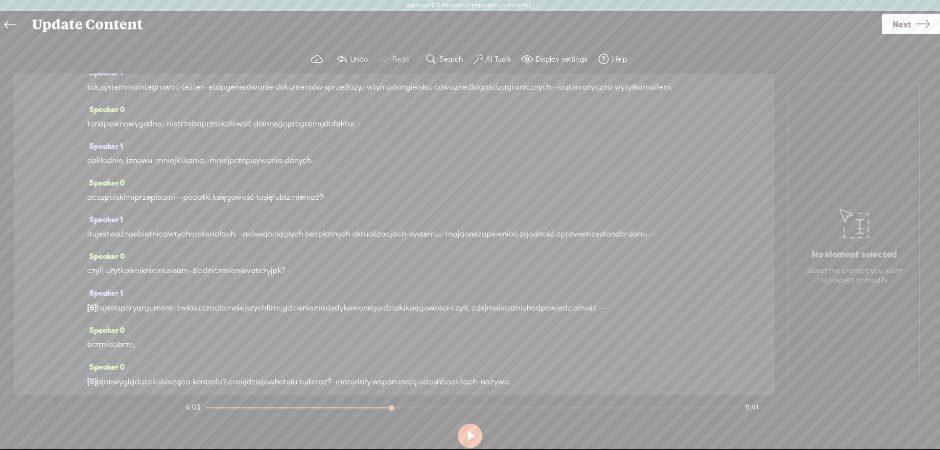
click at [153, 257] on div "Speaker 0 · zarządzanie · hotelem, · · pensjonatem, · · · · · jakimkolwiek · ob…" at bounding box center [394, 234] width 761 height 322
click at [112, 231] on span "Delete" at bounding box center [103, 235] width 23 height 10
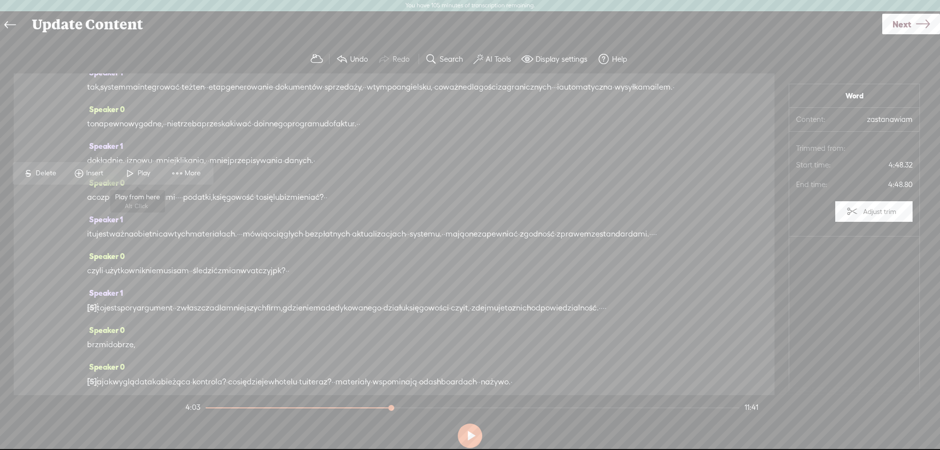
click at [129, 169] on span at bounding box center [130, 174] width 15 height 18
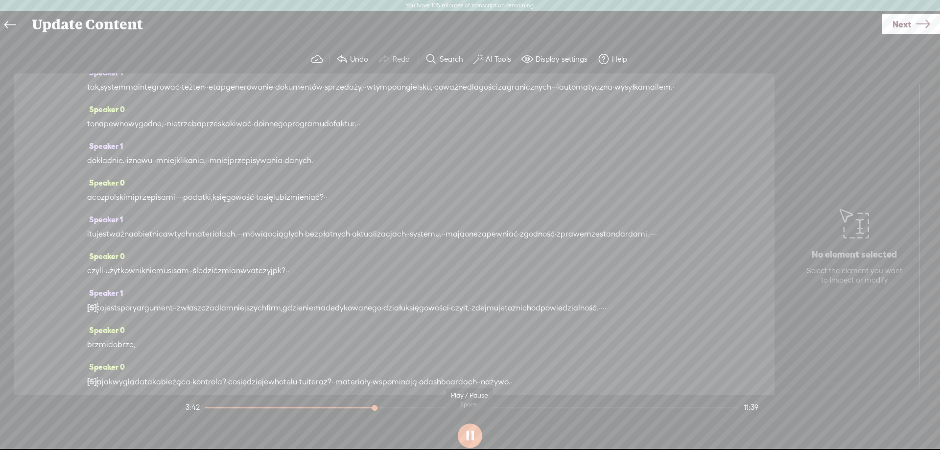
click at [473, 430] on button at bounding box center [470, 436] width 24 height 24
drag, startPoint x: 193, startPoint y: 210, endPoint x: 185, endPoint y: 212, distance: 8.0
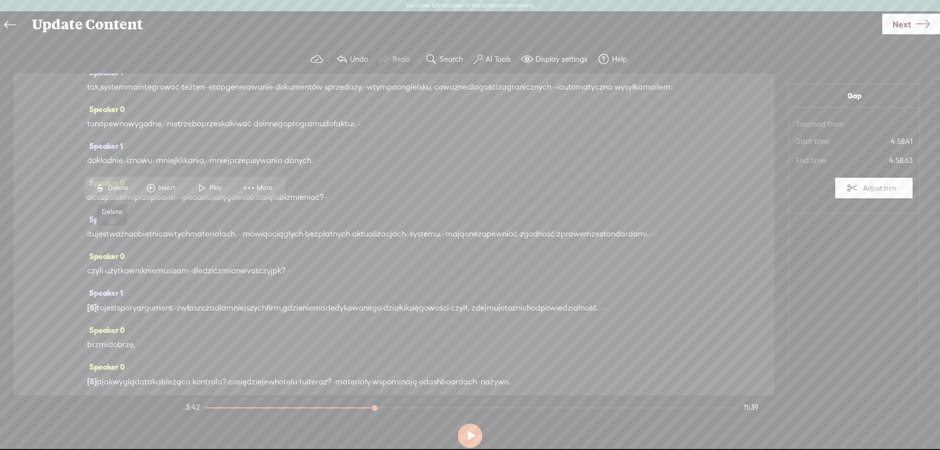
click at [120, 188] on span "Delete" at bounding box center [119, 188] width 23 height 10
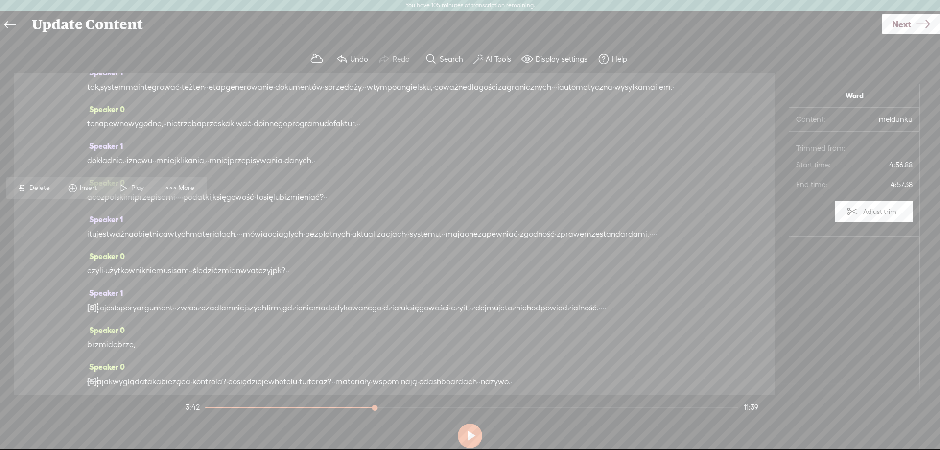
click at [131, 190] on span "Play" at bounding box center [138, 188] width 15 height 10
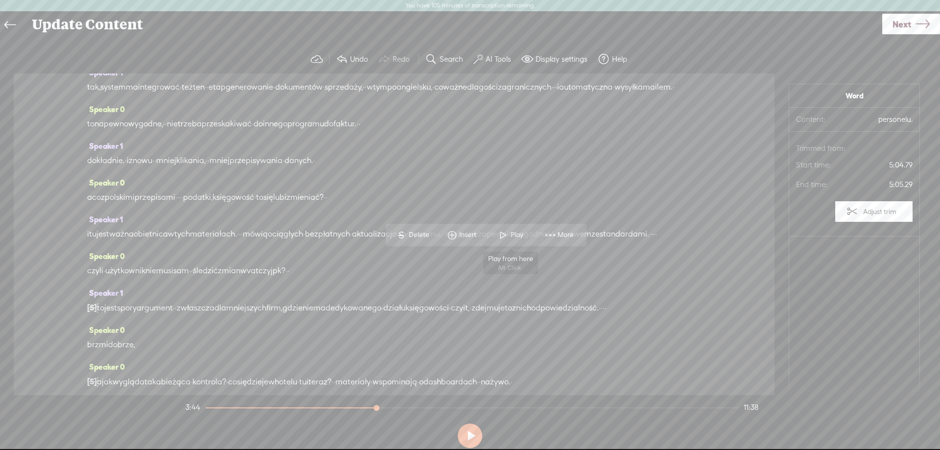
click at [503, 231] on span at bounding box center [503, 235] width 15 height 18
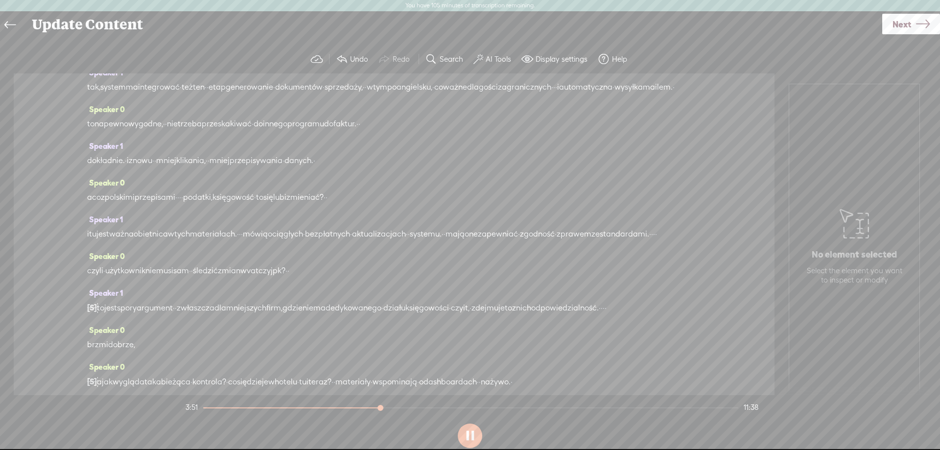
scroll to position [1551, 0]
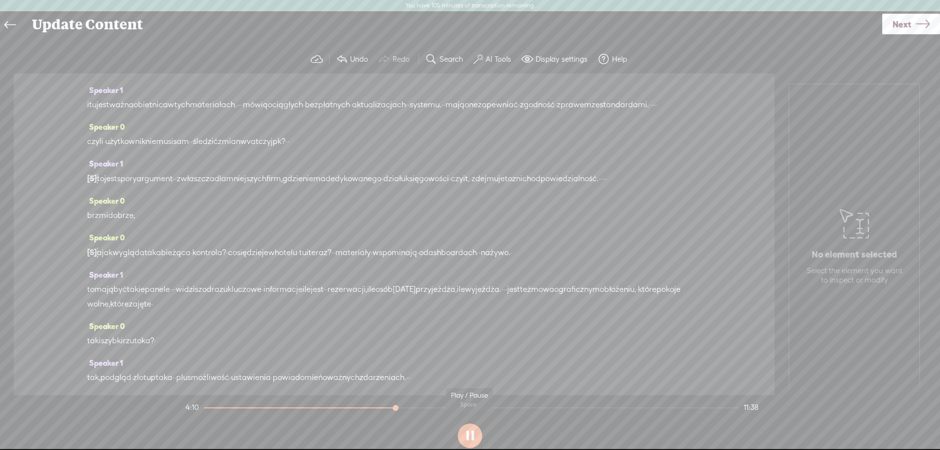
click at [471, 436] on button at bounding box center [470, 436] width 24 height 24
drag, startPoint x: 352, startPoint y: 301, endPoint x: 341, endPoint y: 299, distance: 11.5
click at [289, 277] on span "Delete" at bounding box center [281, 276] width 23 height 10
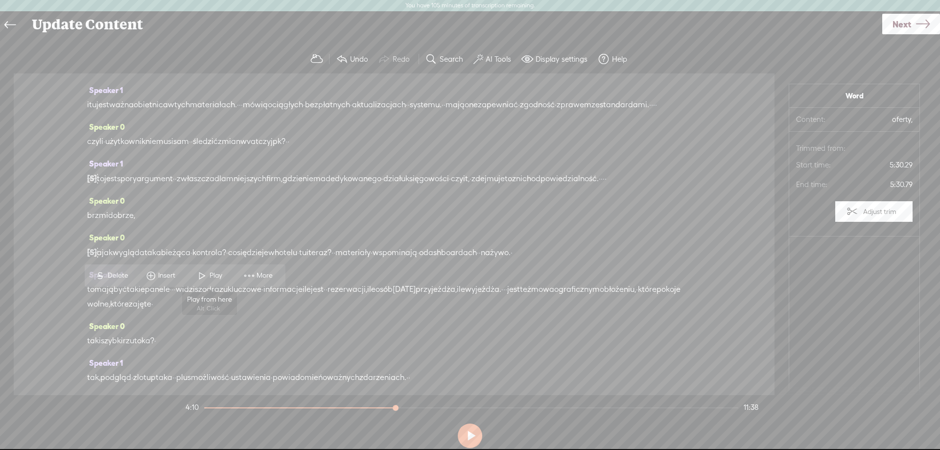
click at [203, 276] on span at bounding box center [202, 276] width 15 height 18
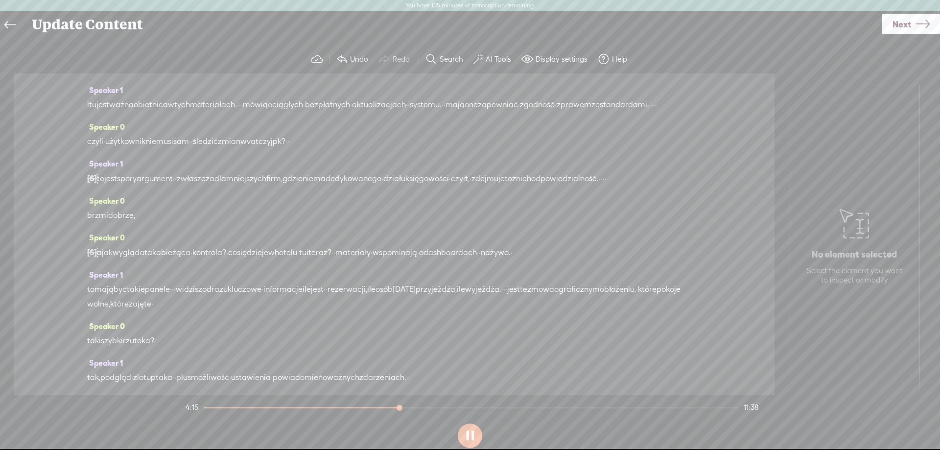
click at [475, 435] on button at bounding box center [470, 436] width 24 height 24
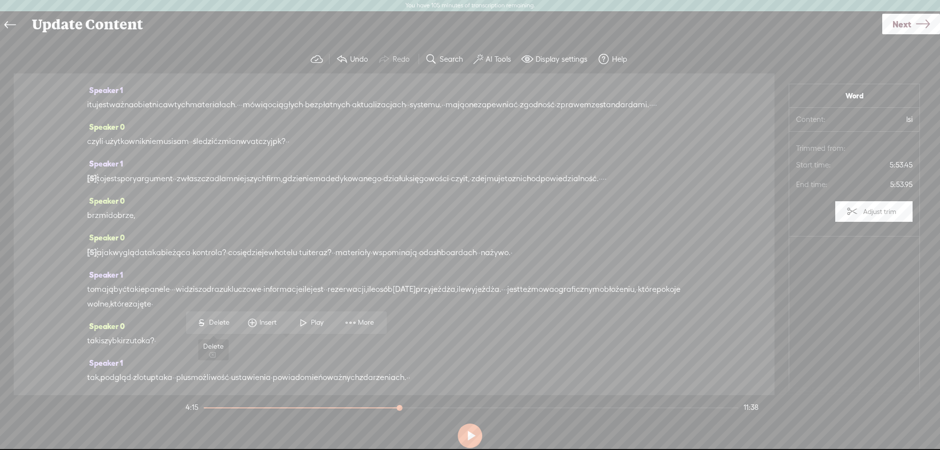
click at [221, 319] on span "Delete" at bounding box center [220, 323] width 23 height 10
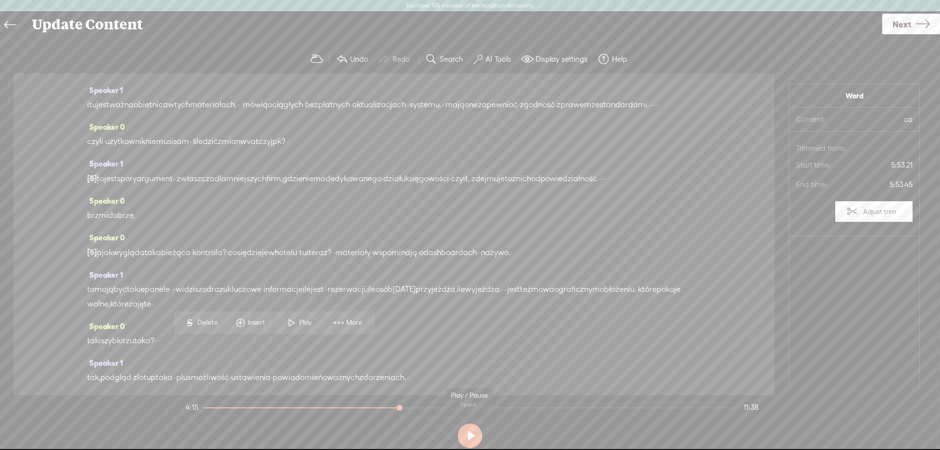
click at [465, 432] on button at bounding box center [470, 436] width 24 height 24
click at [288, 321] on span at bounding box center [292, 323] width 15 height 18
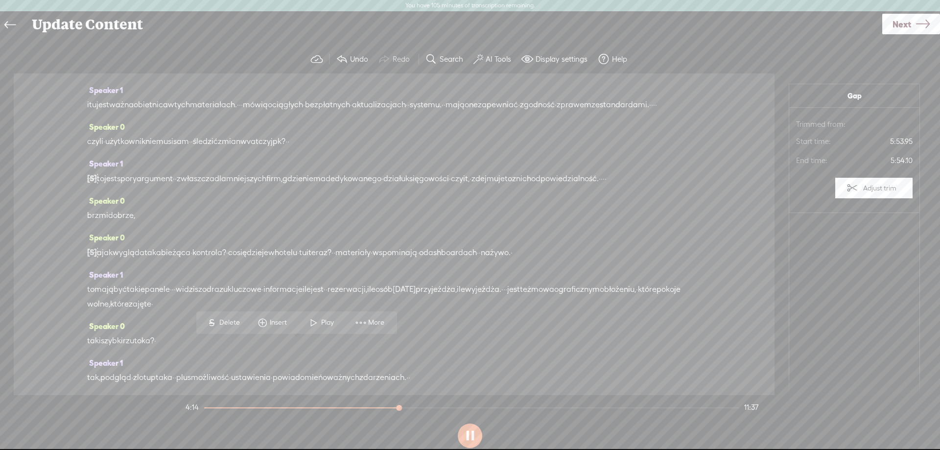
click at [227, 320] on span "Delete" at bounding box center [230, 323] width 23 height 10
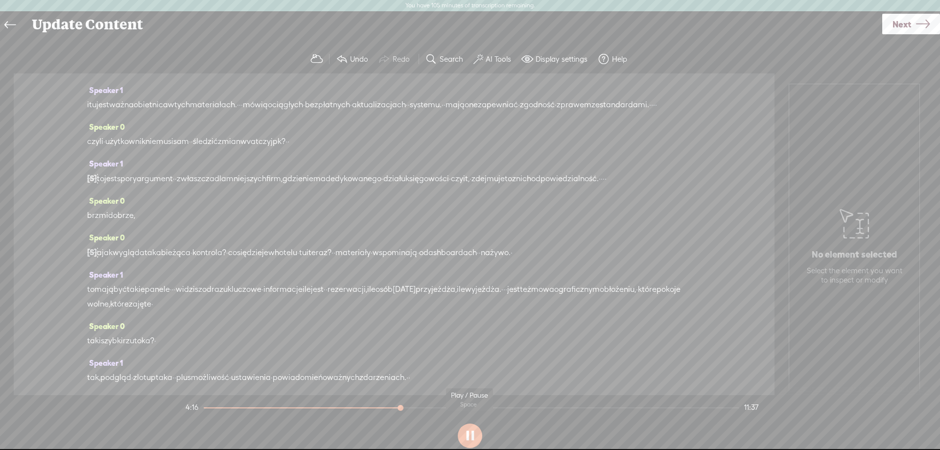
click at [466, 436] on button at bounding box center [470, 436] width 24 height 24
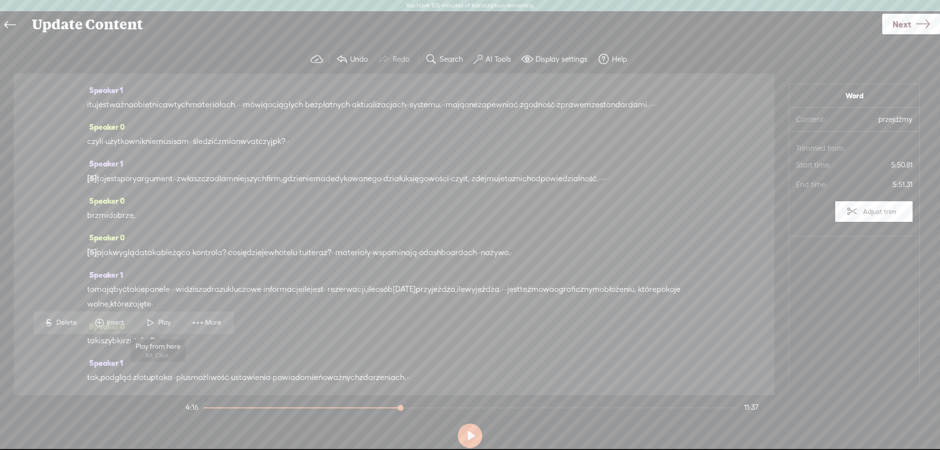
click at [156, 320] on span at bounding box center [150, 323] width 15 height 18
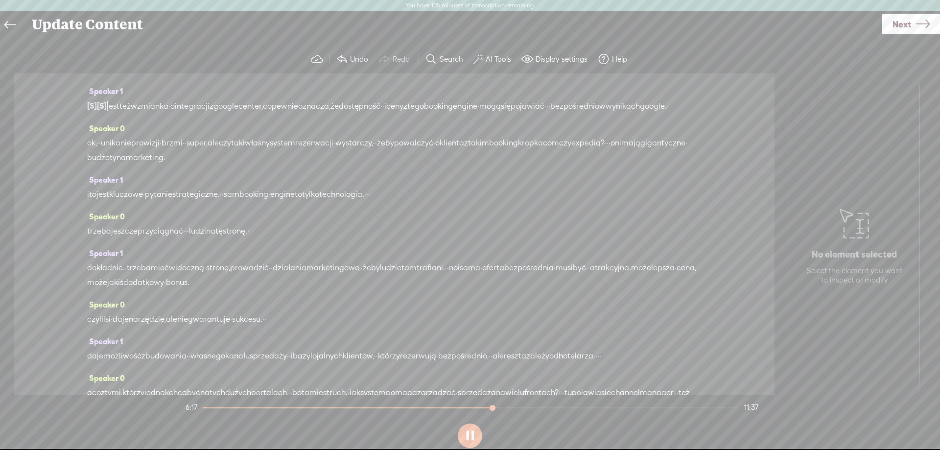
scroll to position [2650, 0]
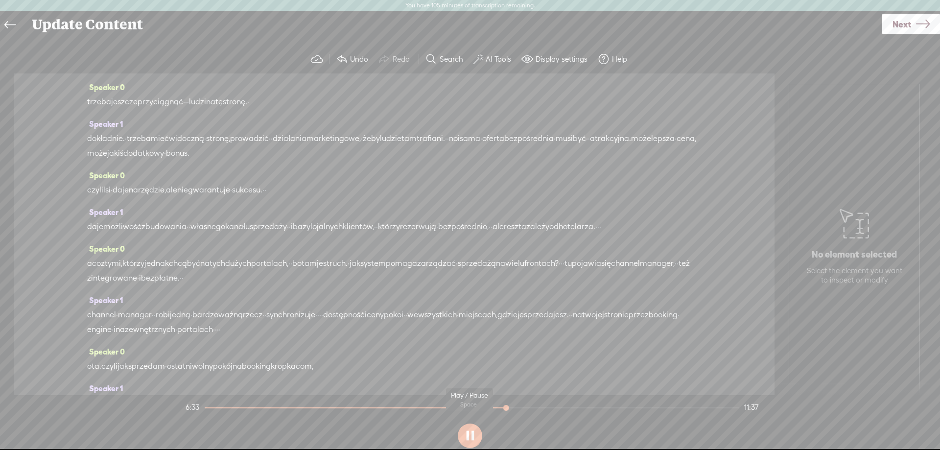
click at [469, 437] on button at bounding box center [470, 436] width 24 height 24
drag, startPoint x: 532, startPoint y: 286, endPoint x: 649, endPoint y: 285, distance: 117.1
click at [567, 262] on span "Delete" at bounding box center [571, 263] width 23 height 10
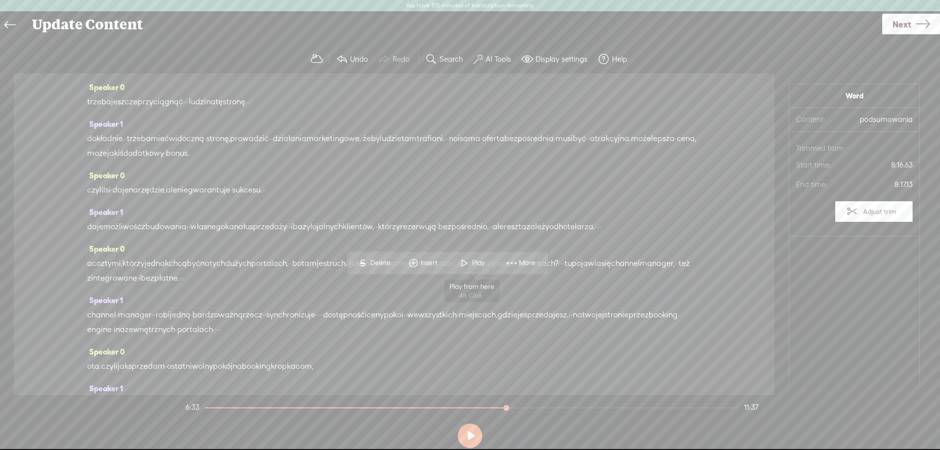
click at [464, 260] on span at bounding box center [464, 263] width 15 height 18
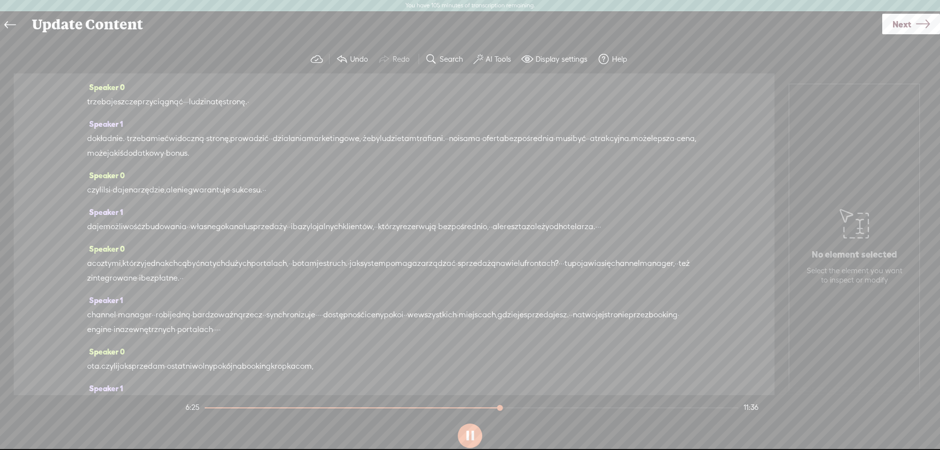
drag, startPoint x: 533, startPoint y: 288, endPoint x: 539, endPoint y: 289, distance: 5.5
click at [469, 441] on button at bounding box center [470, 436] width 24 height 24
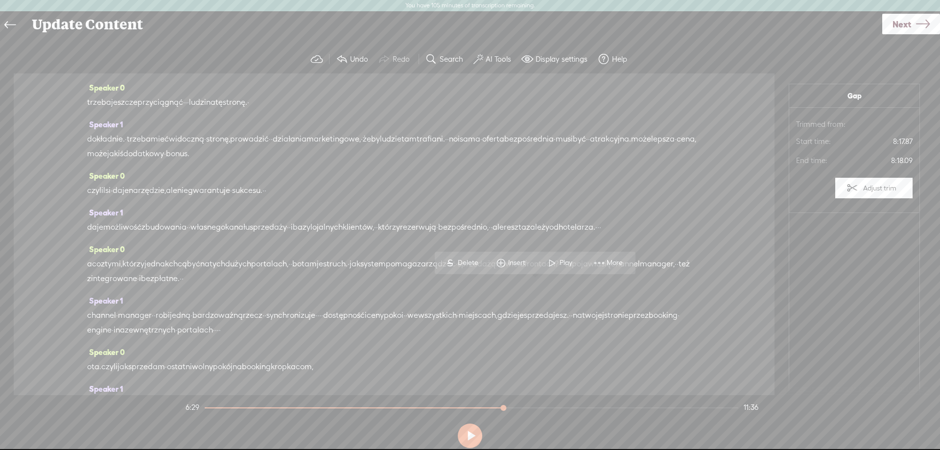
click at [454, 262] on span "S" at bounding box center [450, 263] width 15 height 18
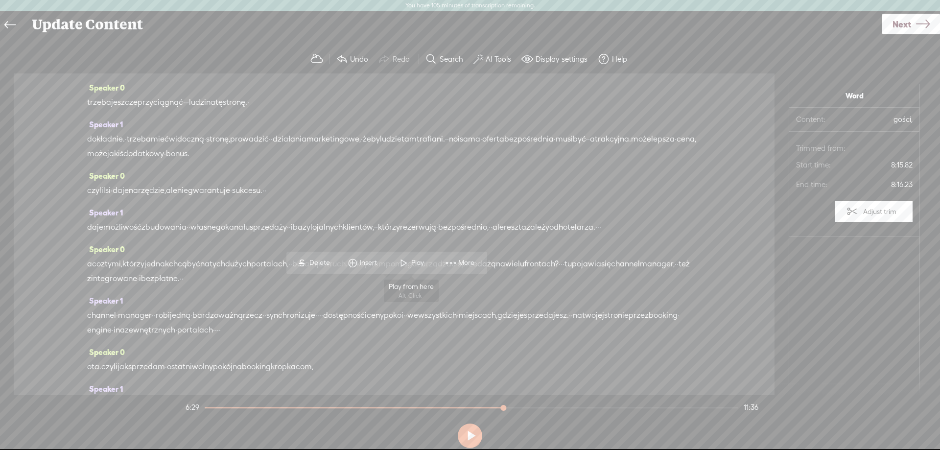
click at [404, 257] on span at bounding box center [404, 263] width 15 height 18
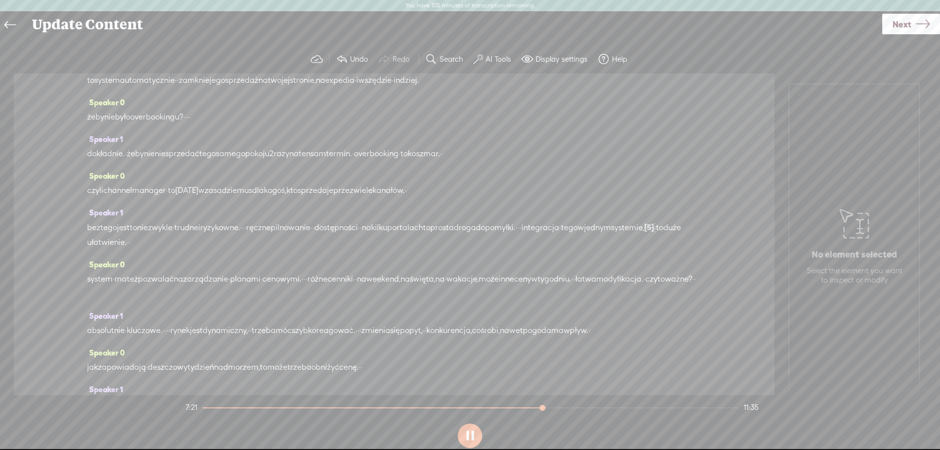
scroll to position [3103, 0]
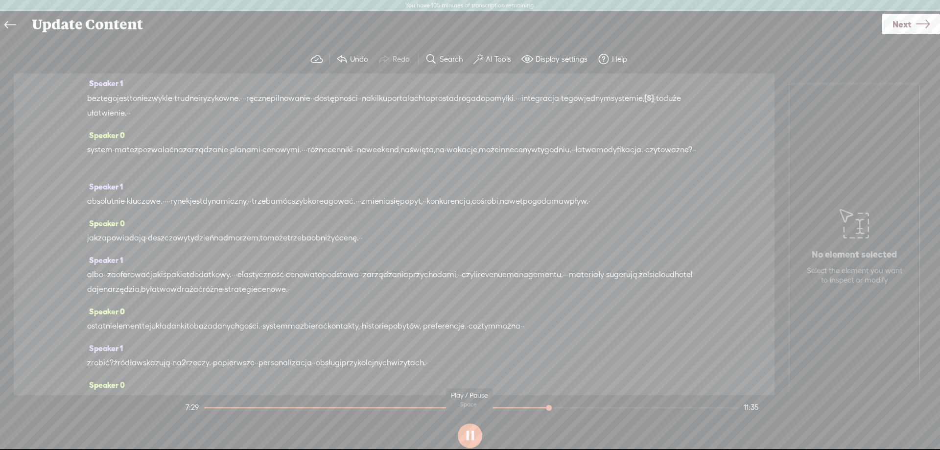
click at [465, 434] on button at bounding box center [470, 436] width 24 height 24
drag, startPoint x: 444, startPoint y: 268, endPoint x: 483, endPoint y: 267, distance: 39.2
click at [406, 241] on span "Delete" at bounding box center [410, 243] width 23 height 10
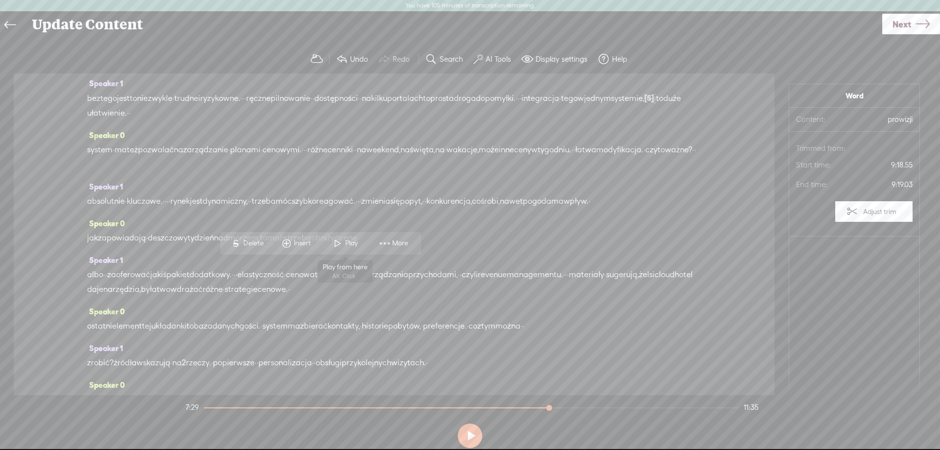
click at [341, 244] on span at bounding box center [338, 244] width 15 height 18
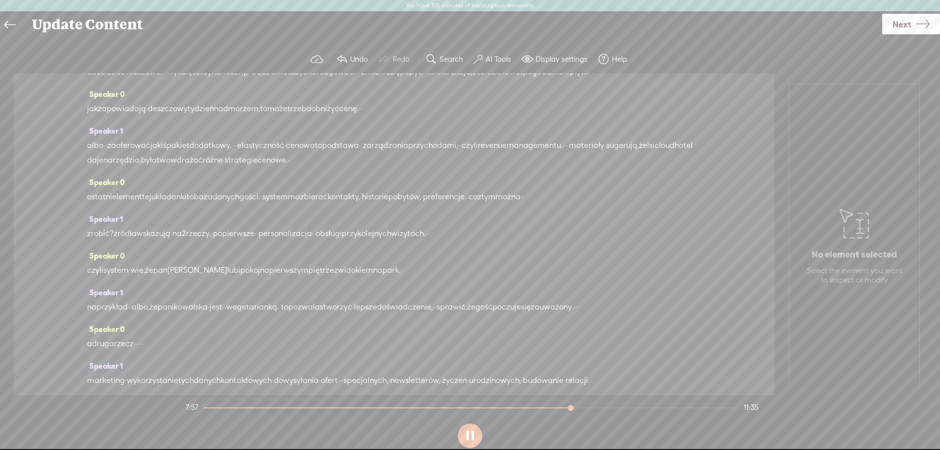
scroll to position [3361, 0]
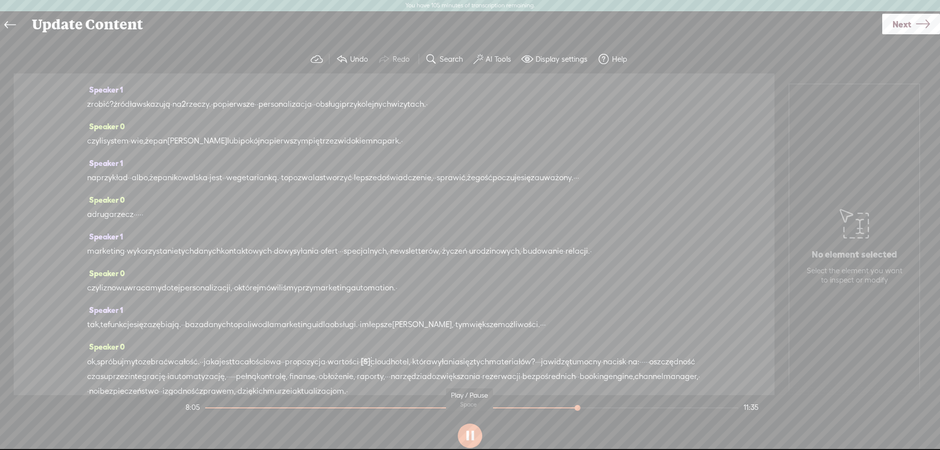
click at [464, 437] on button at bounding box center [470, 436] width 24 height 24
click at [426, 247] on span "Delete" at bounding box center [434, 248] width 23 height 10
click at [335, 246] on span at bounding box center [340, 248] width 15 height 18
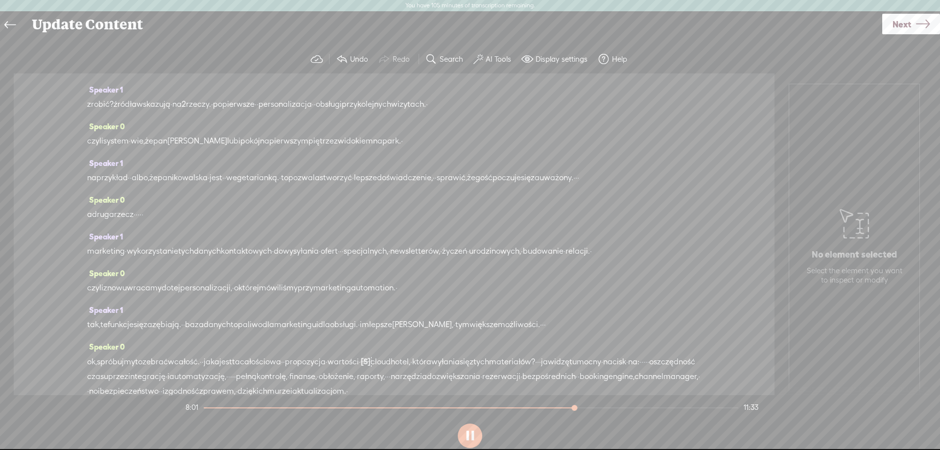
click at [408, 251] on span "Restore" at bounding box center [412, 248] width 26 height 10
click at [476, 434] on button at bounding box center [470, 436] width 24 height 24
click at [428, 251] on span "Delete" at bounding box center [434, 248] width 23 height 10
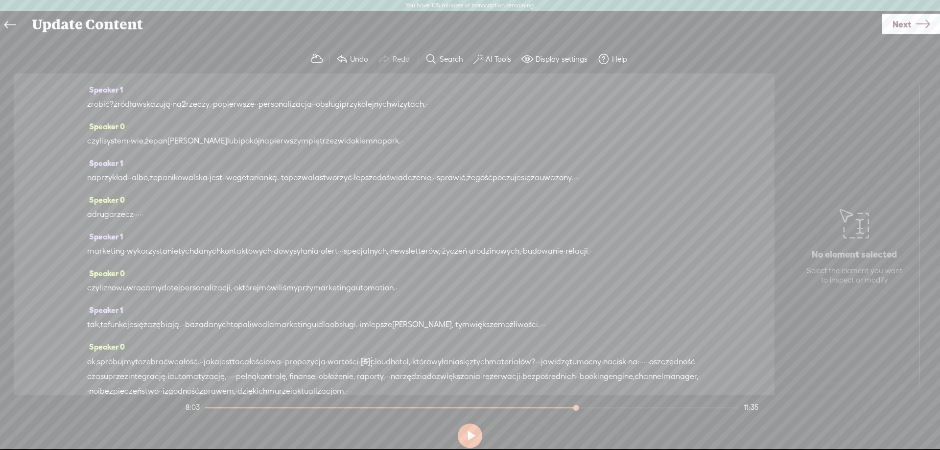
click at [361, 247] on span "Play" at bounding box center [355, 248] width 15 height 10
click at [472, 430] on button at bounding box center [470, 436] width 24 height 24
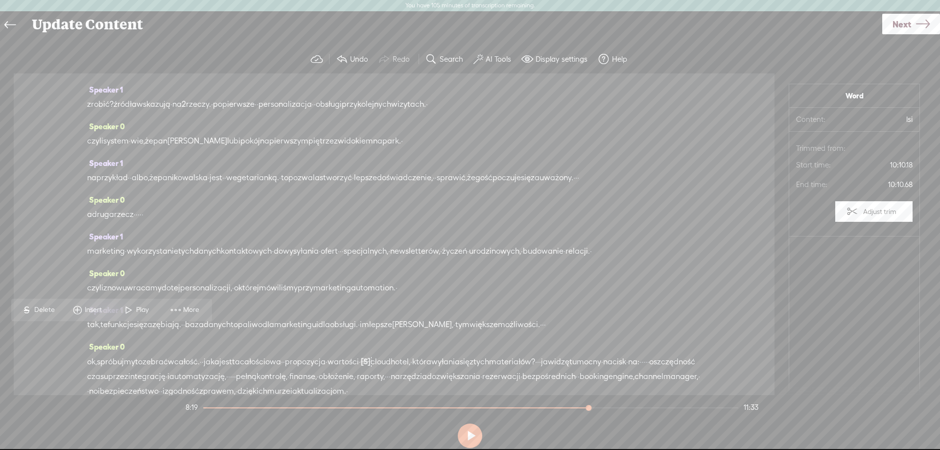
drag, startPoint x: 318, startPoint y: 334, endPoint x: 167, endPoint y: 338, distance: 151.4
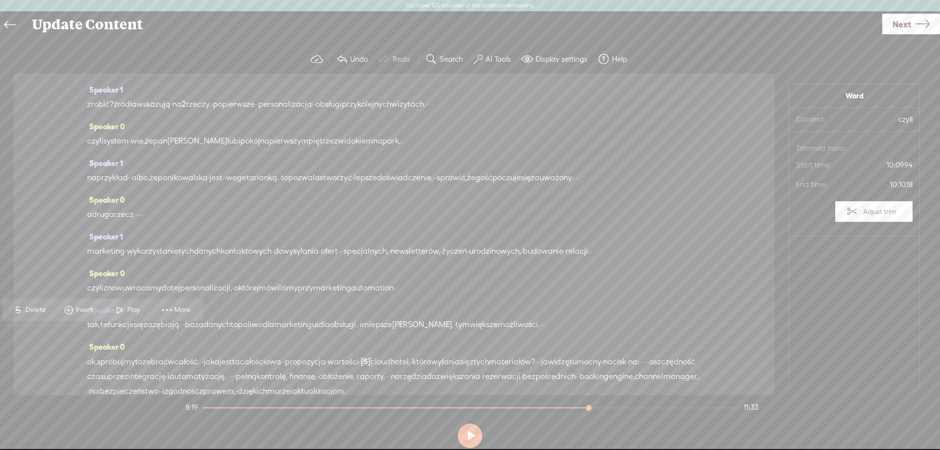
click at [84, 333] on div "Speaker 0 · zarządzanie · hotelem, · · pensjonatem, · · · · · jakimkolwiek · ob…" at bounding box center [394, 234] width 761 height 322
drag, startPoint x: 137, startPoint y: 335, endPoint x: 75, endPoint y: 331, distance: 61.9
click at [75, 331] on div "Speaker 0 · zarządzanie · hotelem, · · pensjonatem, · · · · · jakimkolwiek · ob…" at bounding box center [394, 234] width 761 height 322
drag, startPoint x: 142, startPoint y: 335, endPoint x: 85, endPoint y: 333, distance: 57.3
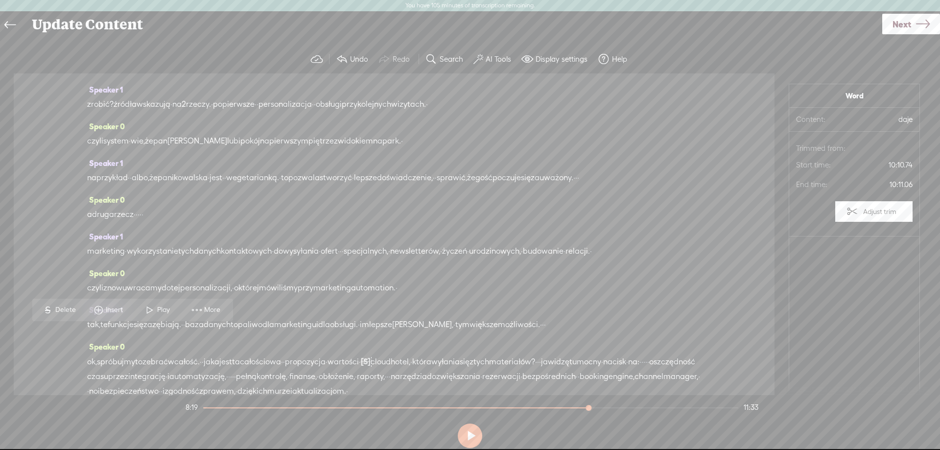
click at [85, 333] on div "Speaker 0 · zarządzanie · hotelem, · · pensjonatem, · · · · · jakimkolwiek · ob…" at bounding box center [394, 234] width 761 height 322
click at [33, 304] on span "S Delete" at bounding box center [29, 310] width 49 height 18
click at [42, 307] on span "Delete" at bounding box center [39, 310] width 23 height 10
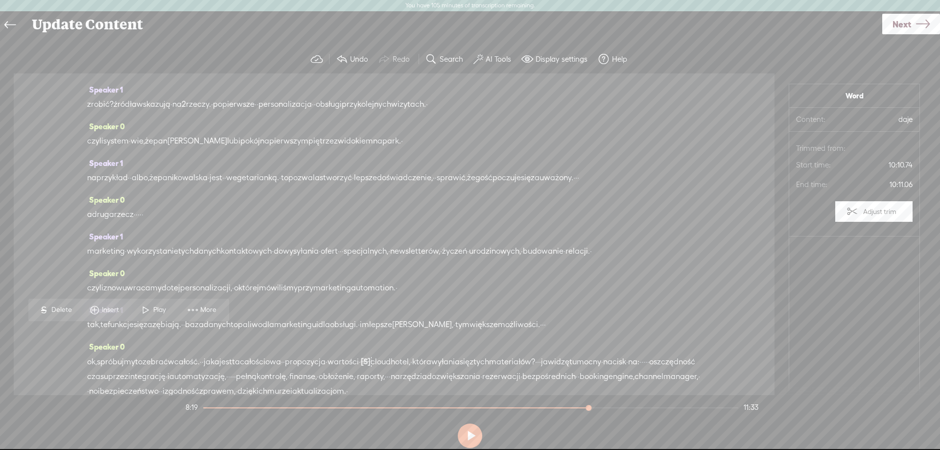
click at [62, 307] on span "Delete" at bounding box center [62, 310] width 23 height 10
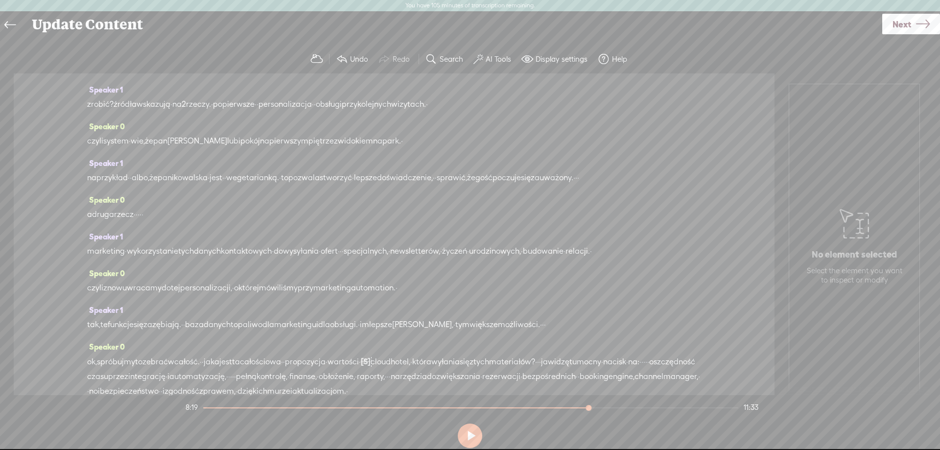
click at [51, 308] on span "Delete" at bounding box center [50, 310] width 23 height 10
click at [644, 245] on span at bounding box center [641, 248] width 15 height 18
click at [473, 441] on button at bounding box center [470, 436] width 24 height 24
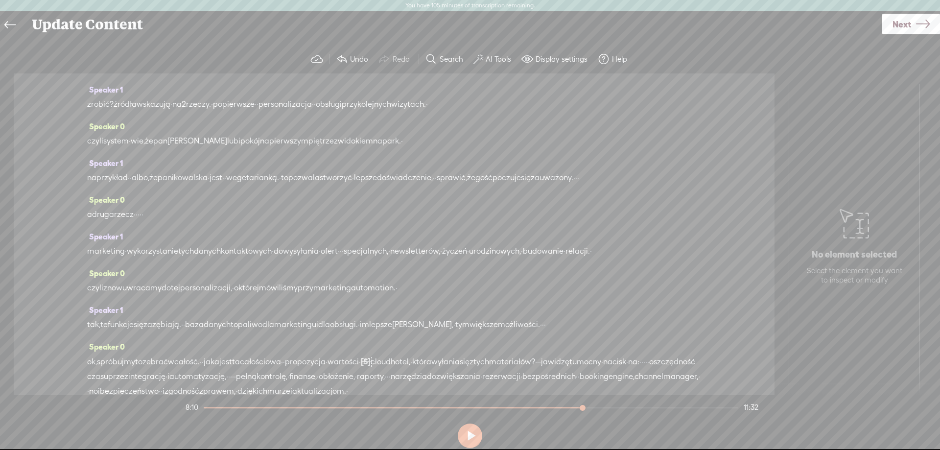
drag, startPoint x: 312, startPoint y: 333, endPoint x: 90, endPoint y: 339, distance: 221.9
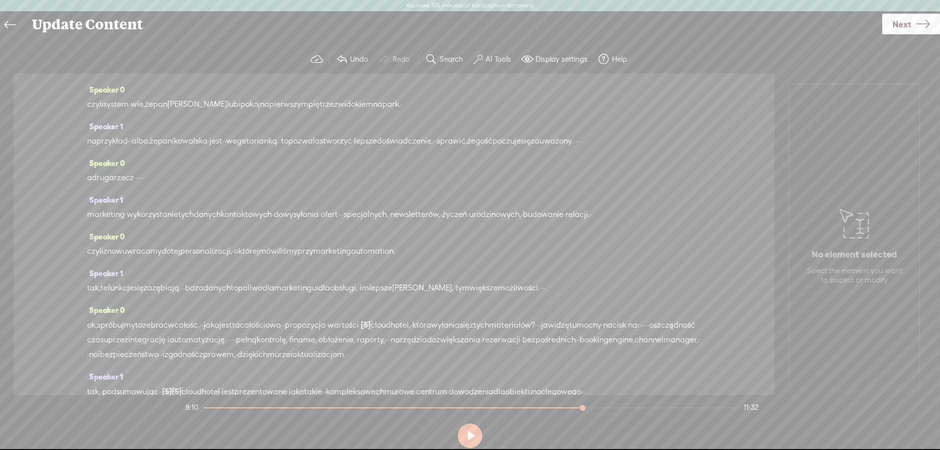
click at [124, 246] on span at bounding box center [125, 248] width 15 height 18
click at [465, 434] on button at bounding box center [470, 436] width 24 height 24
click at [338, 247] on span "Delete" at bounding box center [335, 248] width 23 height 10
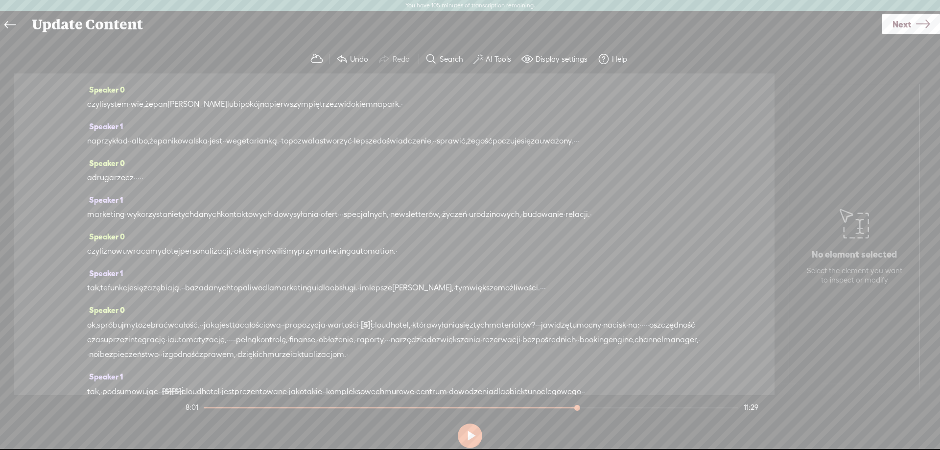
click at [133, 246] on span "Play" at bounding box center [139, 248] width 15 height 10
click at [472, 435] on button at bounding box center [470, 436] width 24 height 24
click at [404, 247] on span "Restore" at bounding box center [412, 248] width 26 height 10
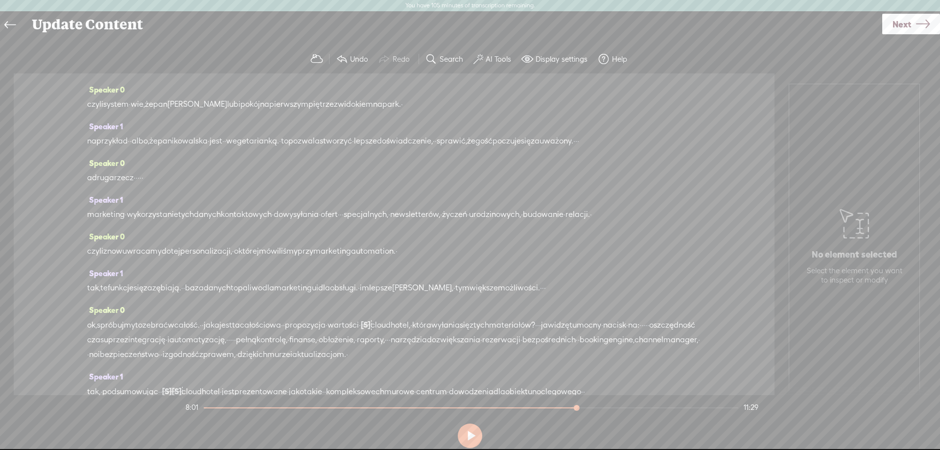
click at [358, 247] on span "Delete" at bounding box center [353, 248] width 23 height 10
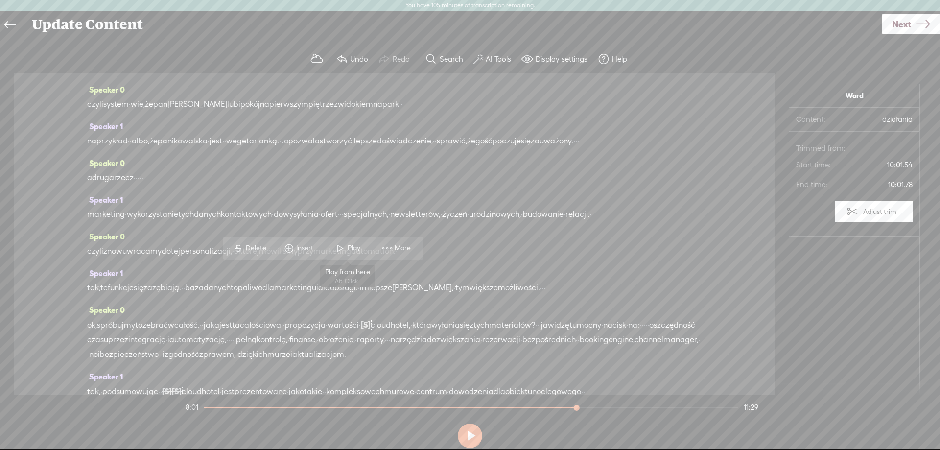
click at [348, 248] on span "Play" at bounding box center [355, 248] width 15 height 10
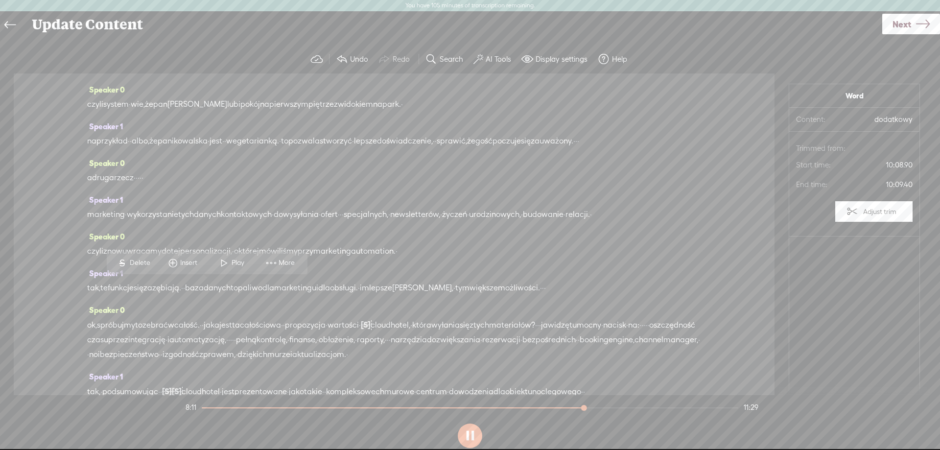
click at [476, 430] on button at bounding box center [470, 436] width 24 height 24
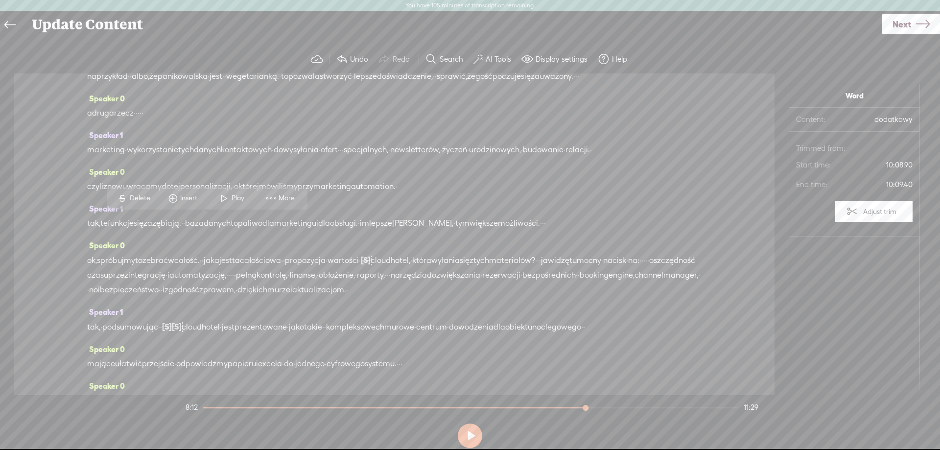
drag, startPoint x: 150, startPoint y: 222, endPoint x: 234, endPoint y: 226, distance: 83.3
click at [136, 197] on span "Delete" at bounding box center [141, 198] width 23 height 10
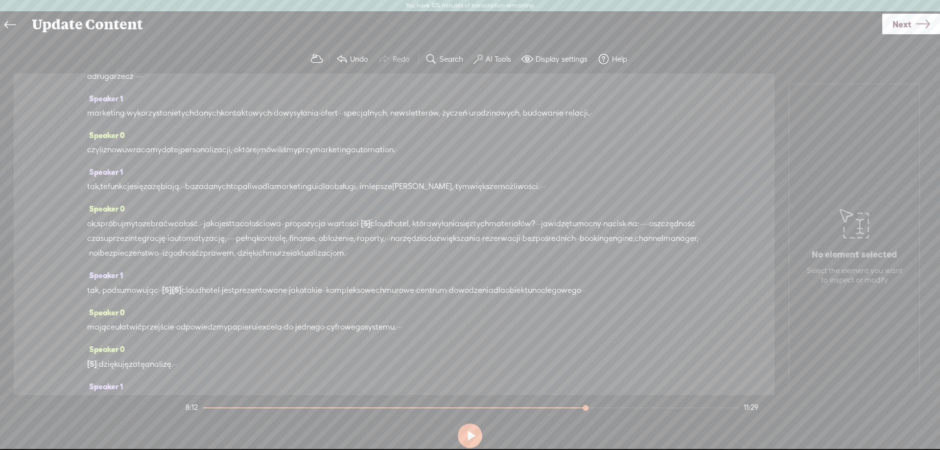
click at [470, 441] on button at bounding box center [470, 436] width 24 height 24
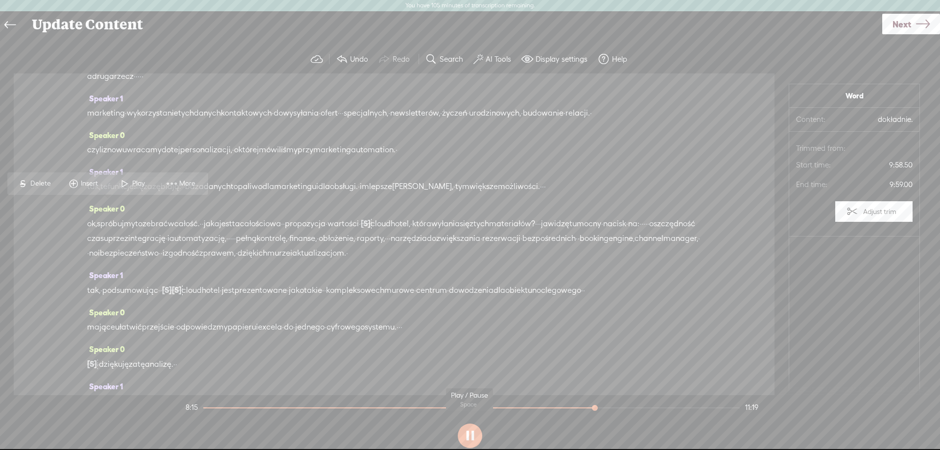
click at [471, 435] on button at bounding box center [470, 436] width 24 height 24
click at [135, 181] on span "Play" at bounding box center [139, 184] width 15 height 10
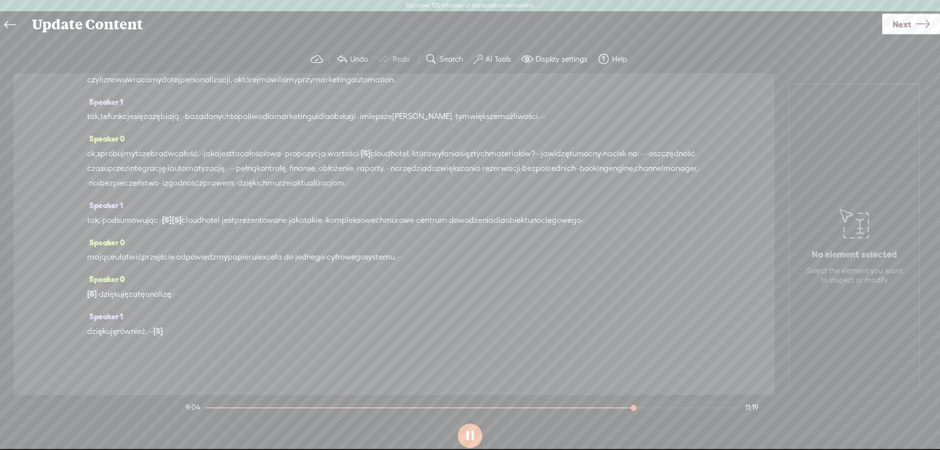
scroll to position [3814, 0]
click at [475, 446] on button at bounding box center [470, 436] width 24 height 24
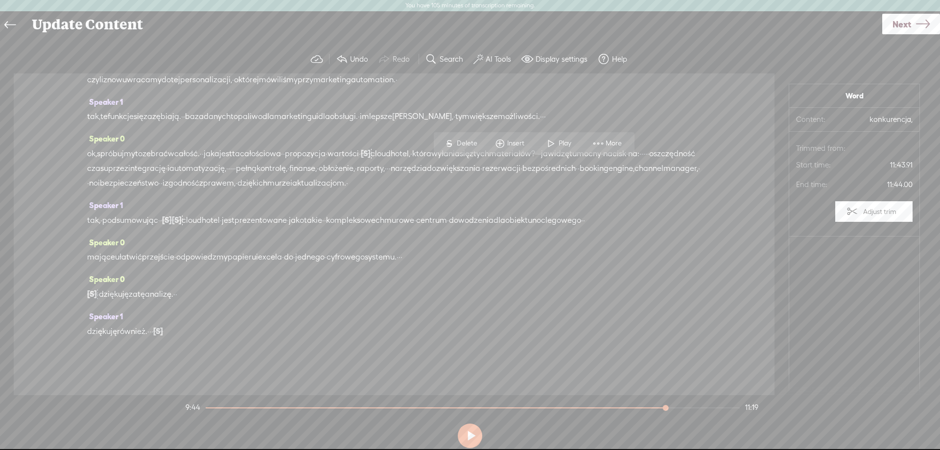
click at [79, 260] on span "S Delete" at bounding box center [72, 266] width 49 height 18
drag, startPoint x: 508, startPoint y: 168, endPoint x: 583, endPoint y: 168, distance: 74.4
click at [514, 145] on span "Delete" at bounding box center [518, 144] width 23 height 10
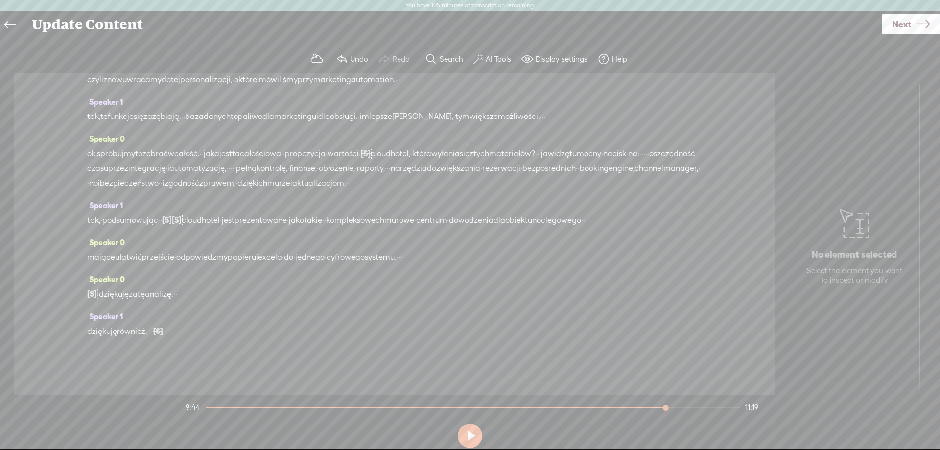
click at [327, 140] on span at bounding box center [324, 144] width 15 height 18
click at [471, 432] on button at bounding box center [470, 436] width 24 height 24
drag, startPoint x: 501, startPoint y: 167, endPoint x: 508, endPoint y: 168, distance: 6.9
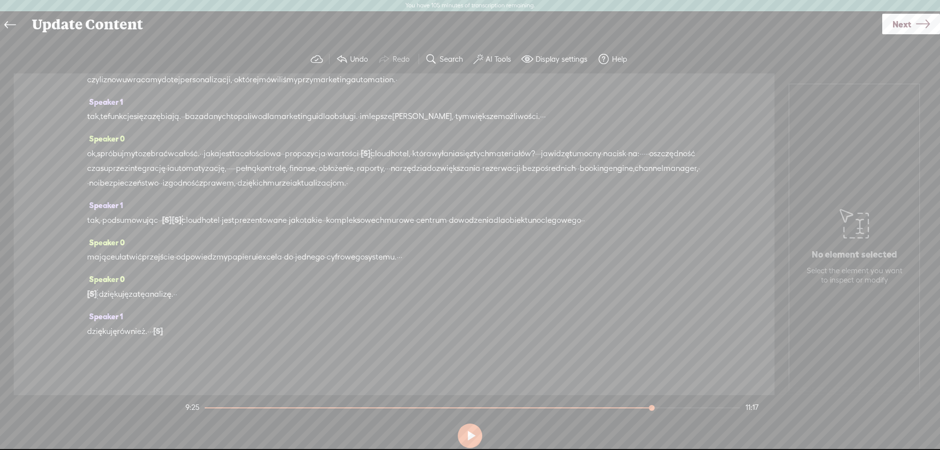
click at [437, 142] on span "Delete" at bounding box center [435, 144] width 23 height 10
click at [453, 143] on span "Delete" at bounding box center [448, 144] width 23 height 10
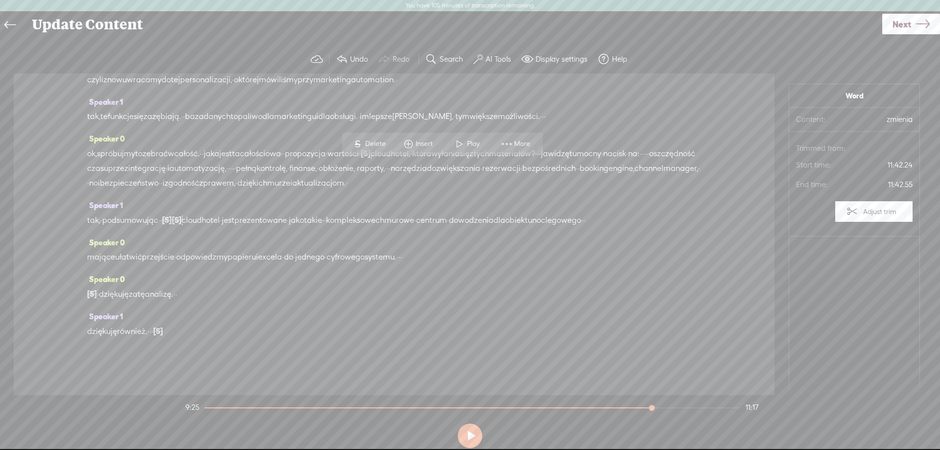
click at [460, 137] on span at bounding box center [459, 144] width 15 height 18
click at [507, 139] on span "Restore" at bounding box center [513, 144] width 26 height 10
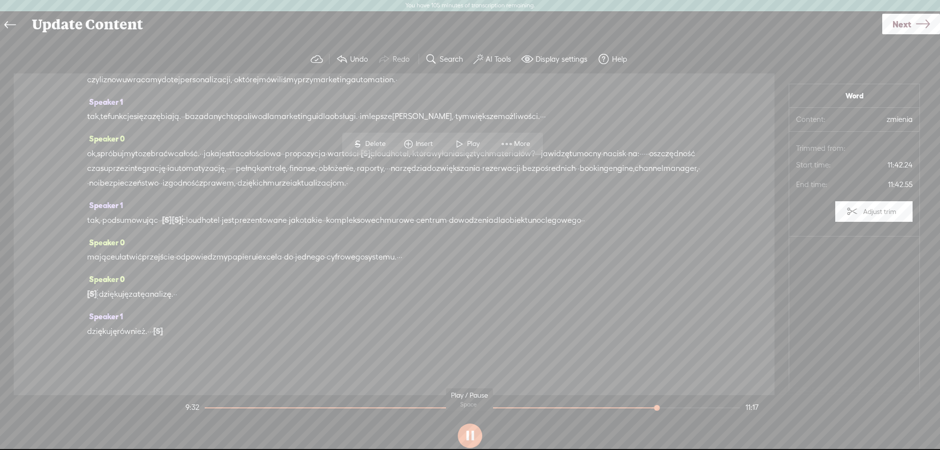
click at [469, 437] on button at bounding box center [470, 436] width 24 height 24
click at [461, 144] on span at bounding box center [459, 144] width 15 height 18
click at [507, 139] on span "Restore" at bounding box center [510, 144] width 49 height 18
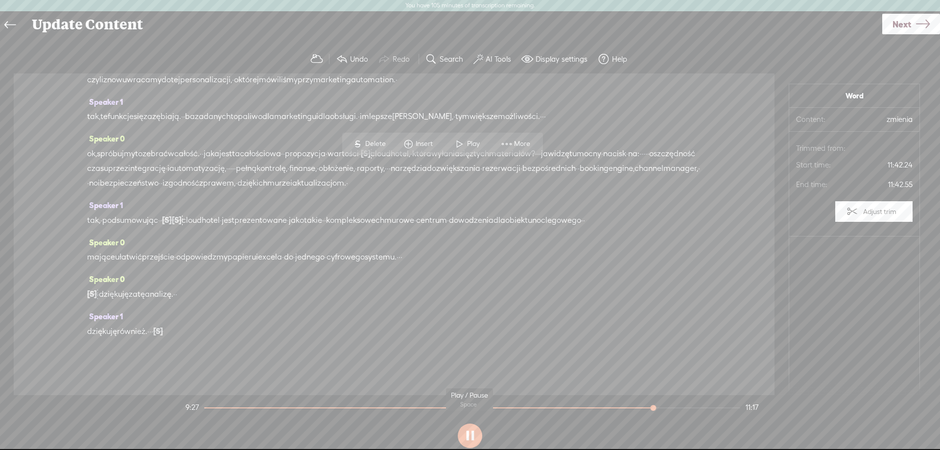
click at [472, 440] on button at bounding box center [470, 436] width 24 height 24
click at [460, 141] on span at bounding box center [459, 144] width 15 height 18
click at [518, 151] on span "Restore" at bounding box center [516, 144] width 49 height 18
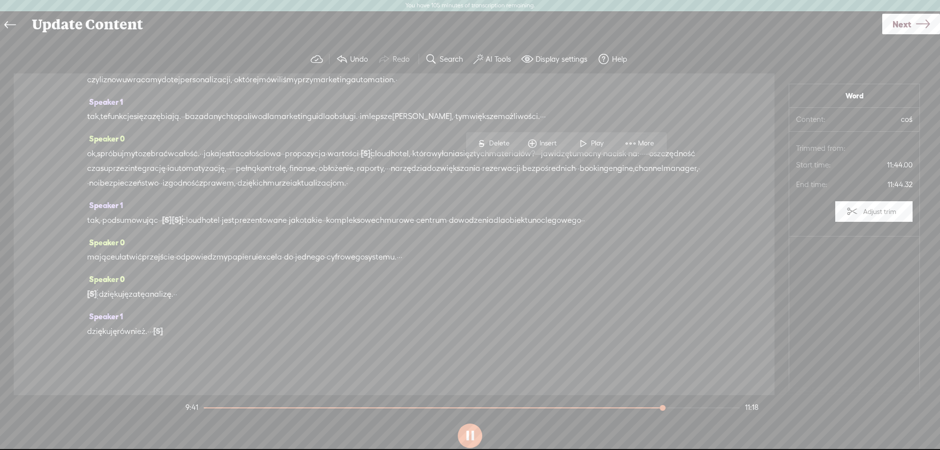
click at [464, 442] on button at bounding box center [470, 436] width 24 height 24
click at [463, 142] on span at bounding box center [459, 144] width 15 height 18
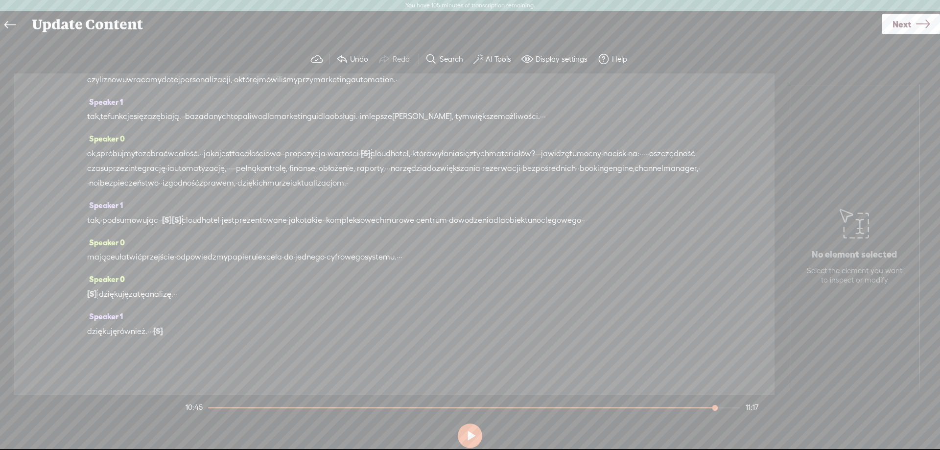
click at [108, 176] on span "czasu" at bounding box center [97, 168] width 21 height 15
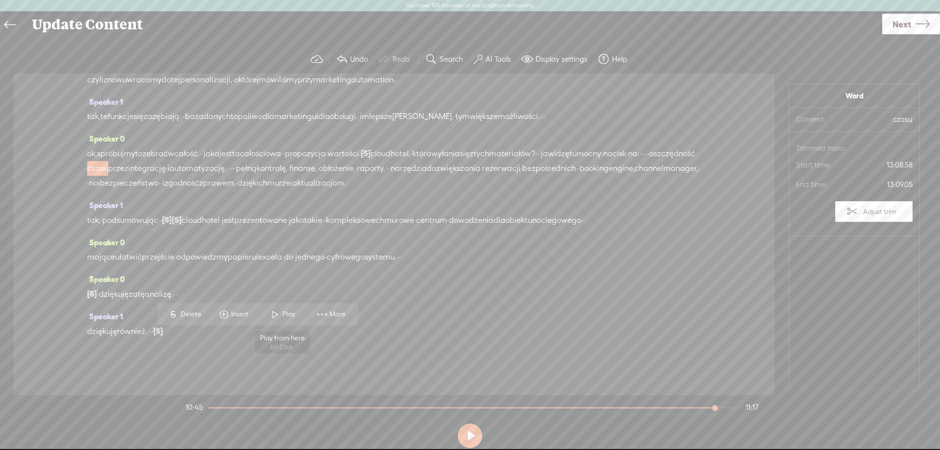
click at [284, 310] on span "Play" at bounding box center [290, 314] width 15 height 10
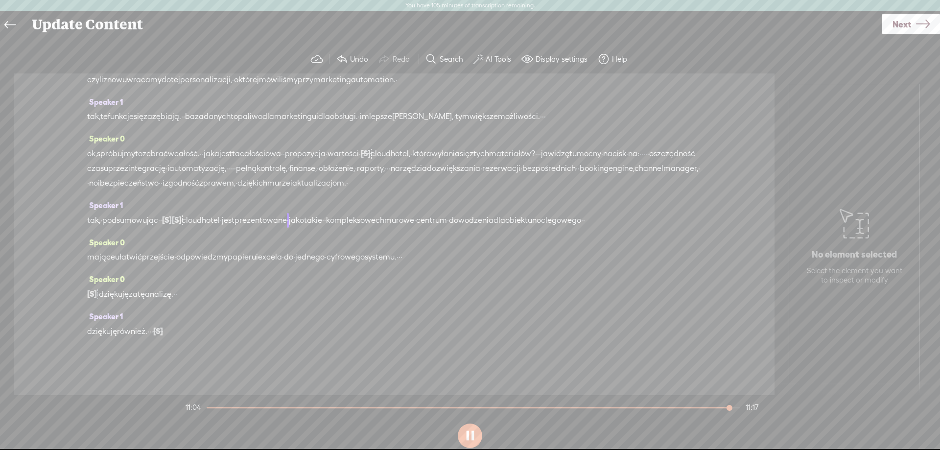
scroll to position [4590, 0]
drag, startPoint x: 454, startPoint y: 267, endPoint x: 467, endPoint y: 267, distance: 12.7
click at [467, 264] on div "mające [PERSON_NAME] przejście · od powiedzmy papieru i excela · do · jednego ·…" at bounding box center [394, 257] width 614 height 15
click at [401, 264] on span "·" at bounding box center [400, 257] width 2 height 15
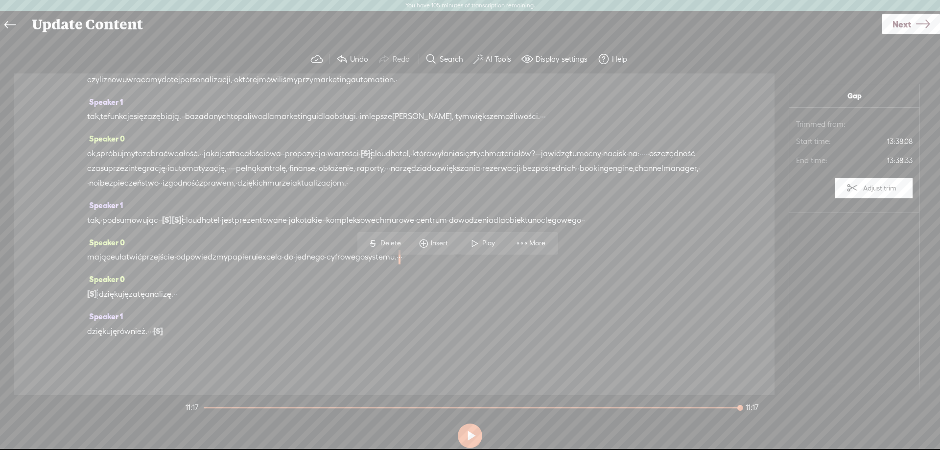
click at [467, 264] on div "mające [PERSON_NAME] przejście · od powiedzmy papieru i excela · do · jednego ·…" at bounding box center [394, 257] width 614 height 15
click at [468, 264] on div "mające [PERSON_NAME] przejście · od powiedzmy papieru i excela · do · jednego ·…" at bounding box center [394, 257] width 614 height 15
click at [403, 264] on span "·" at bounding box center [402, 257] width 2 height 15
click at [391, 247] on span "Delete" at bounding box center [392, 243] width 23 height 10
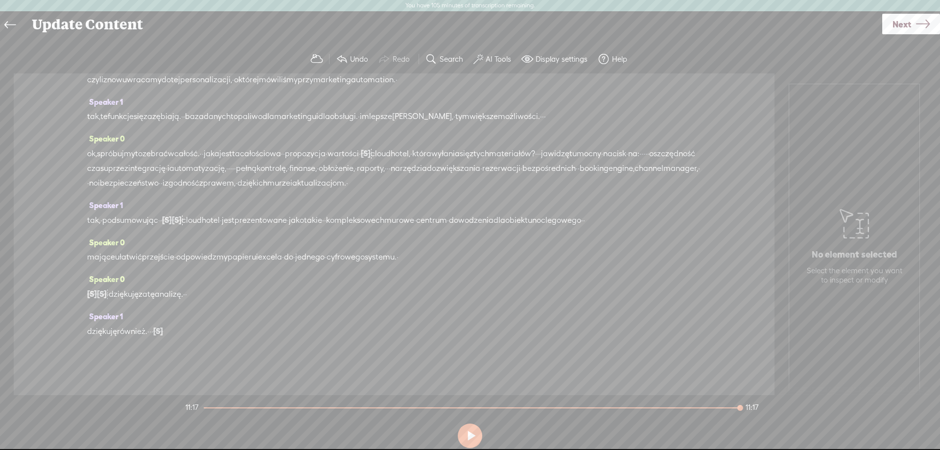
click at [282, 264] on span "excela" at bounding box center [270, 257] width 24 height 15
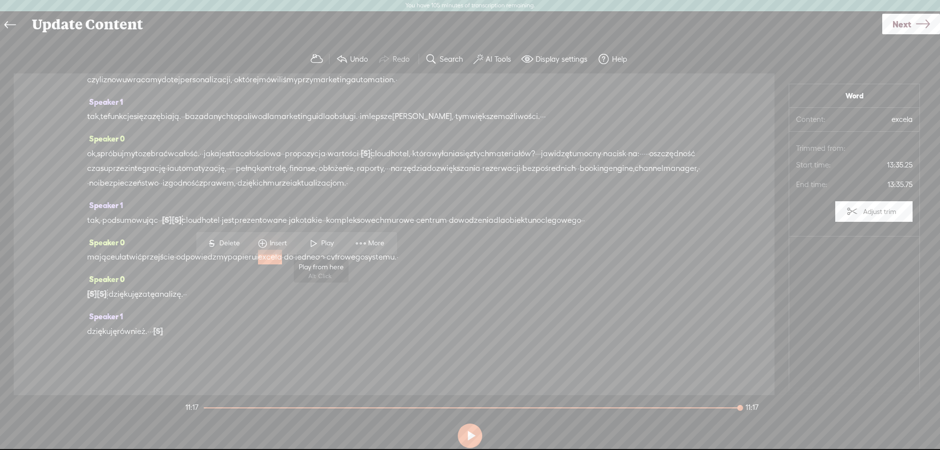
click at [315, 241] on span at bounding box center [314, 244] width 15 height 18
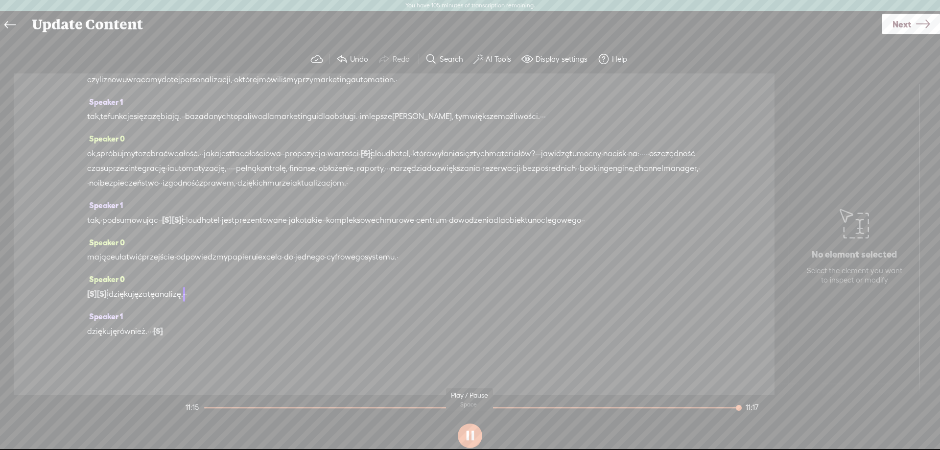
click at [472, 431] on button at bounding box center [470, 436] width 24 height 24
click at [186, 264] on span "od" at bounding box center [180, 257] width 9 height 15
click at [243, 244] on span "Delete" at bounding box center [247, 243] width 23 height 10
click at [104, 264] on span "mające" at bounding box center [101, 257] width 28 height 15
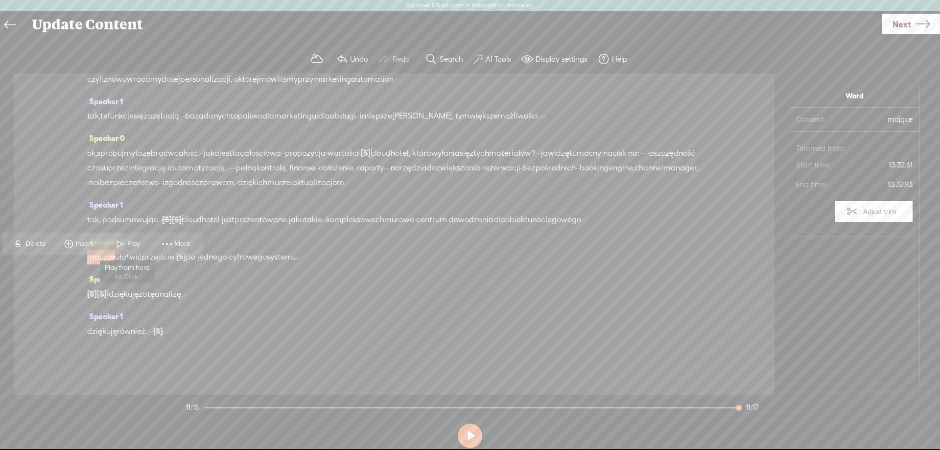
click at [120, 240] on span at bounding box center [120, 244] width 15 height 18
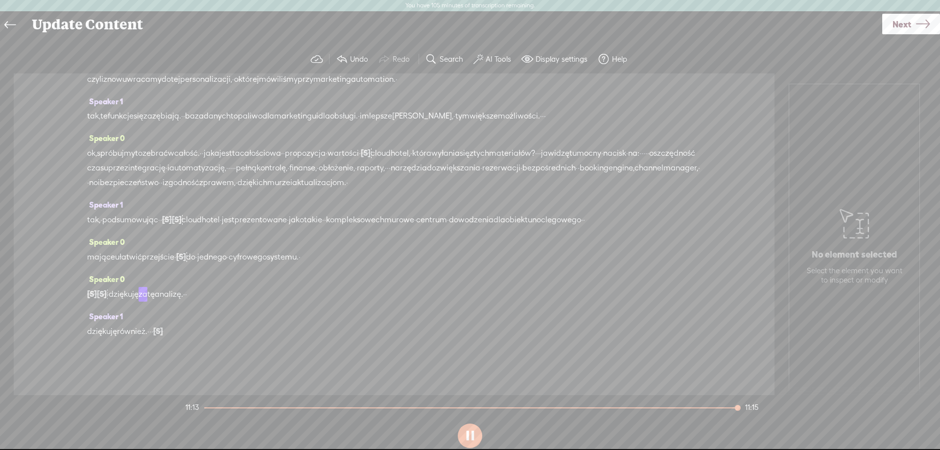
click at [176, 264] on span "·" at bounding box center [175, 257] width 2 height 15
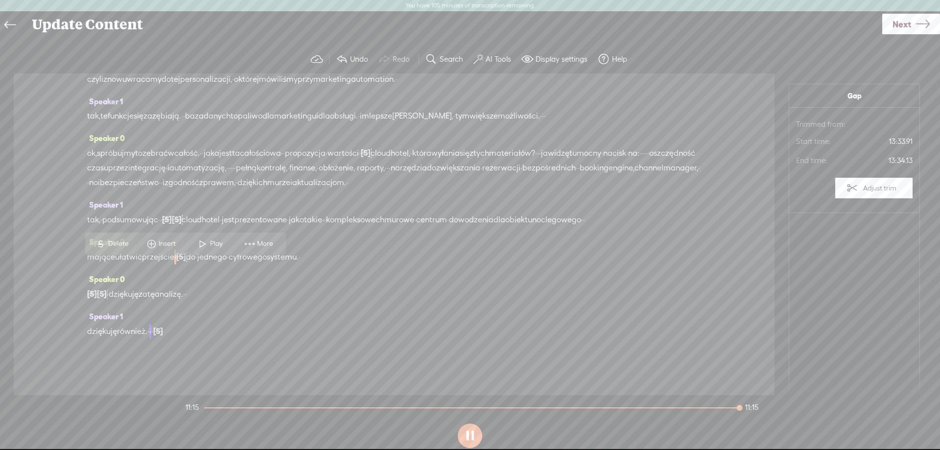
click at [186, 261] on span "[S]" at bounding box center [181, 256] width 10 height 9
click at [189, 238] on span at bounding box center [182, 243] width 22 height 20
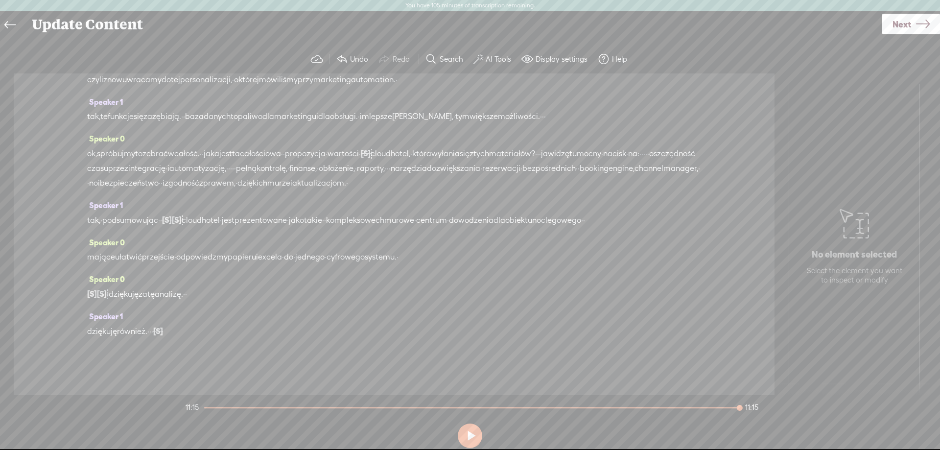
click at [894, 22] on span "Next" at bounding box center [902, 24] width 19 height 25
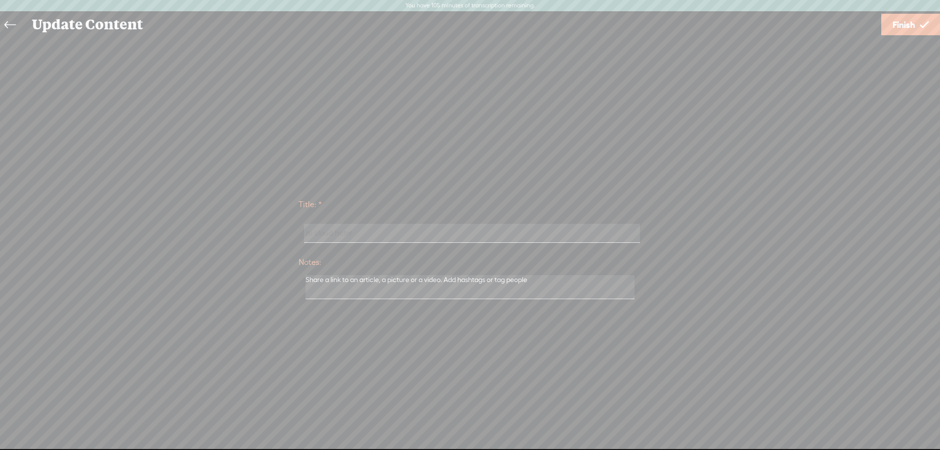
click at [419, 235] on input "lsi cloud hotel" at bounding box center [471, 233] width 335 height 19
type input "lsi cloud hotel2"
click at [907, 27] on span "Finish" at bounding box center [904, 24] width 23 height 25
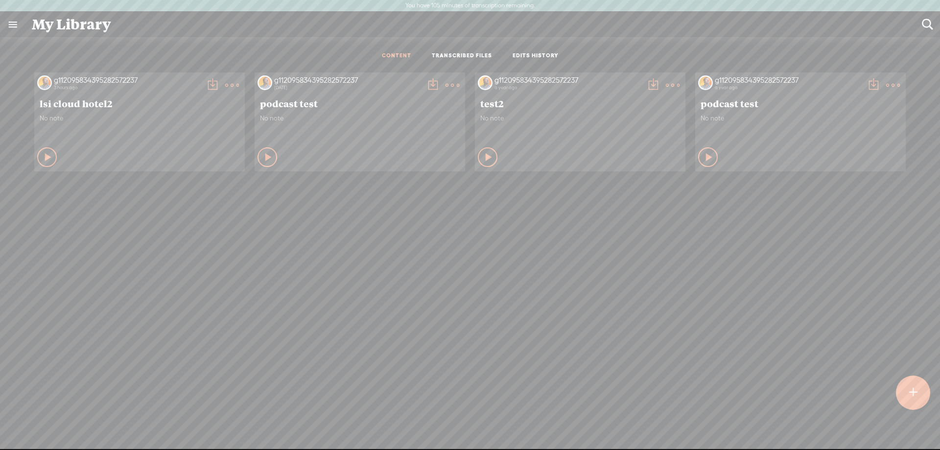
scroll to position [0, 0]
click at [212, 86] on t at bounding box center [213, 85] width 14 height 14
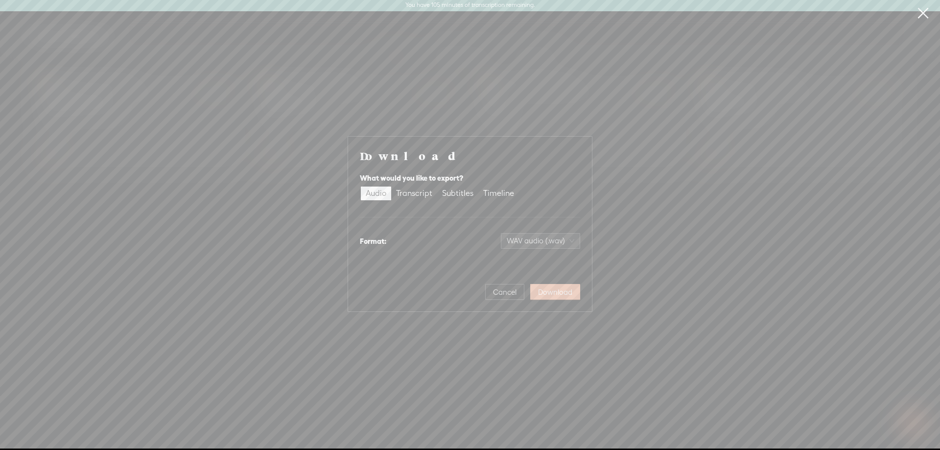
click at [547, 297] on span "Download" at bounding box center [555, 292] width 34 height 10
